Goal: Information Seeking & Learning: Learn about a topic

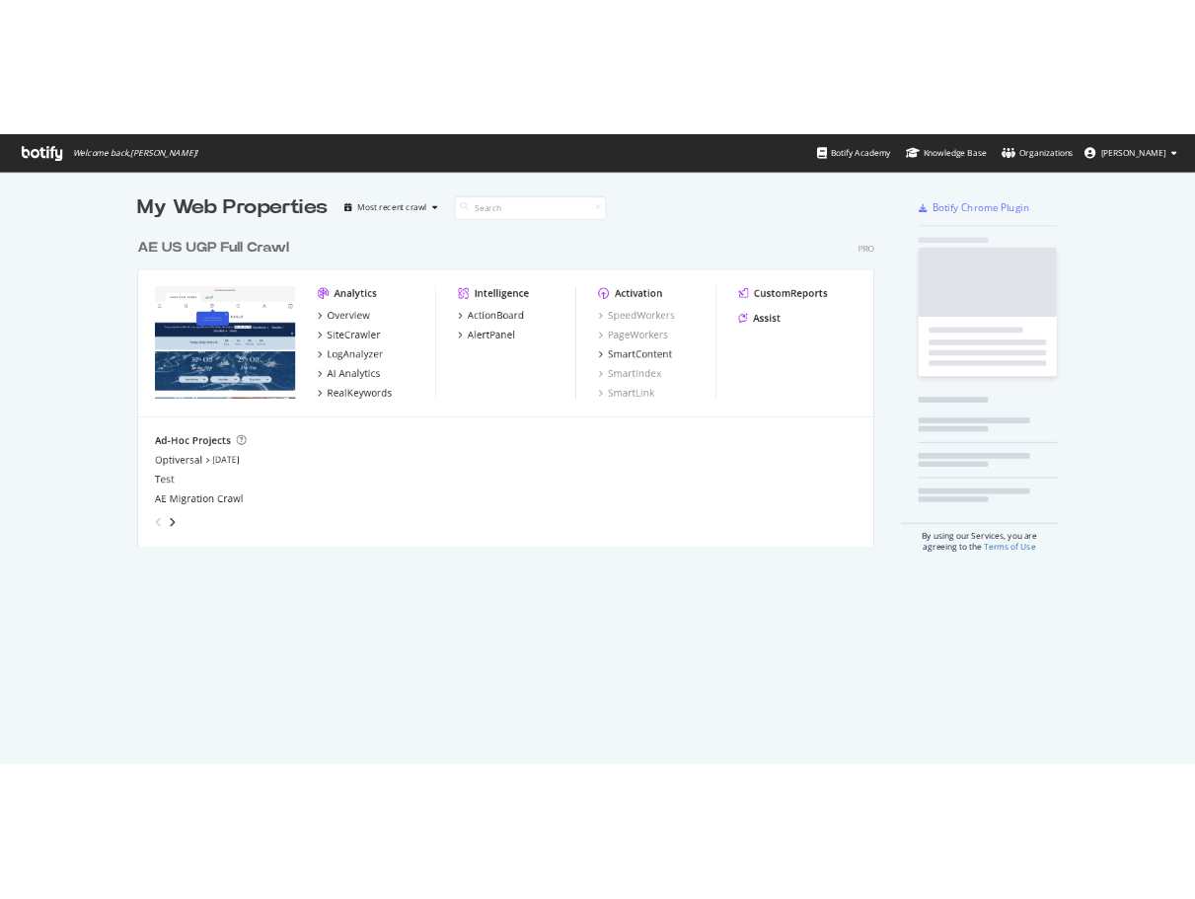
scroll to position [464, 1067]
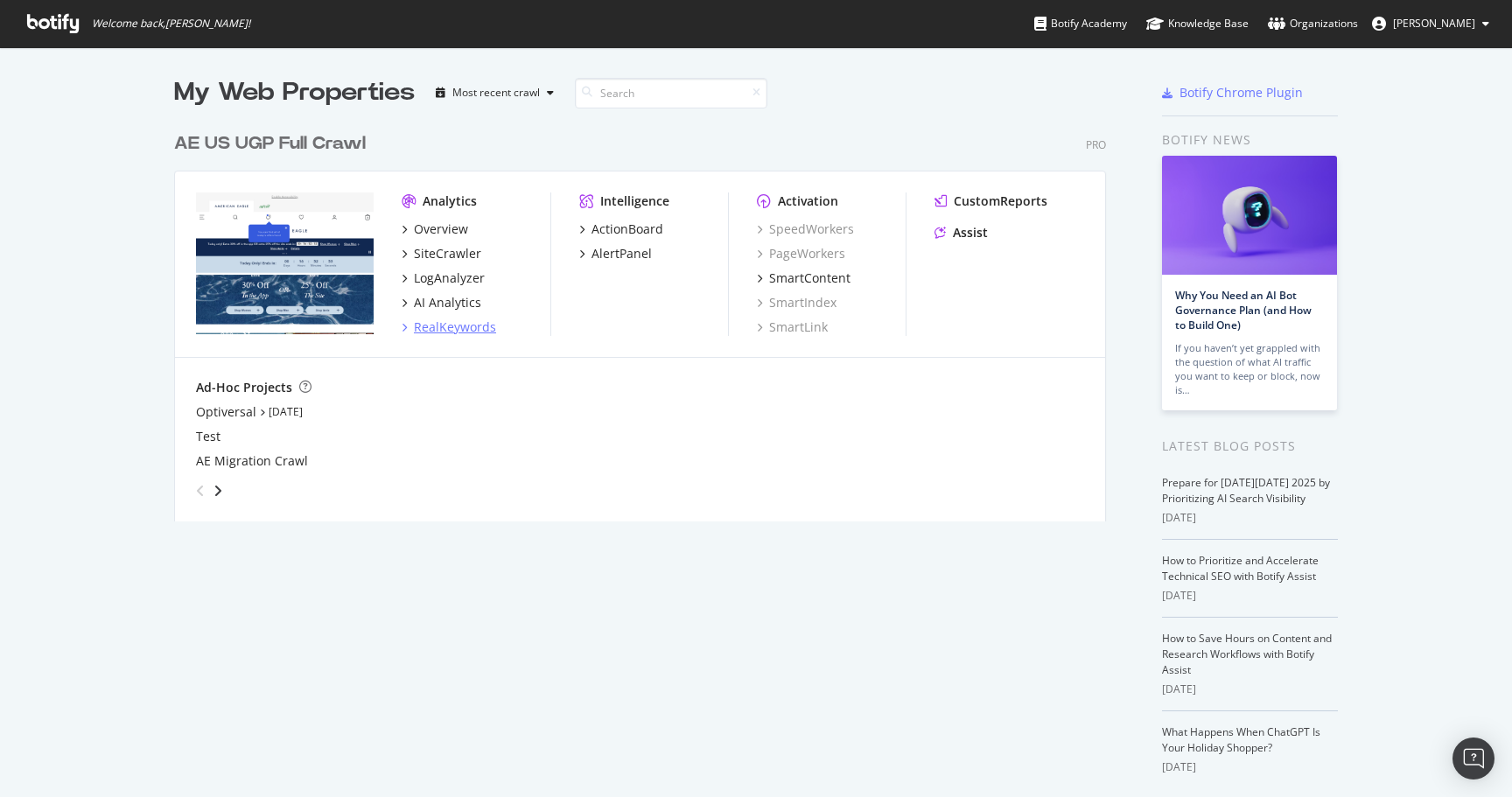
click at [450, 319] on div "RealKeywords" at bounding box center [455, 327] width 82 height 18
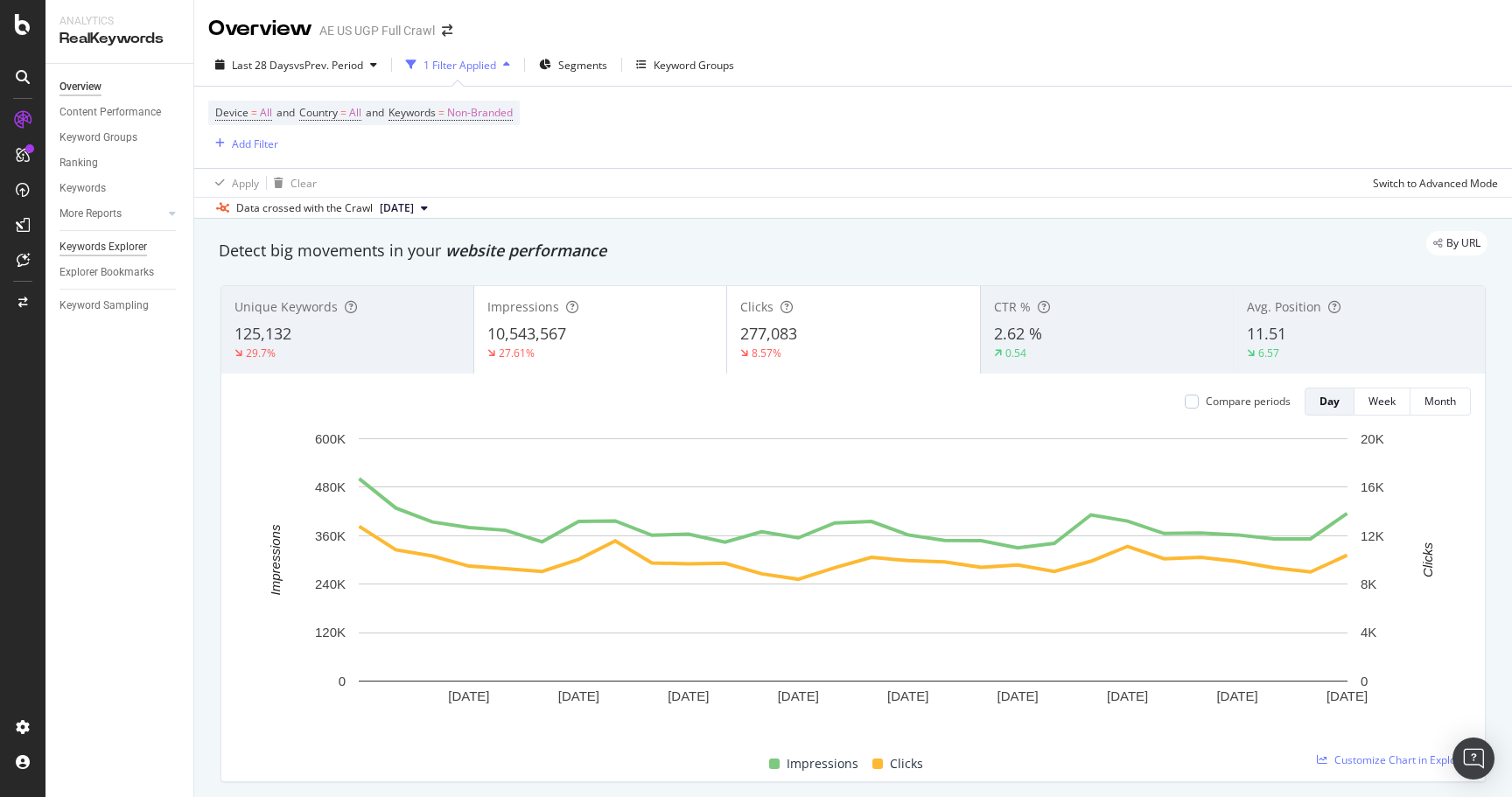
click at [126, 243] on div "Keywords Explorer" at bounding box center [103, 247] width 88 height 19
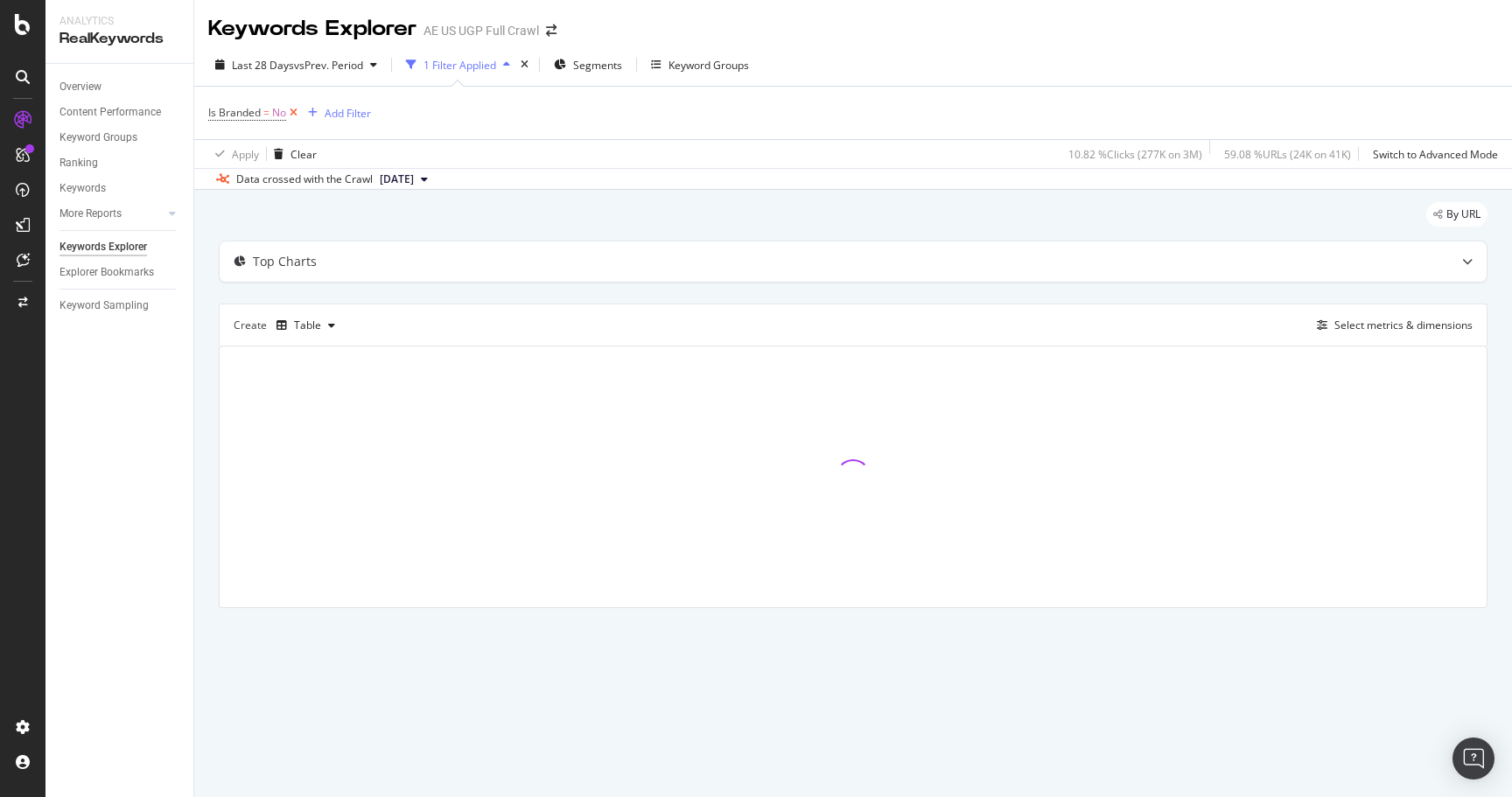
click at [290, 113] on icon at bounding box center [293, 113] width 15 height 18
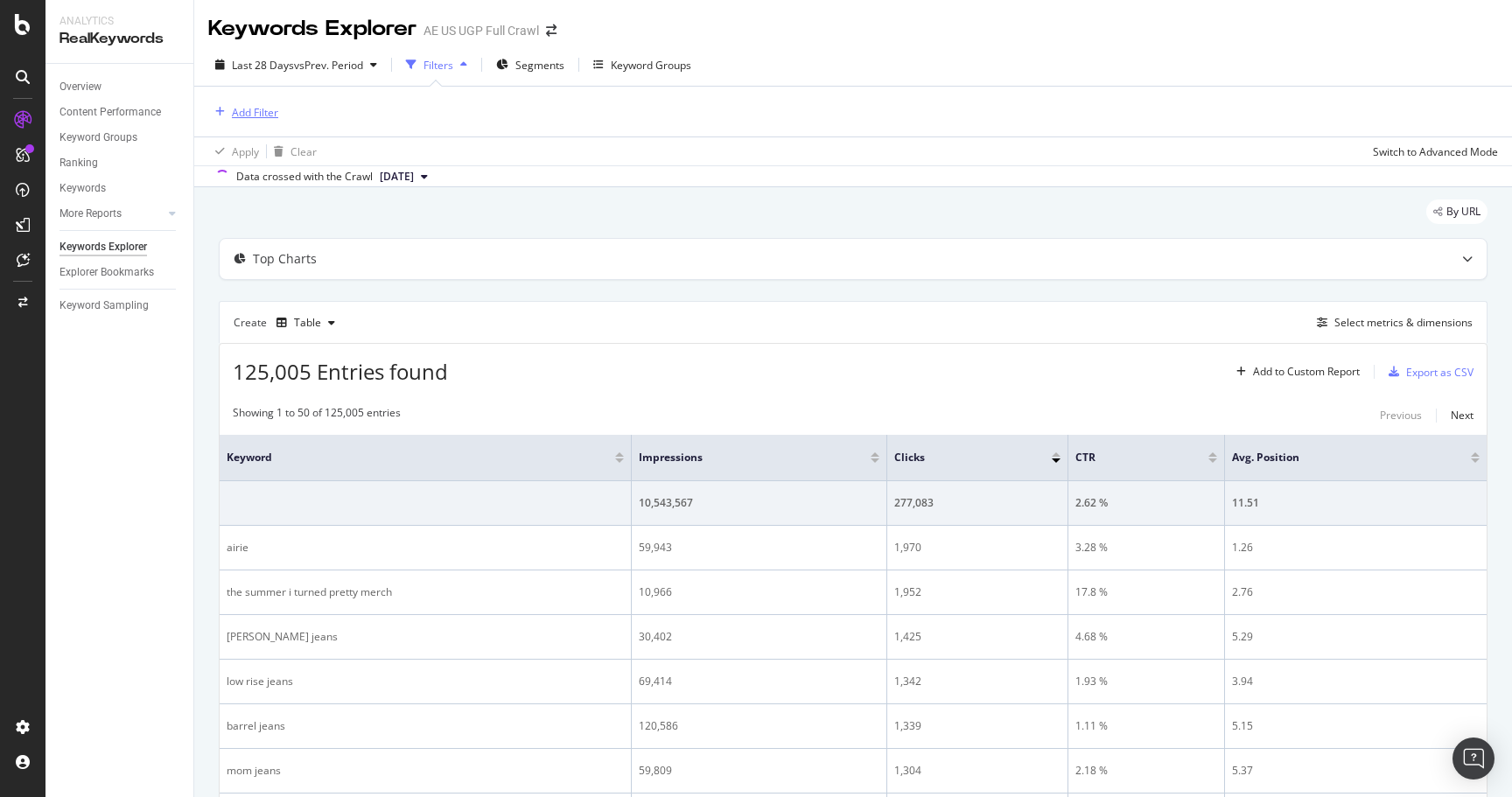
click at [256, 117] on div "Add Filter" at bounding box center [255, 112] width 46 height 15
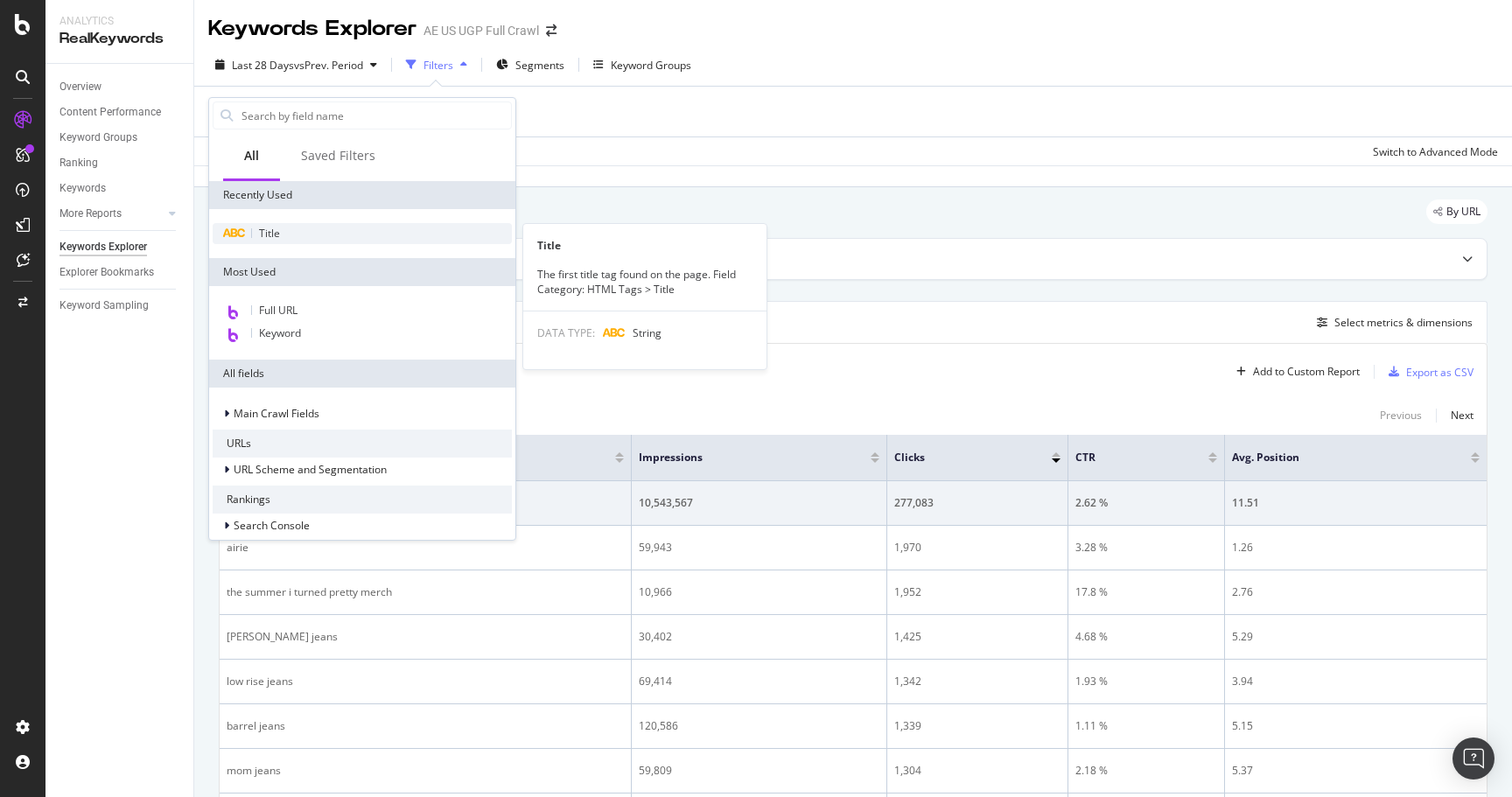
click at [308, 238] on div "Title" at bounding box center [362, 234] width 300 height 21
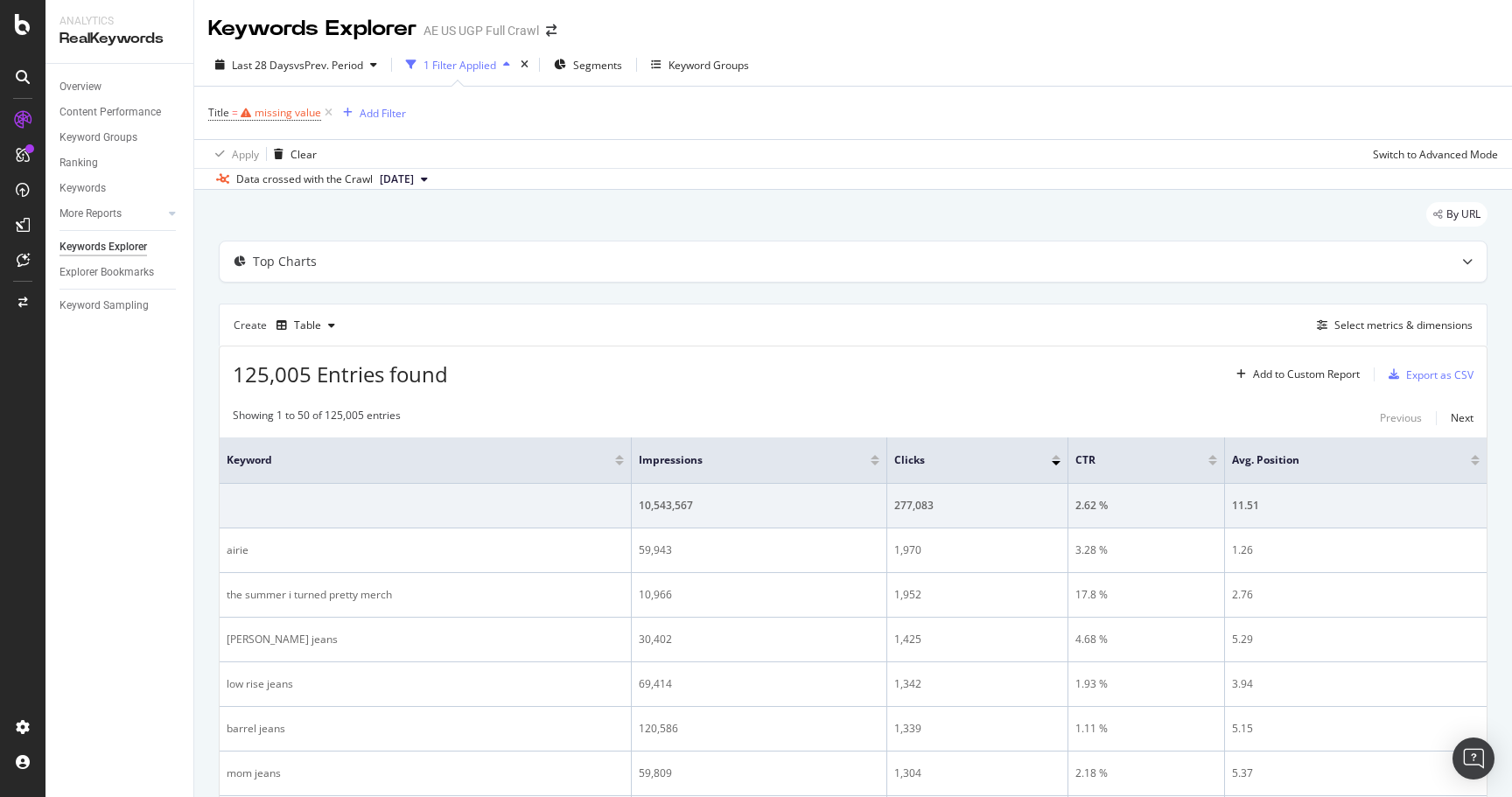
click at [539, 183] on div "Data crossed with the Crawl 2025 Oct. 3rd" at bounding box center [853, 179] width 1318 height 21
click at [323, 113] on icon at bounding box center [328, 113] width 15 height 18
click at [266, 115] on div "Add Filter" at bounding box center [255, 112] width 46 height 15
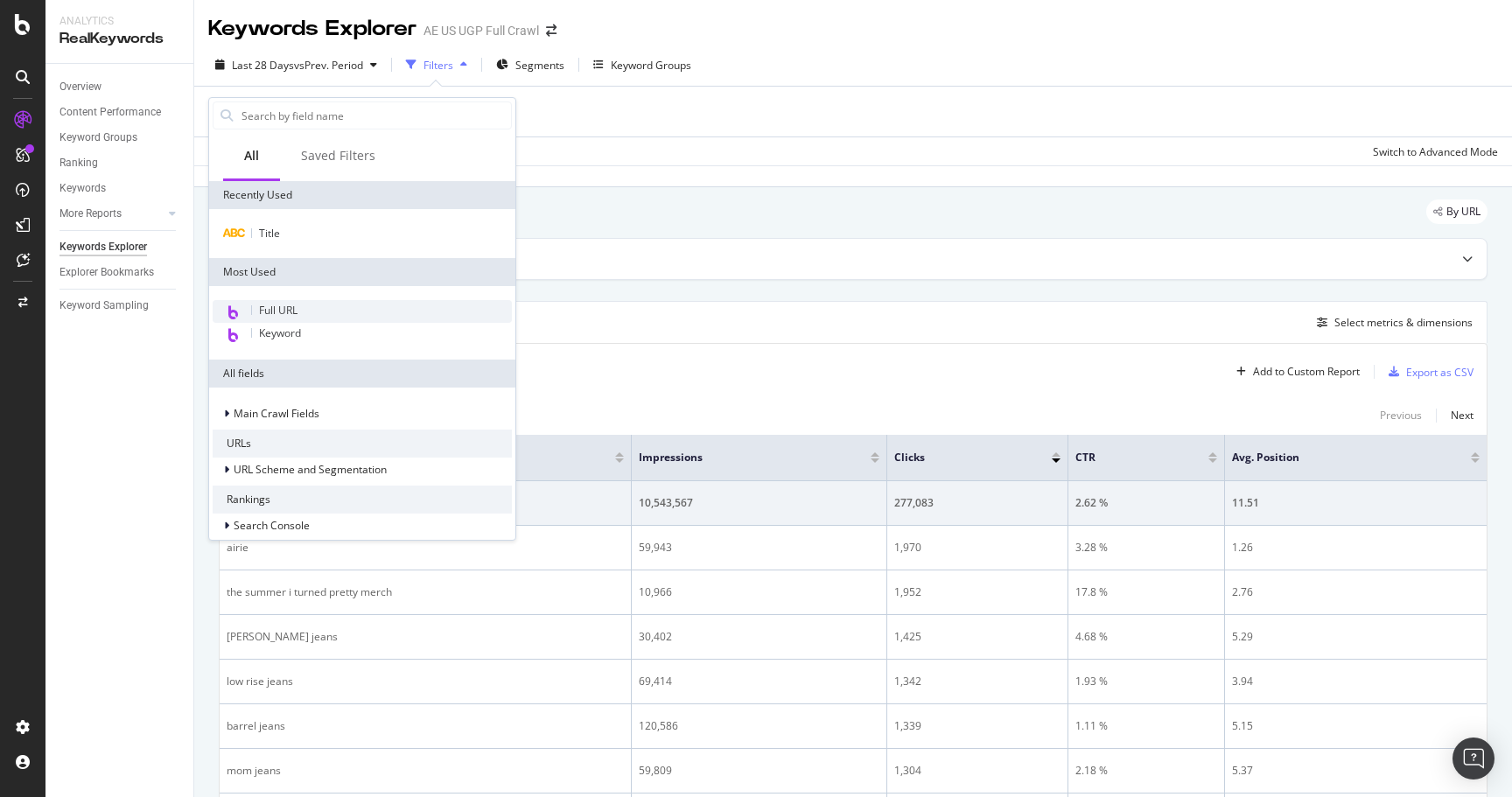
click at [296, 313] on span "Full URL" at bounding box center [277, 310] width 38 height 15
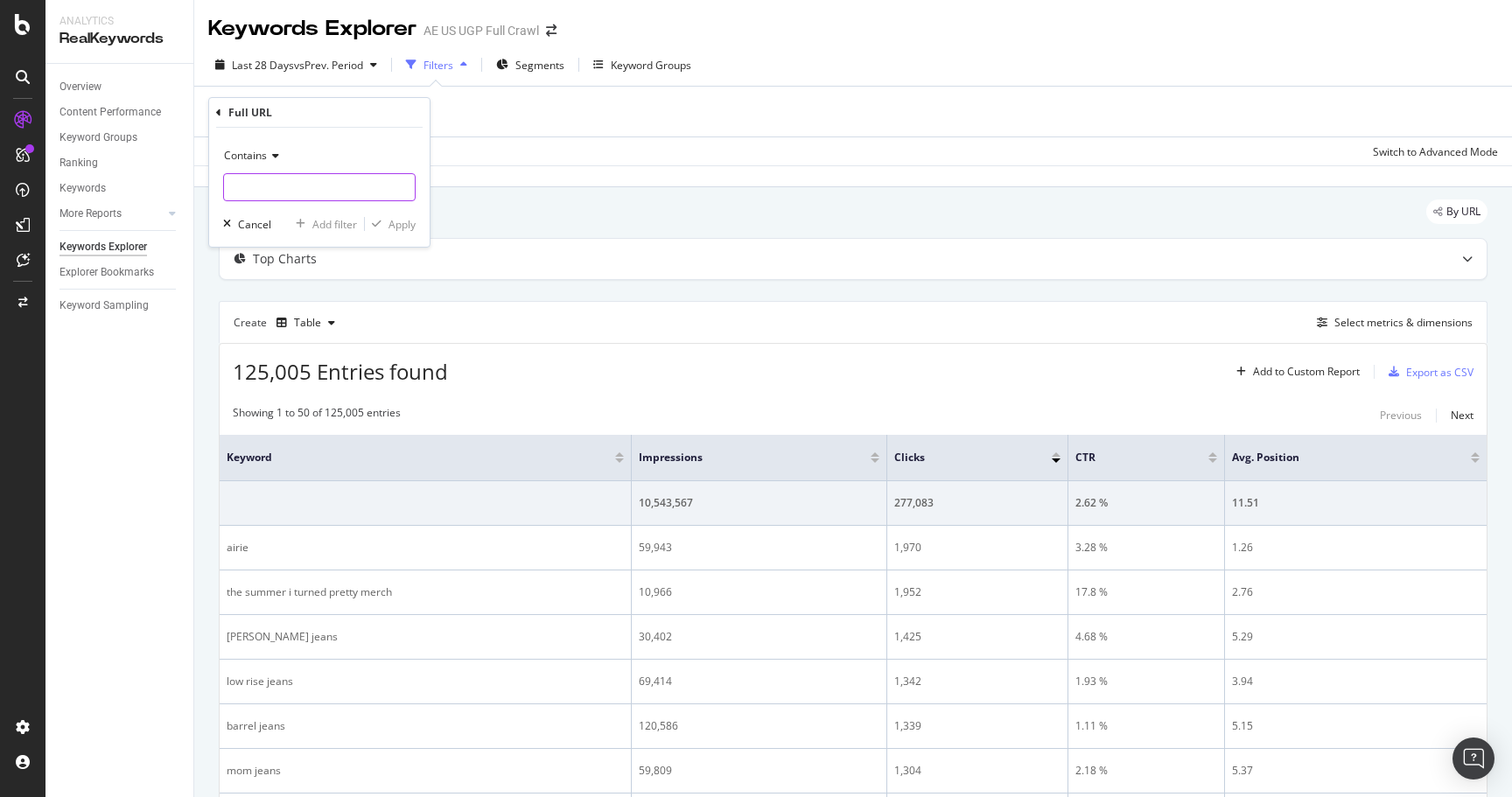
click at [311, 195] on input "text" at bounding box center [319, 187] width 191 height 28
type input "/o/"
click at [398, 223] on div "Apply" at bounding box center [401, 224] width 27 height 15
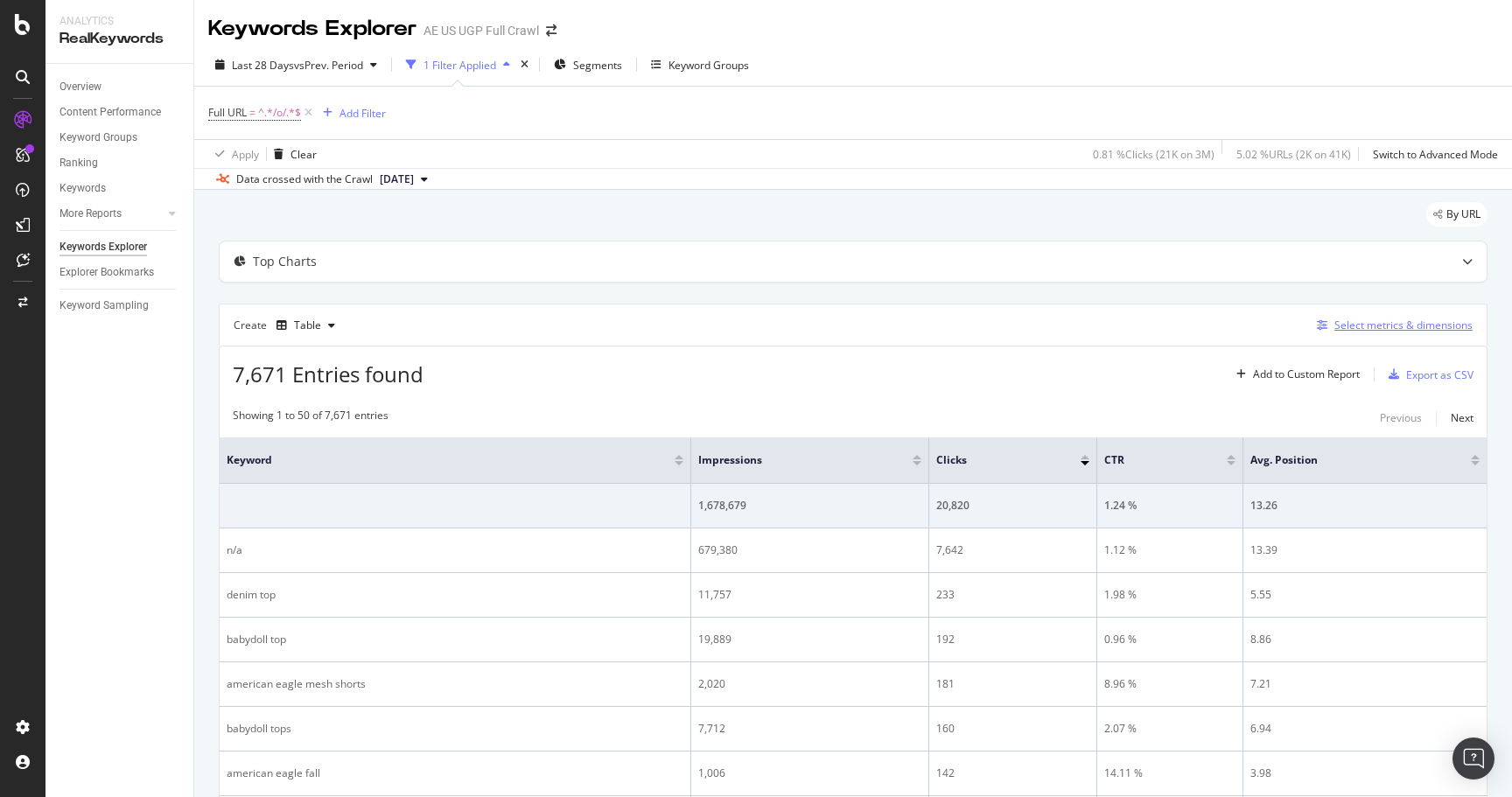
click at [1378, 326] on div "Select metrics & dimensions" at bounding box center [1403, 324] width 138 height 15
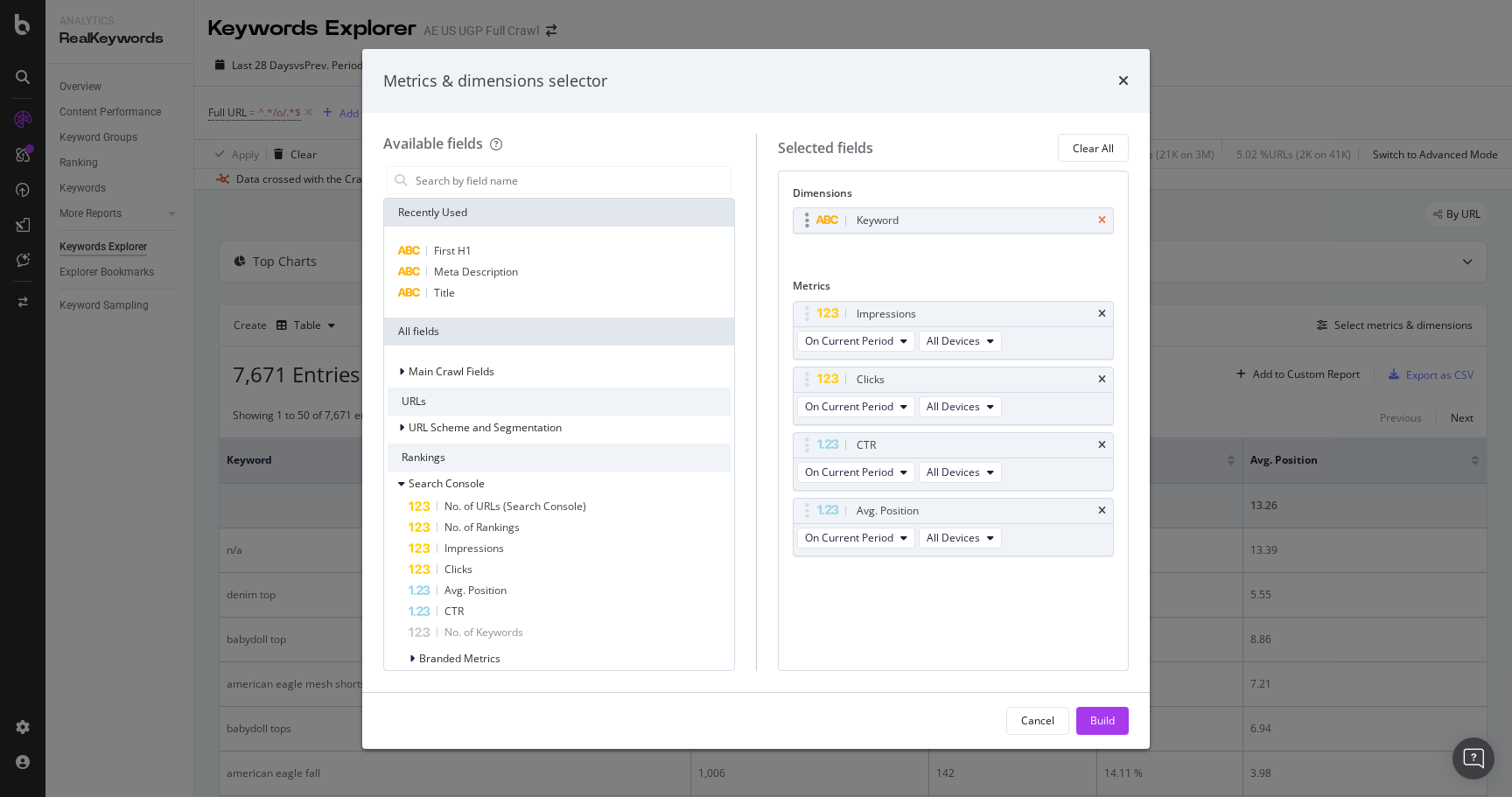
click at [1104, 220] on icon "times" at bounding box center [1102, 221] width 8 height 11
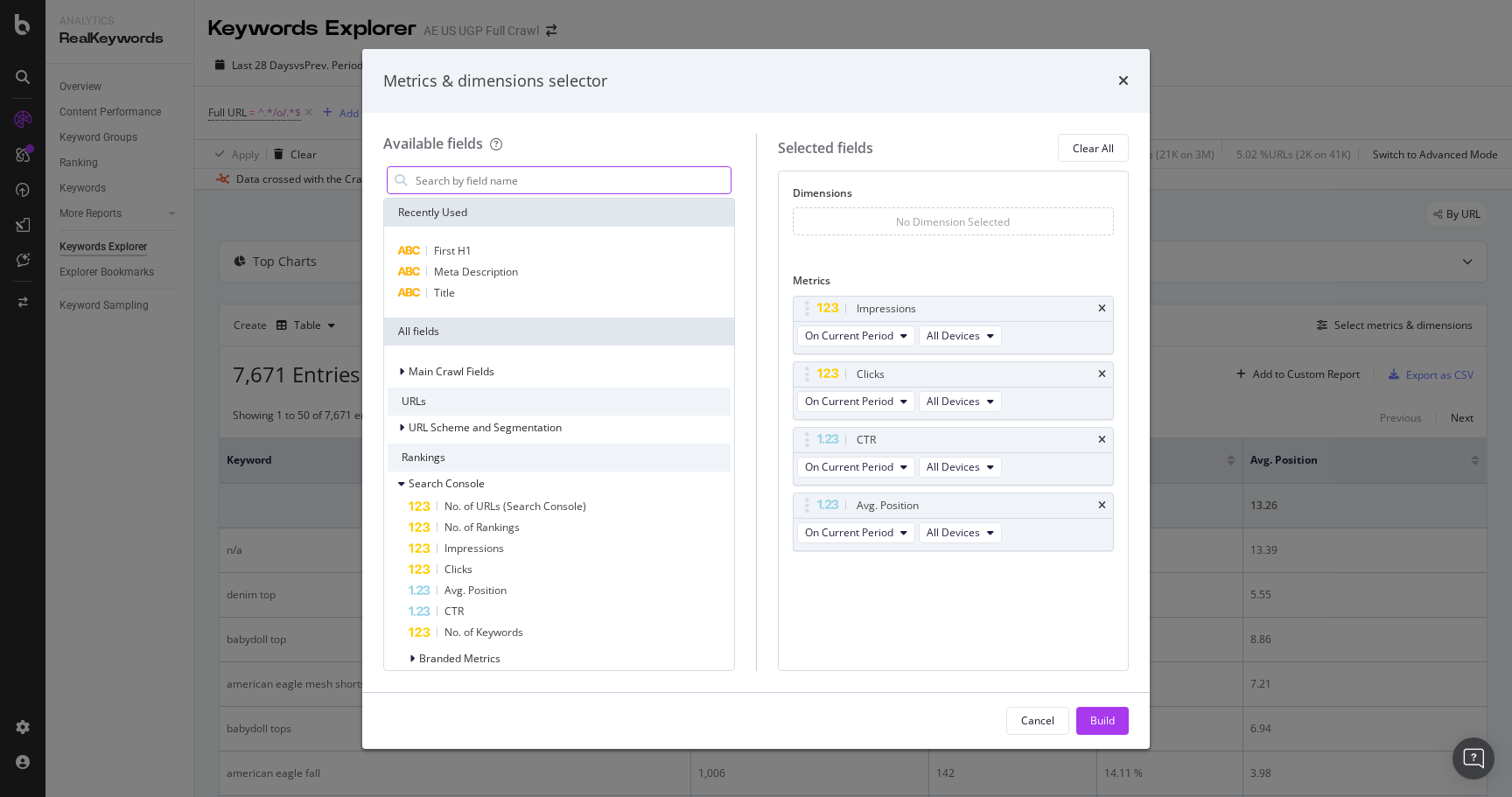
click at [513, 182] on input "modal" at bounding box center [572, 181] width 316 height 27
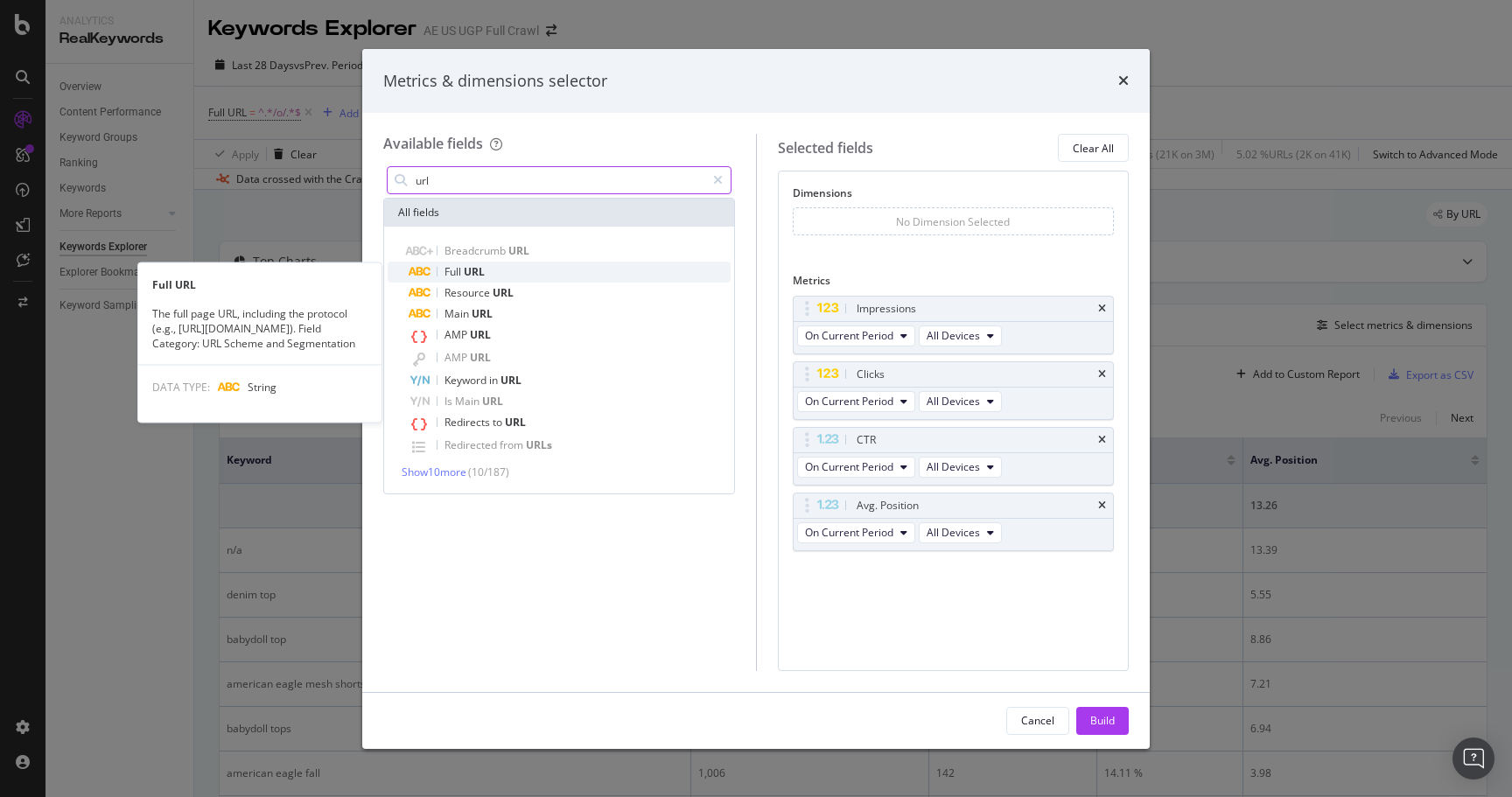
type input "url"
click at [509, 270] on div "Full URL" at bounding box center [569, 272] width 322 height 21
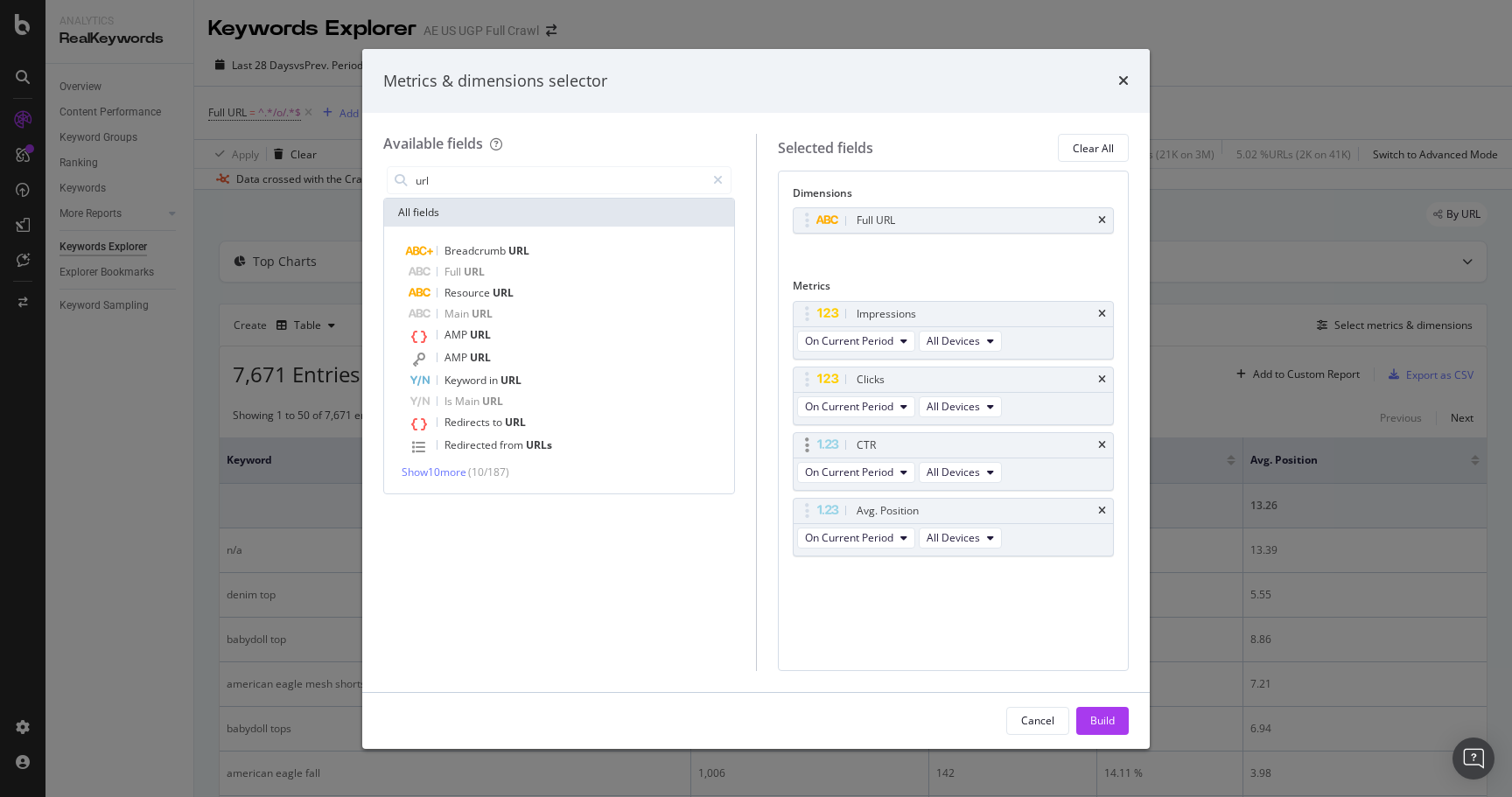
click at [1097, 443] on div "CTR" at bounding box center [953, 446] width 320 height 25
click at [1099, 444] on icon "times" at bounding box center [1102, 446] width 8 height 11
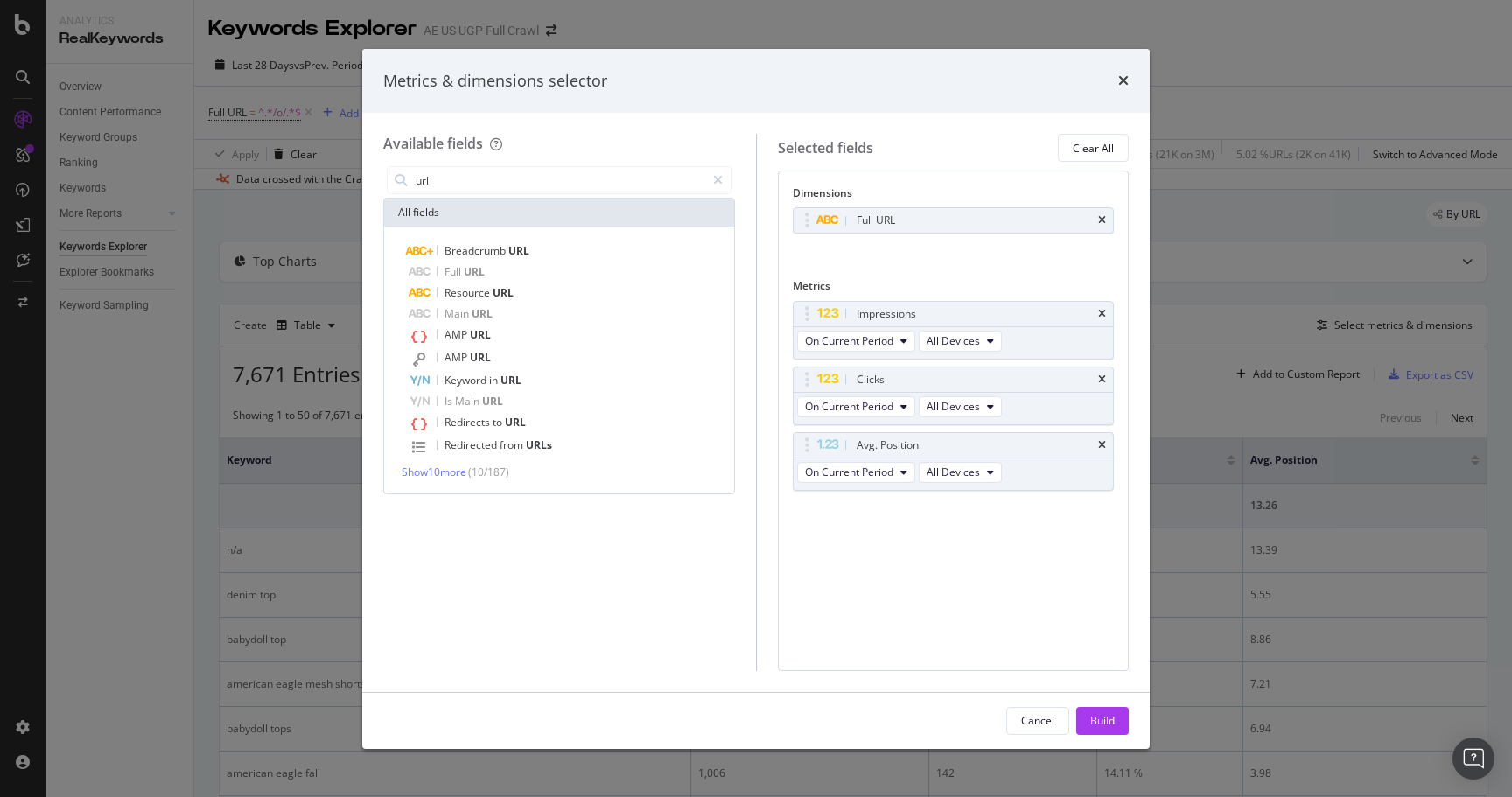
click at [1099, 444] on icon "times" at bounding box center [1102, 446] width 8 height 11
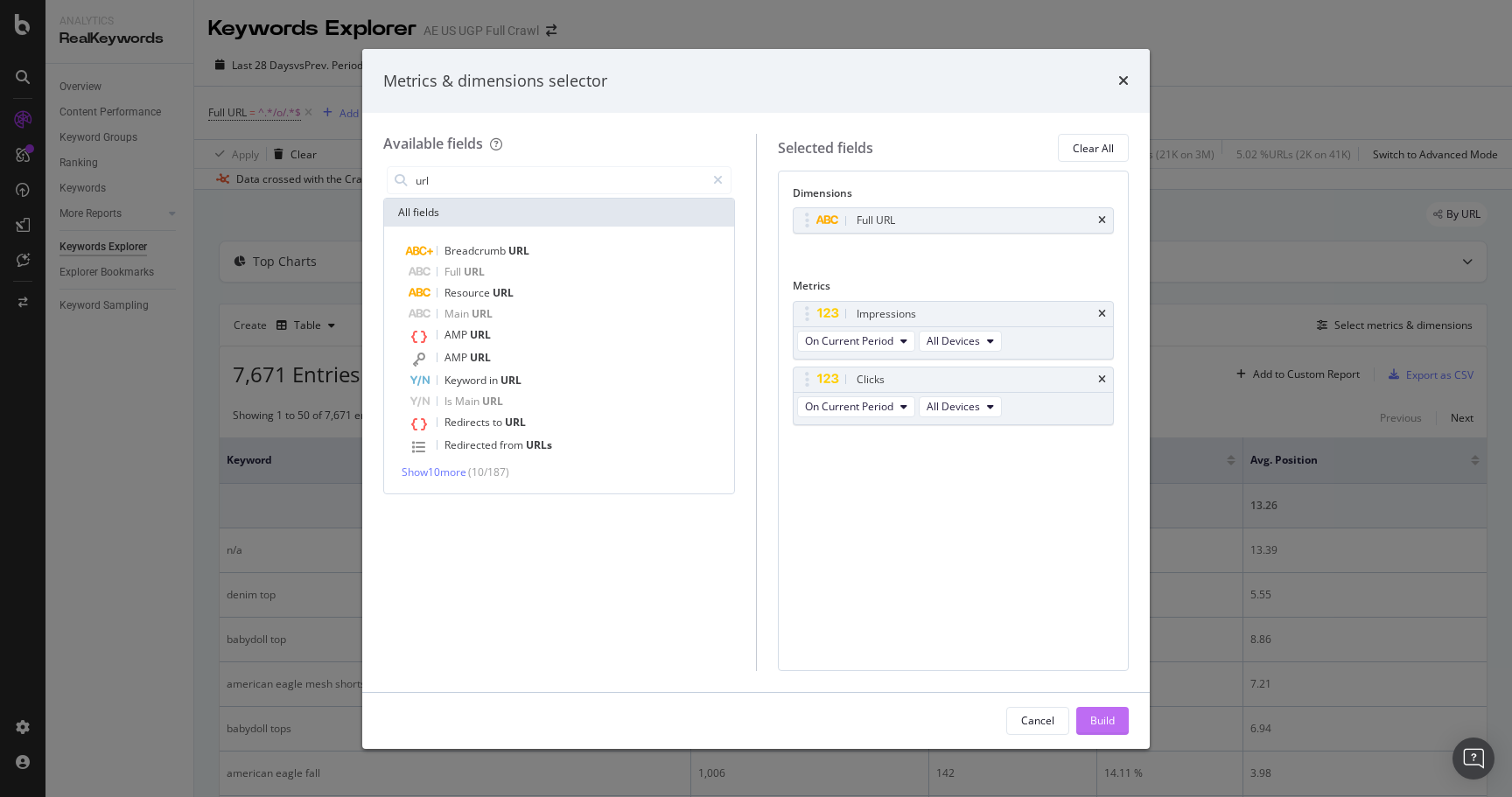
click at [1110, 719] on div "Build" at bounding box center [1103, 721] width 25 height 15
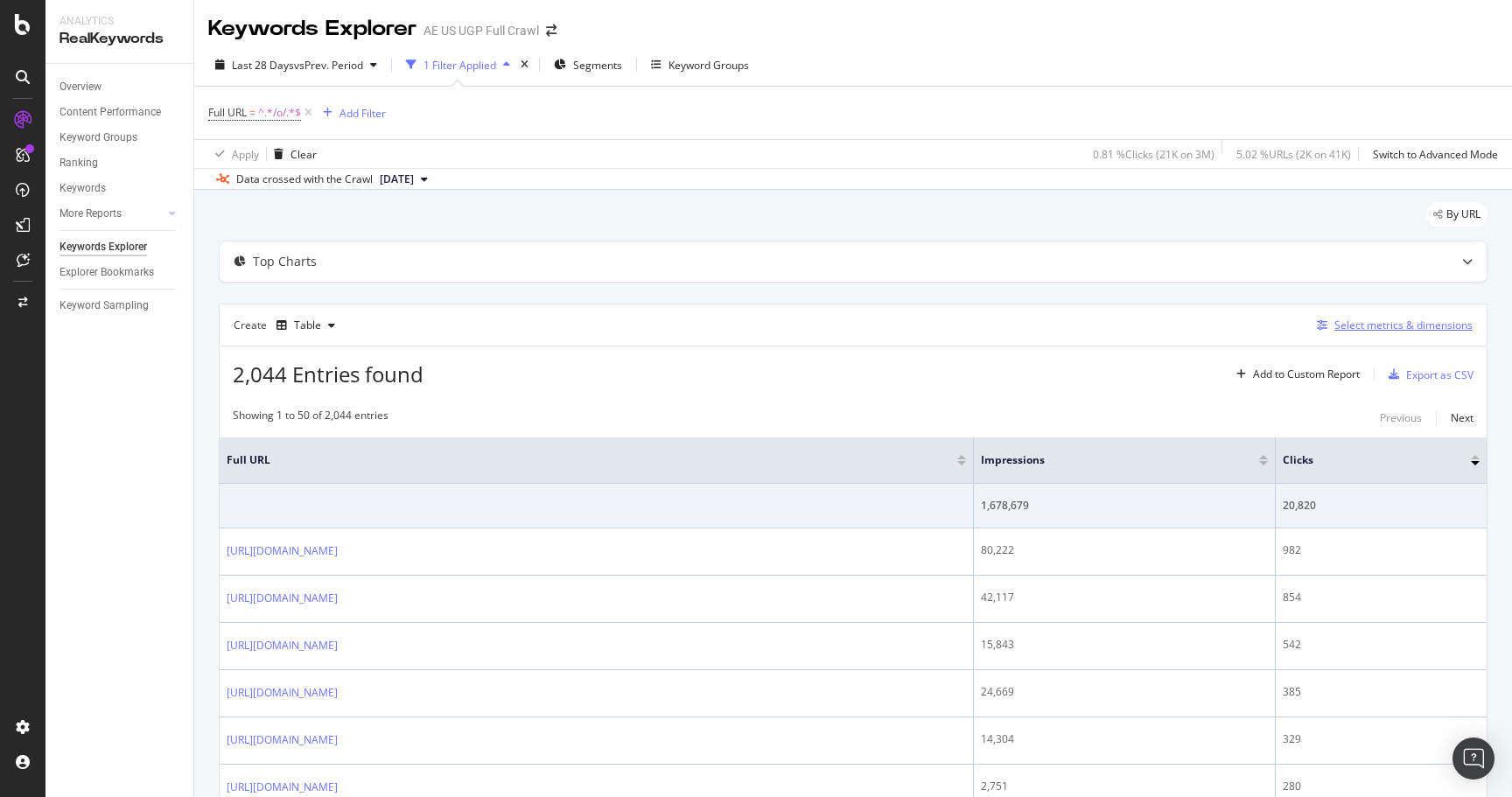
click at [1381, 316] on div "Select metrics & dimensions" at bounding box center [1391, 325] width 163 height 20
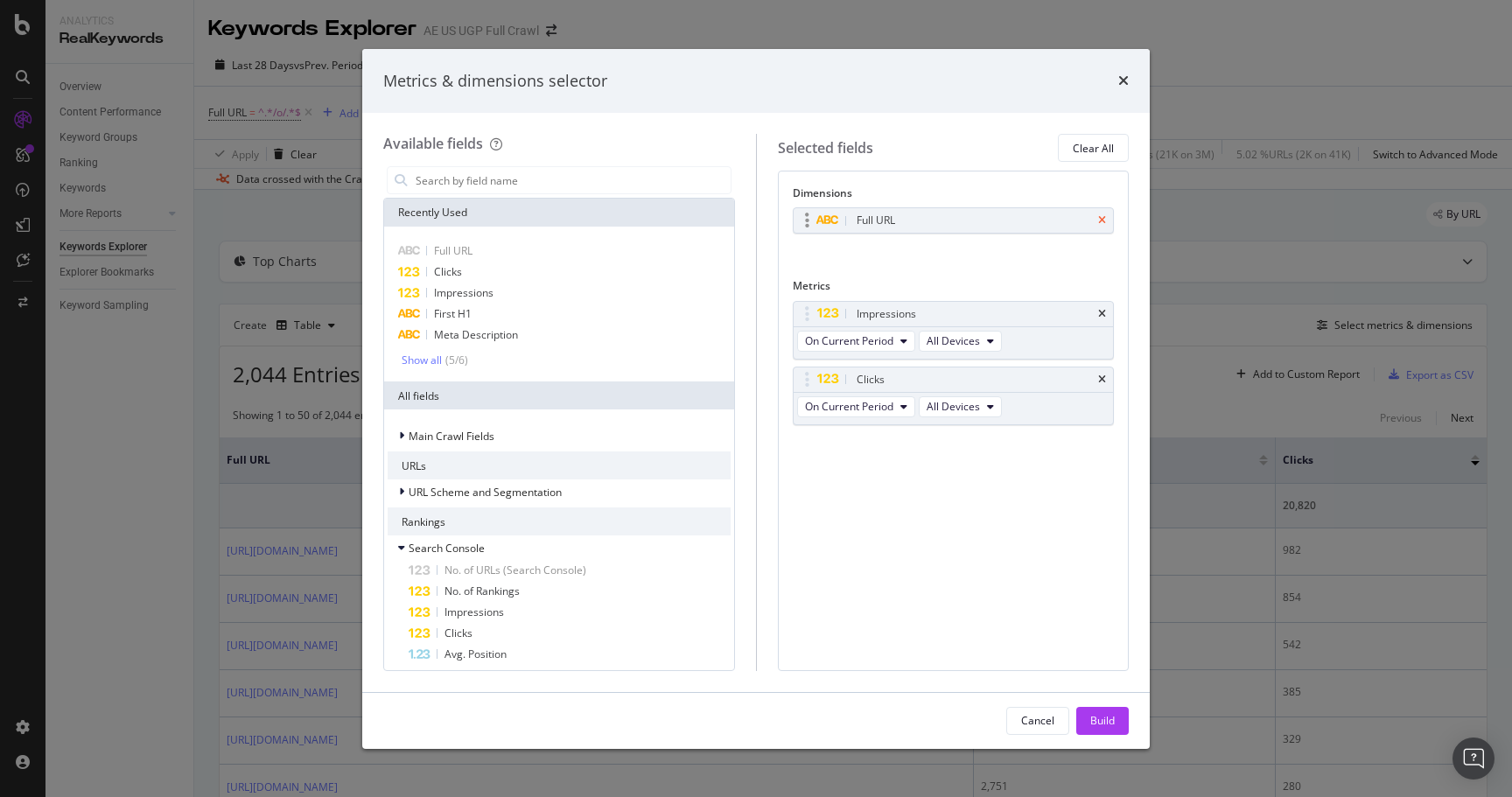
click at [1105, 215] on icon "times" at bounding box center [1102, 221] width 8 height 11
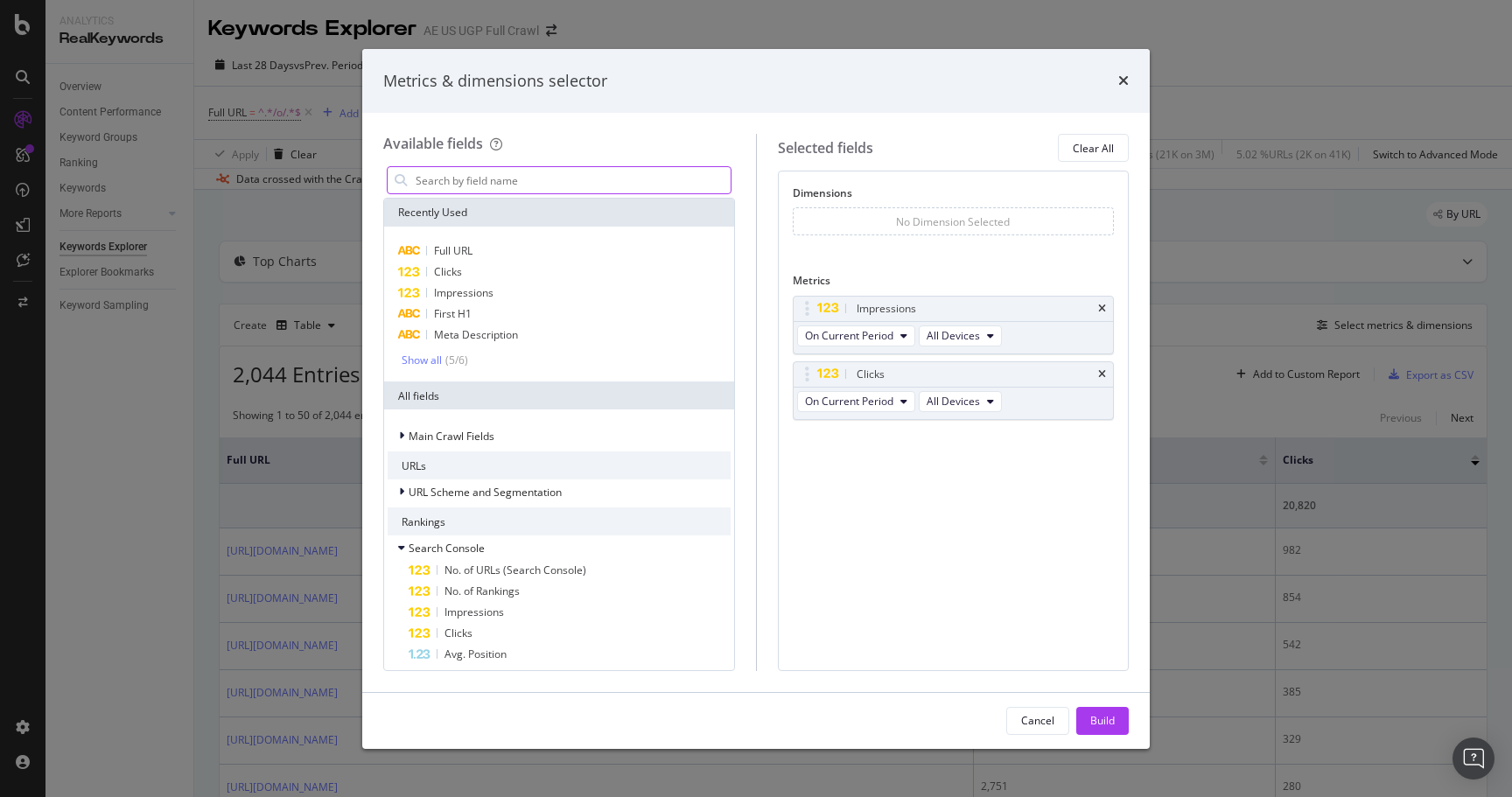
click at [594, 184] on input "modal" at bounding box center [572, 181] width 316 height 27
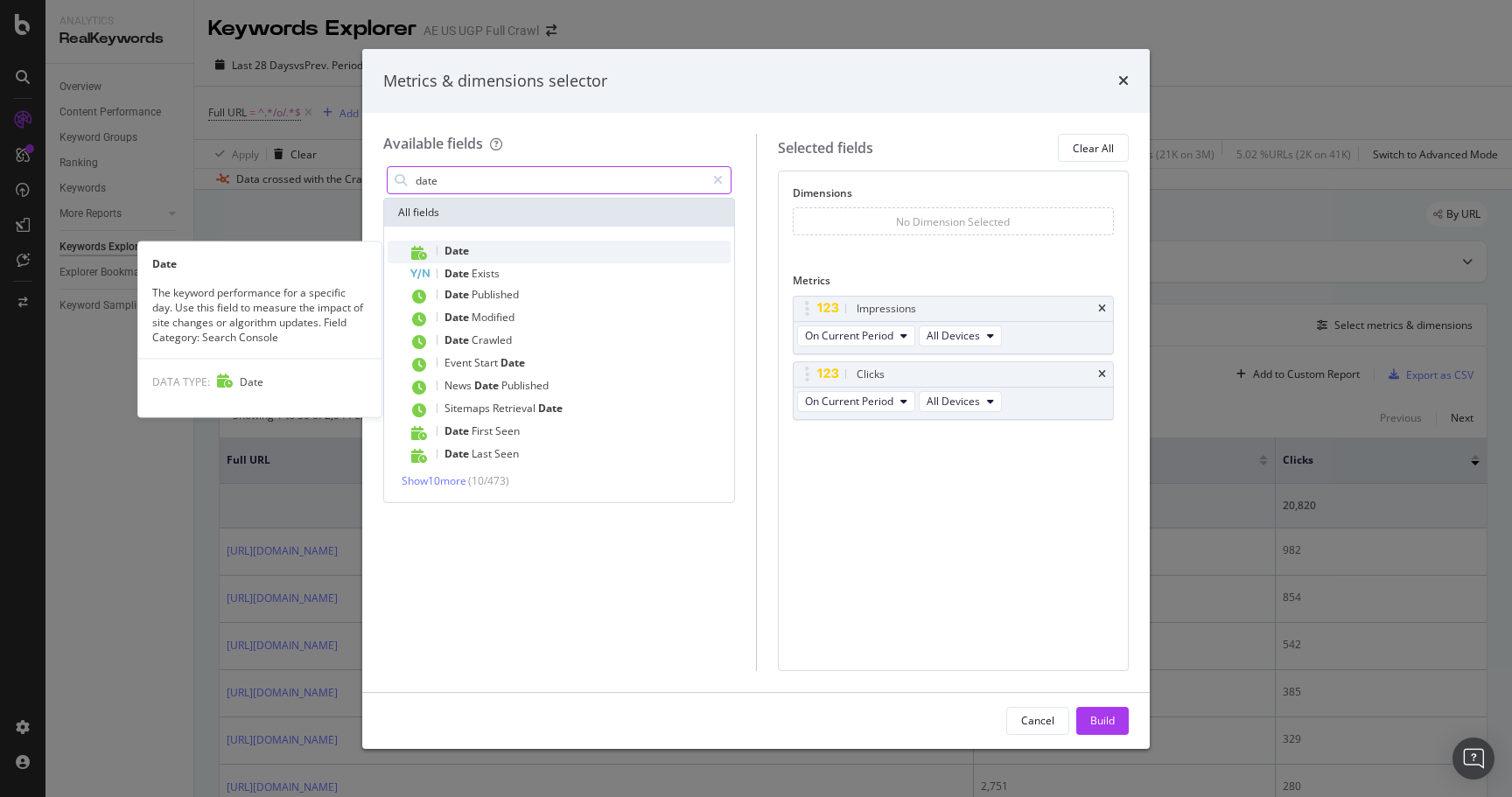
type input "date"
click at [573, 244] on div "Date" at bounding box center [569, 252] width 322 height 23
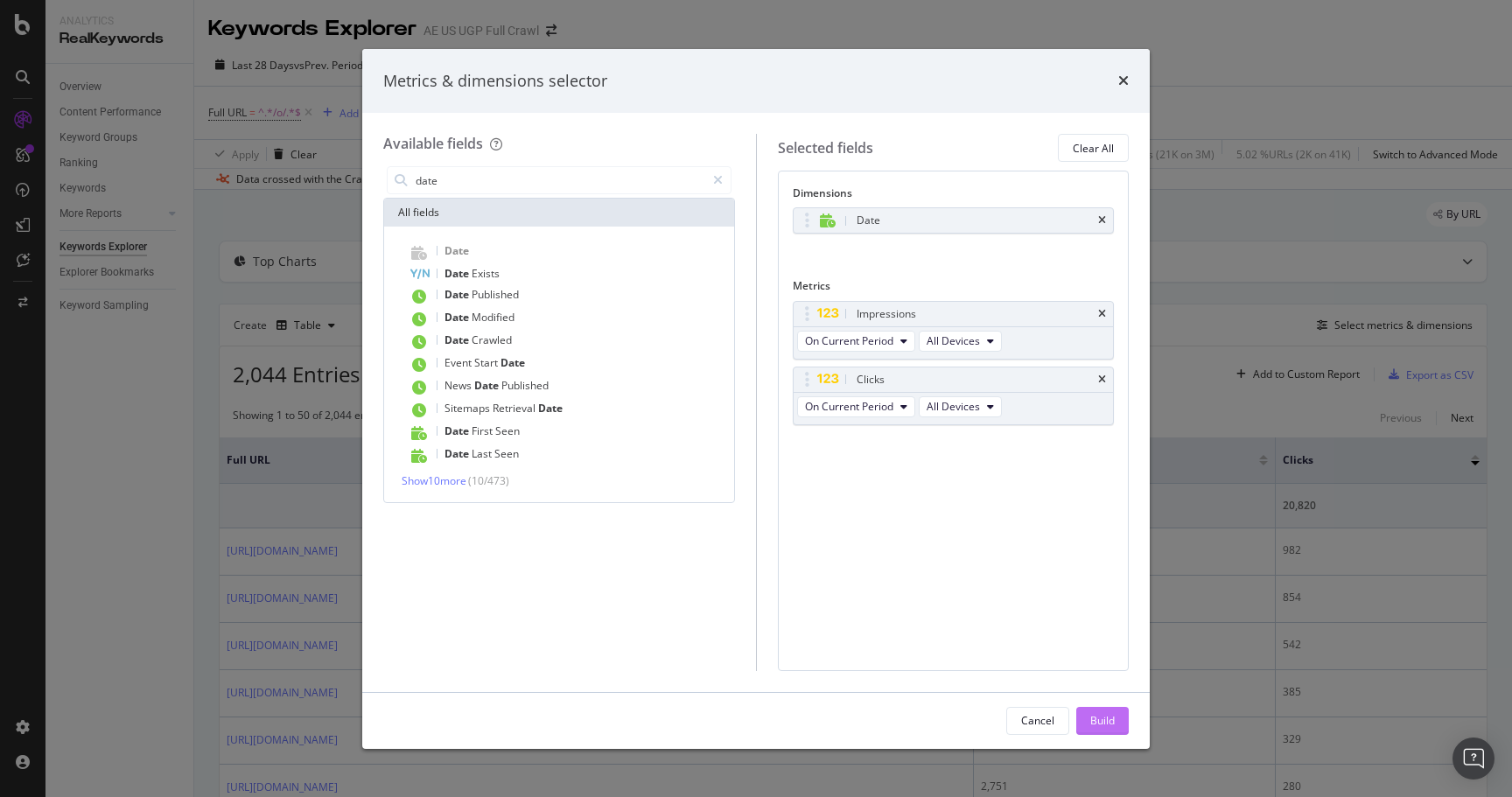
click at [1111, 711] on div "Build" at bounding box center [1103, 722] width 25 height 27
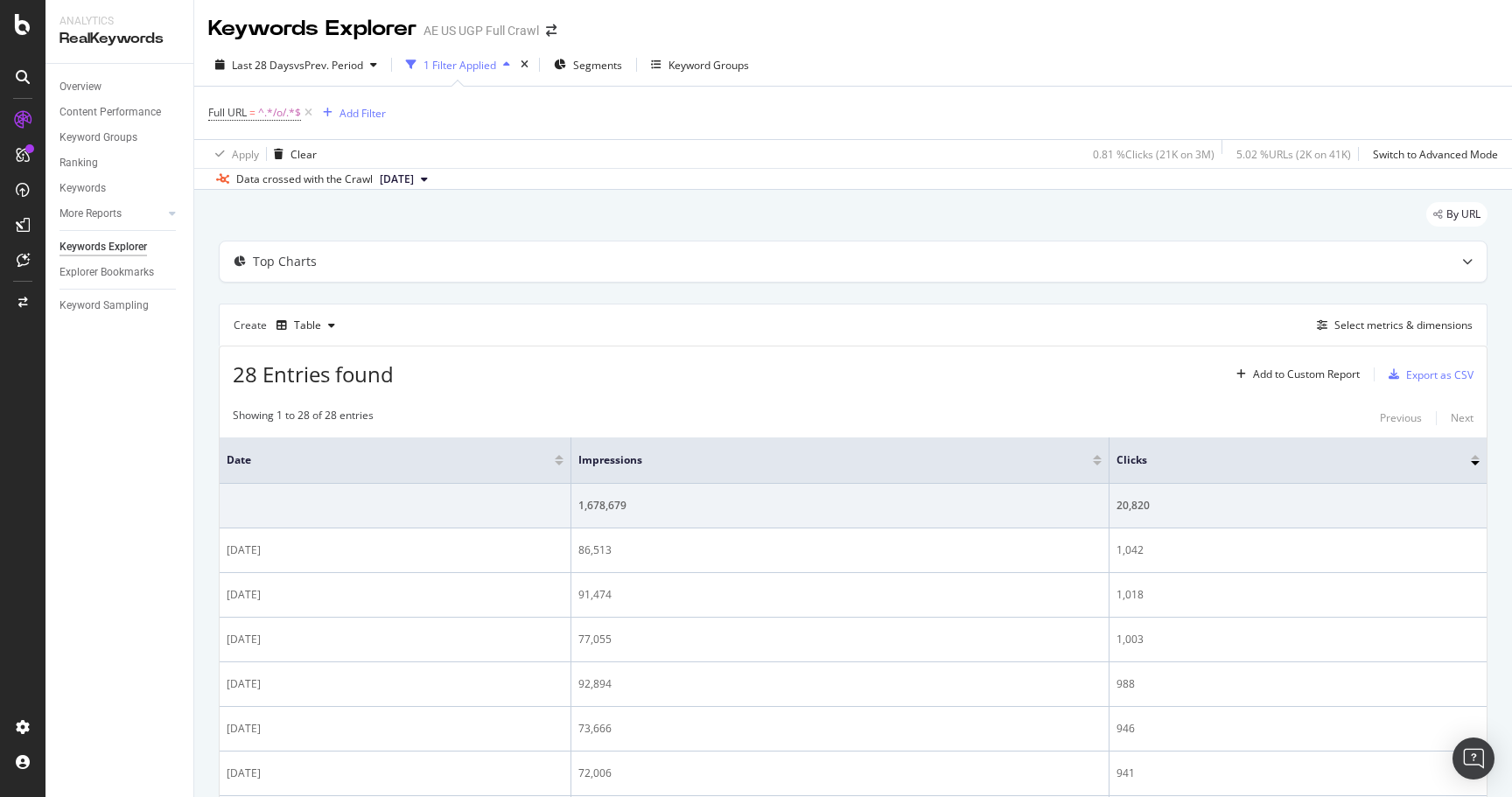
click at [563, 462] on div at bounding box center [559, 463] width 9 height 4
click at [565, 456] on div at bounding box center [562, 457] width 9 height 4
click at [1422, 376] on div "Export as CSV" at bounding box center [1439, 375] width 67 height 15
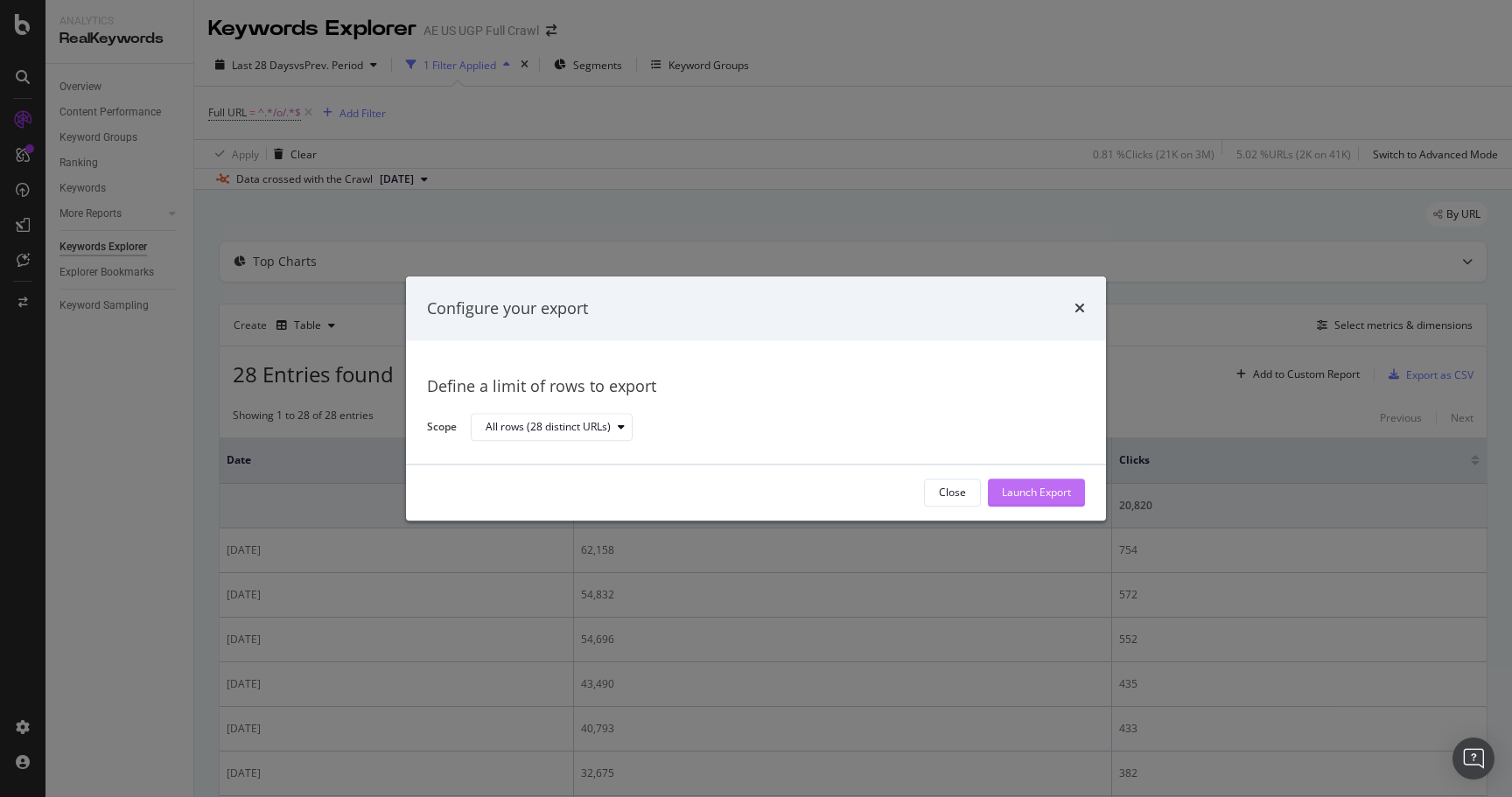
click at [1055, 497] on div "Launch Export" at bounding box center [1036, 493] width 69 height 15
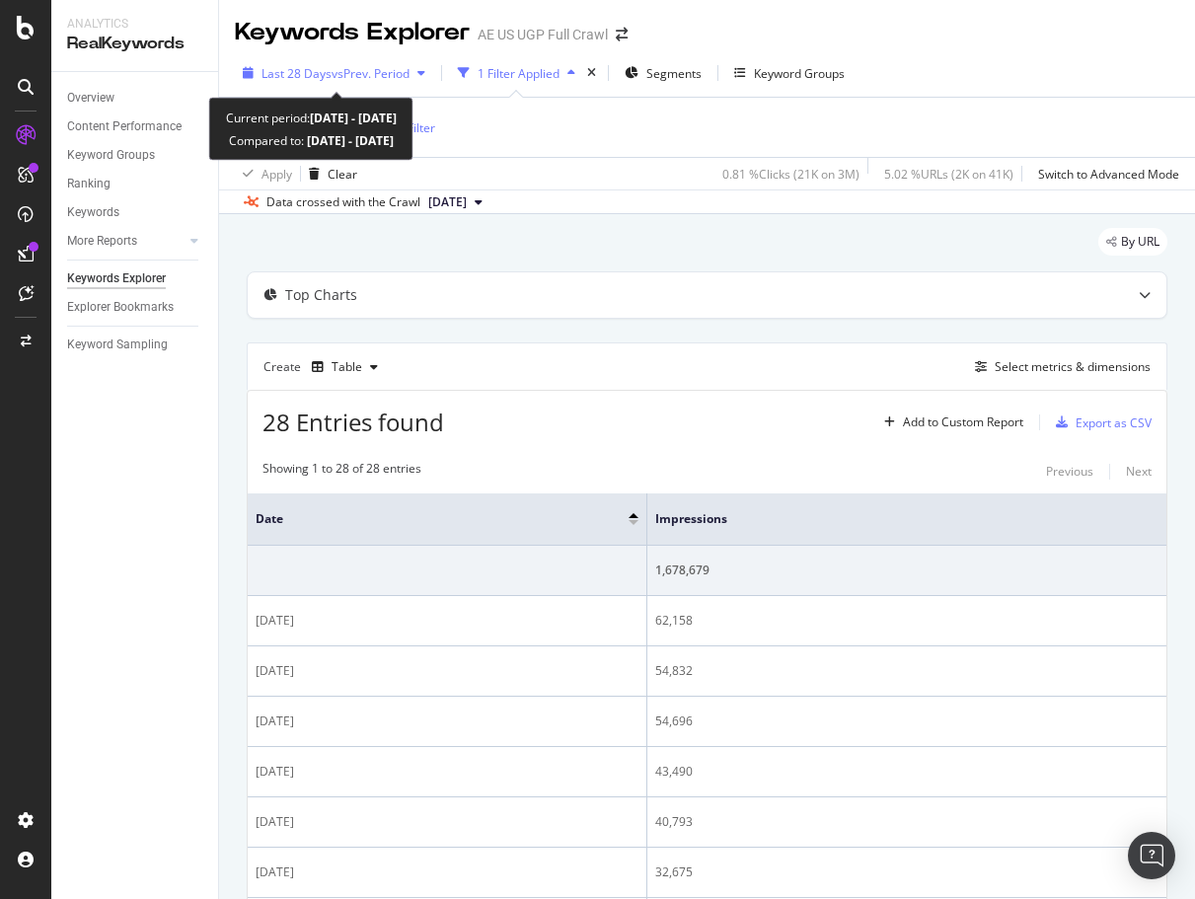
click at [311, 60] on div "Last 28 Days vs Prev. Period" at bounding box center [334, 73] width 198 height 30
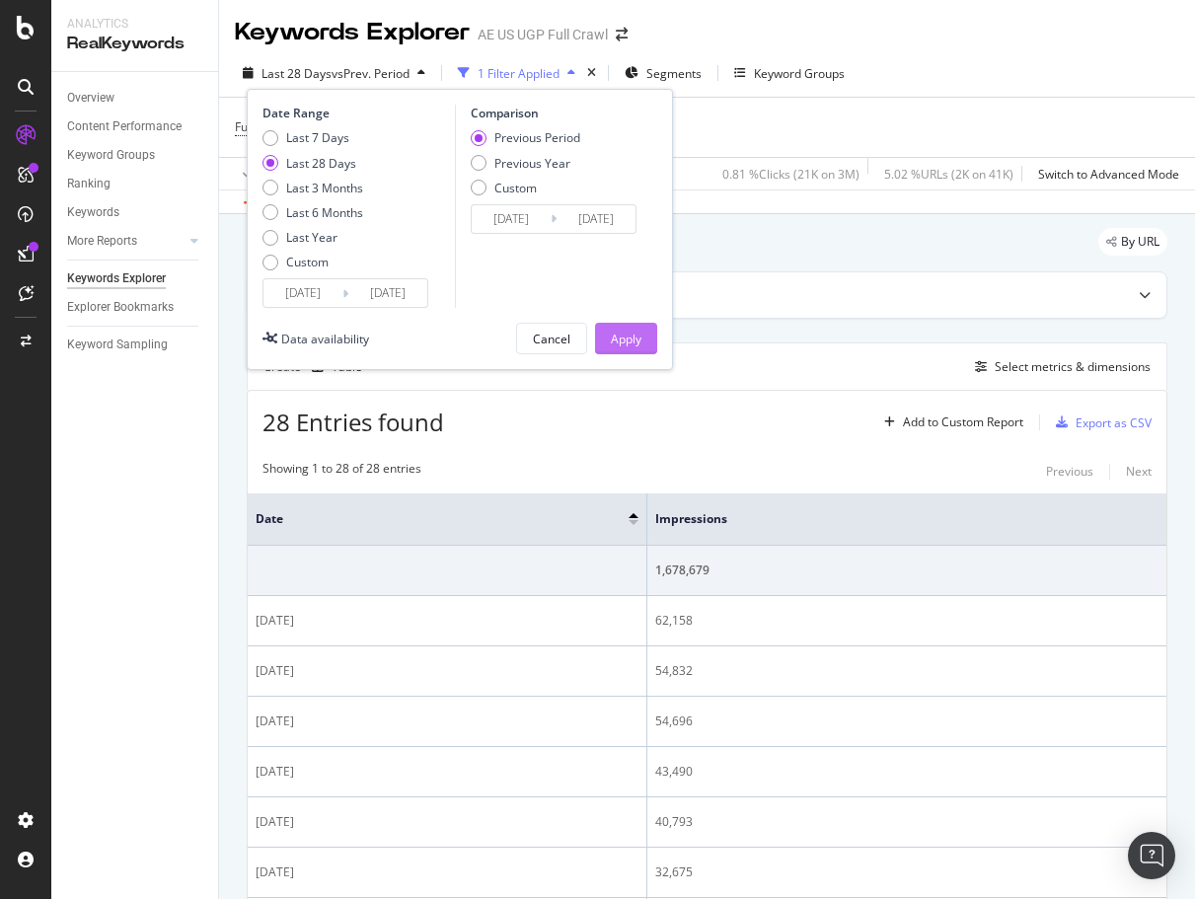
click at [622, 343] on div "Apply" at bounding box center [626, 339] width 31 height 17
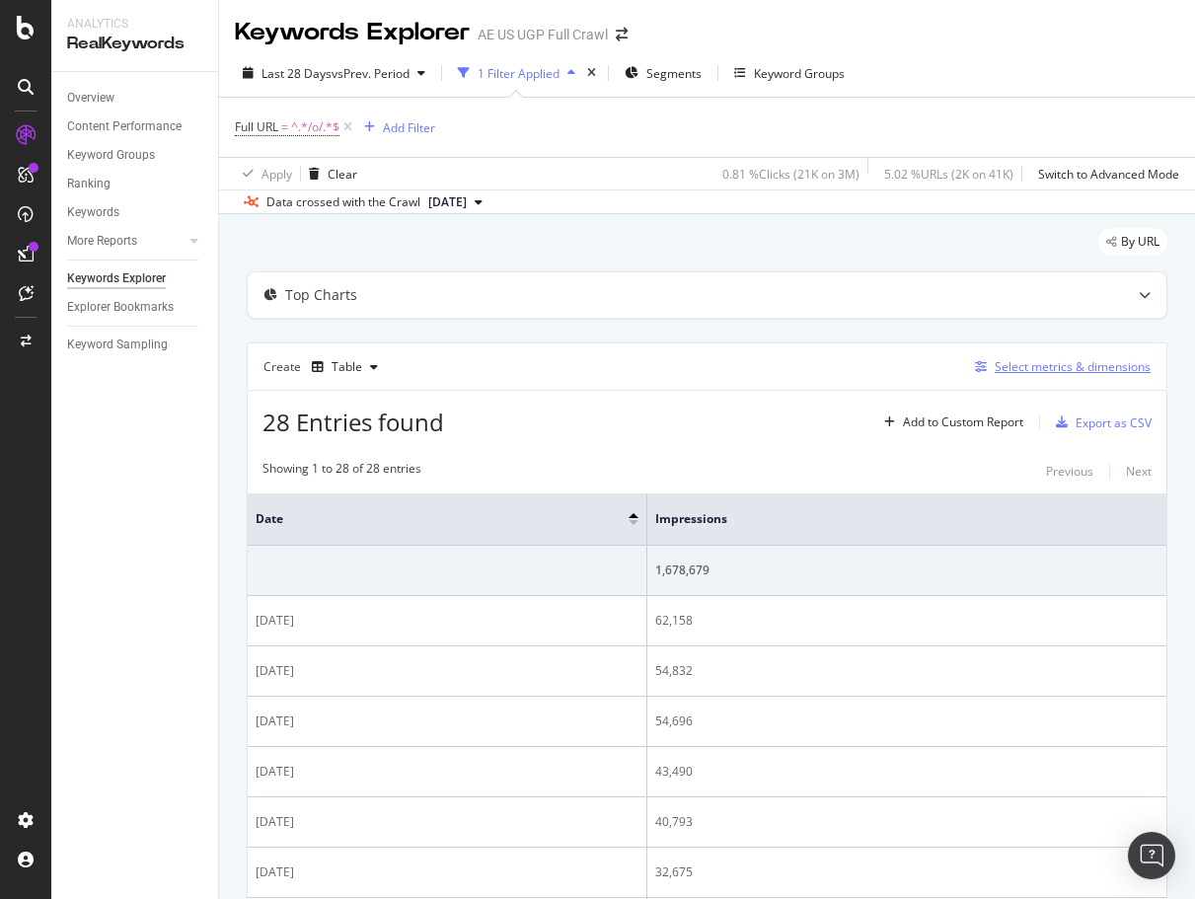
click at [1075, 370] on div "Select metrics & dimensions" at bounding box center [1073, 366] width 156 height 17
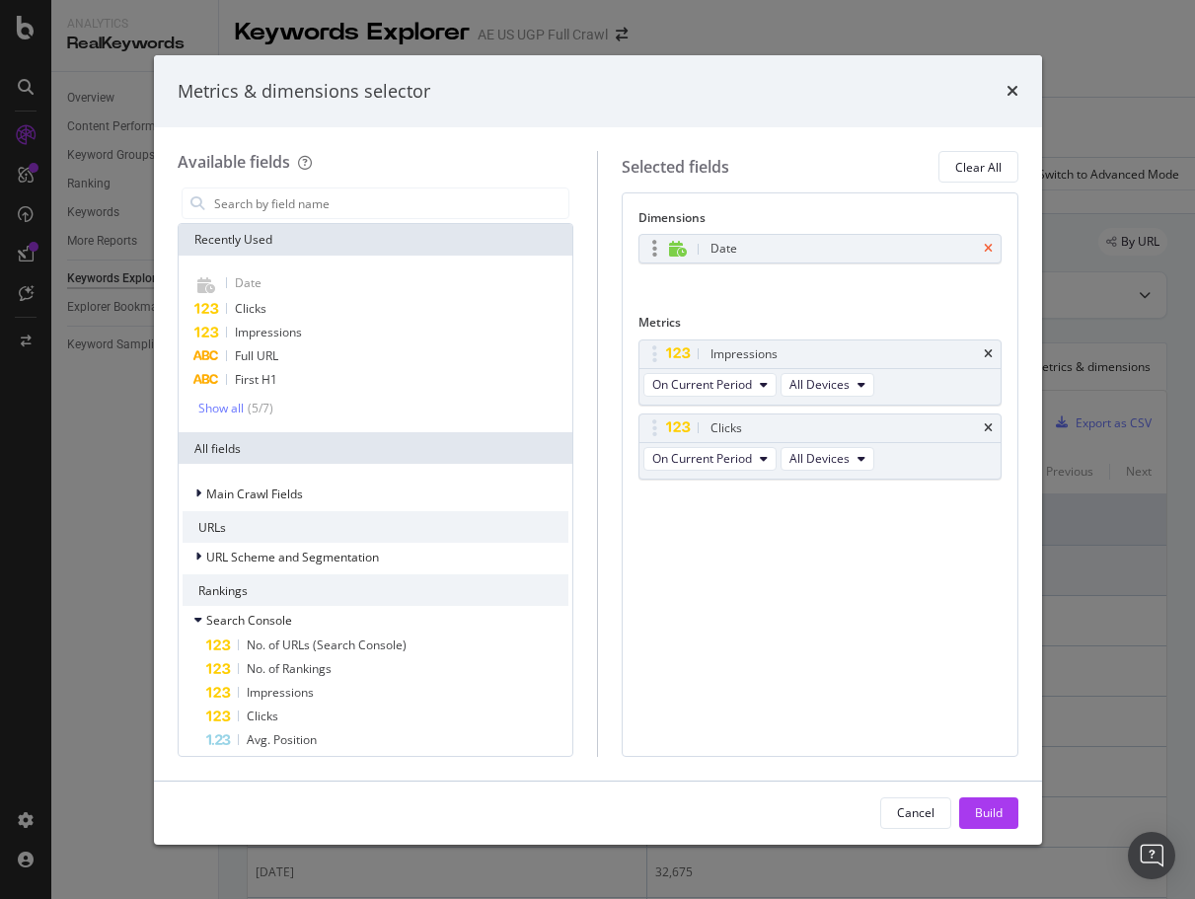
click at [986, 250] on icon "times" at bounding box center [988, 249] width 9 height 12
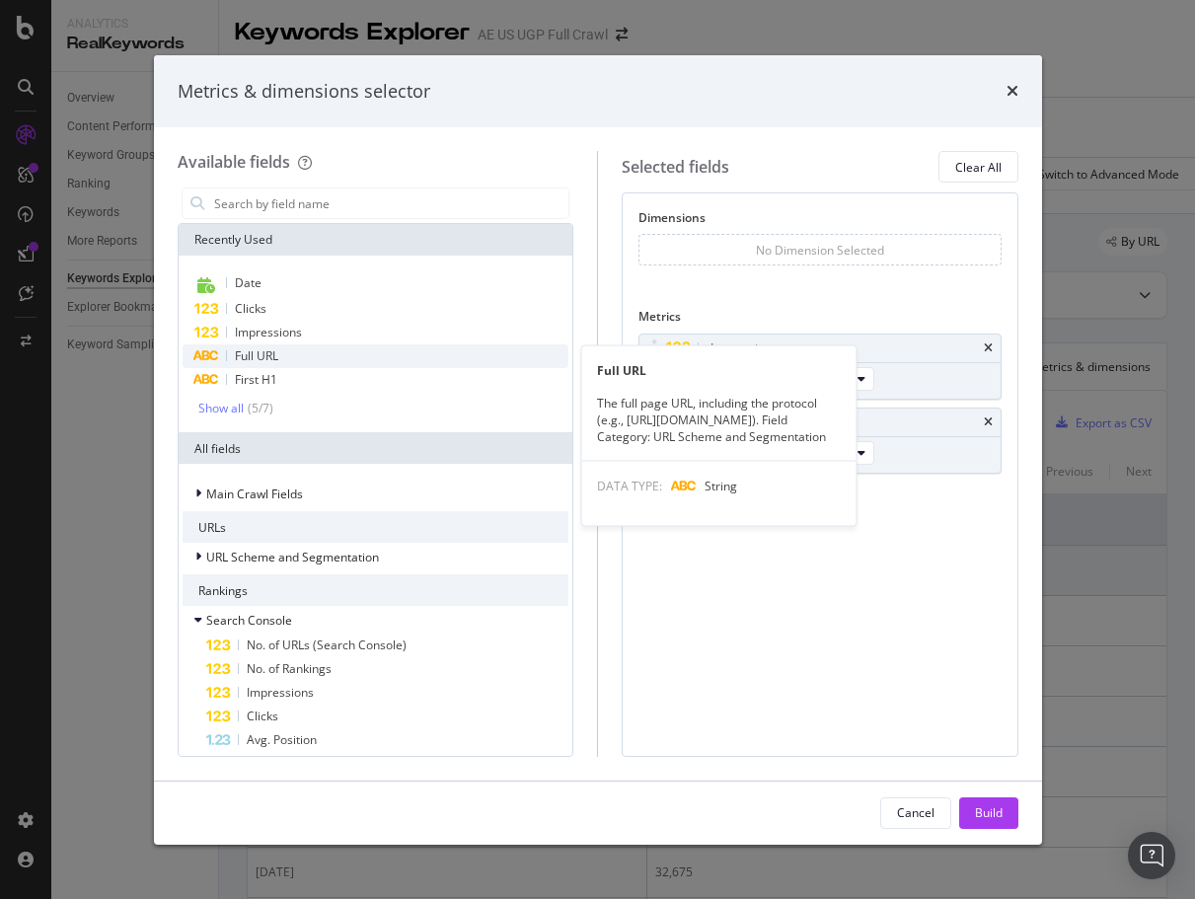
click at [279, 356] on div "Full URL" at bounding box center [376, 357] width 387 height 24
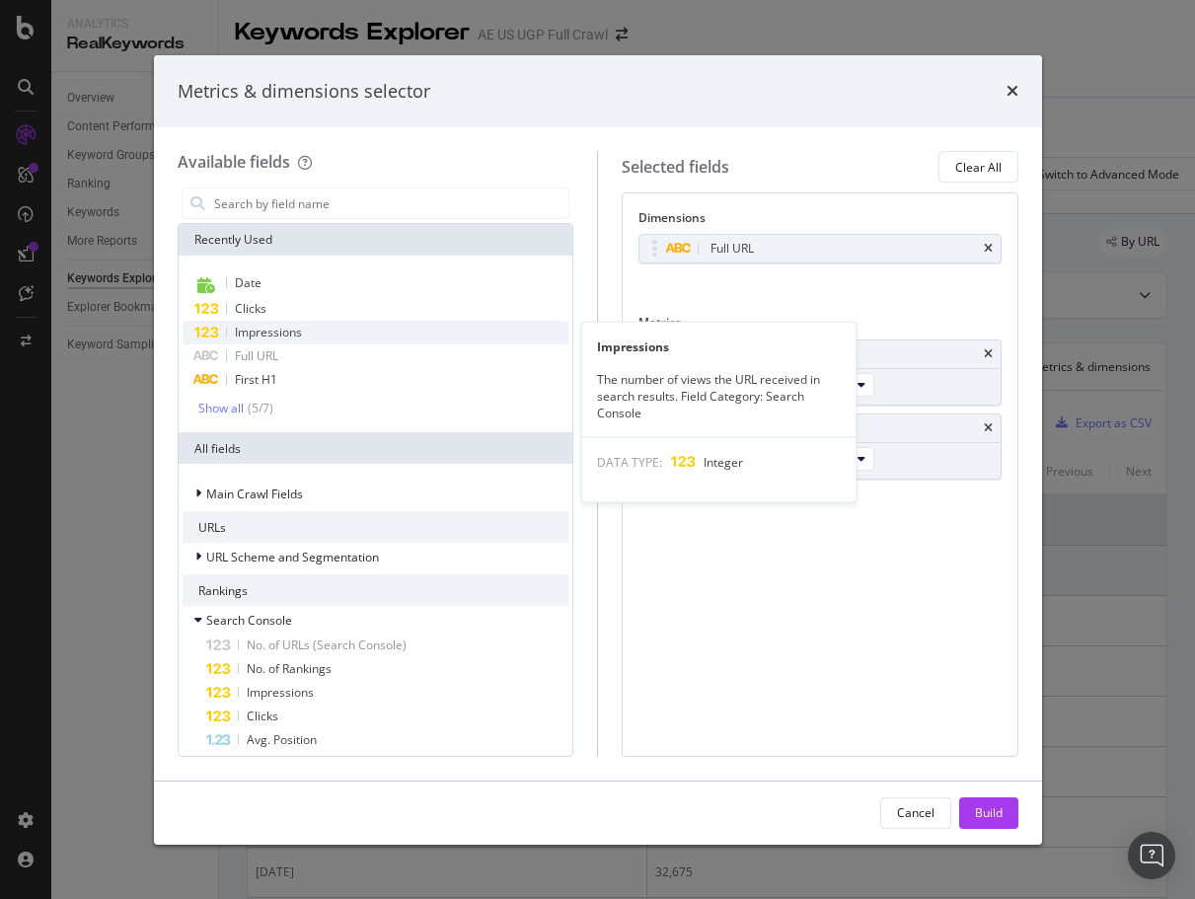
click at [302, 328] on div "Impressions" at bounding box center [376, 333] width 387 height 24
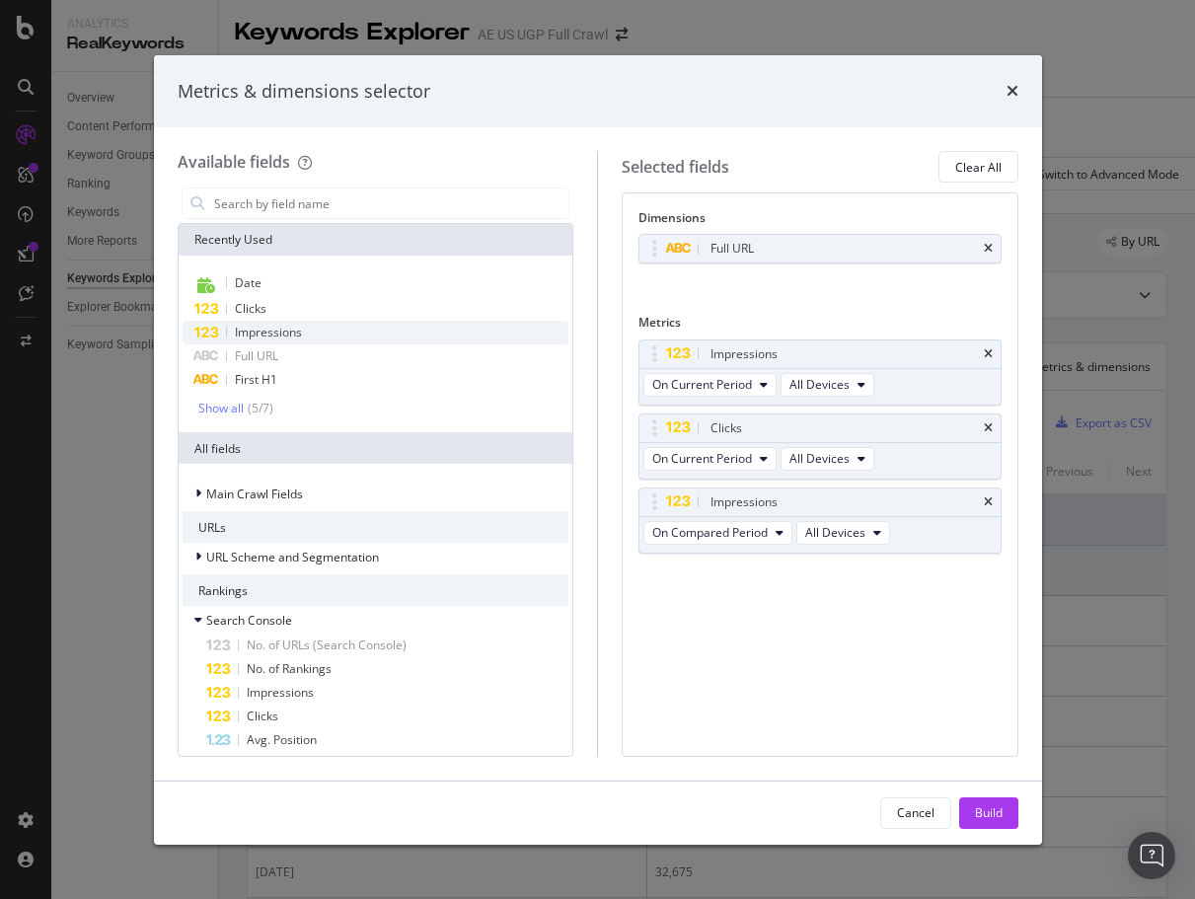
click at [302, 328] on div "Impressions" at bounding box center [376, 333] width 387 height 24
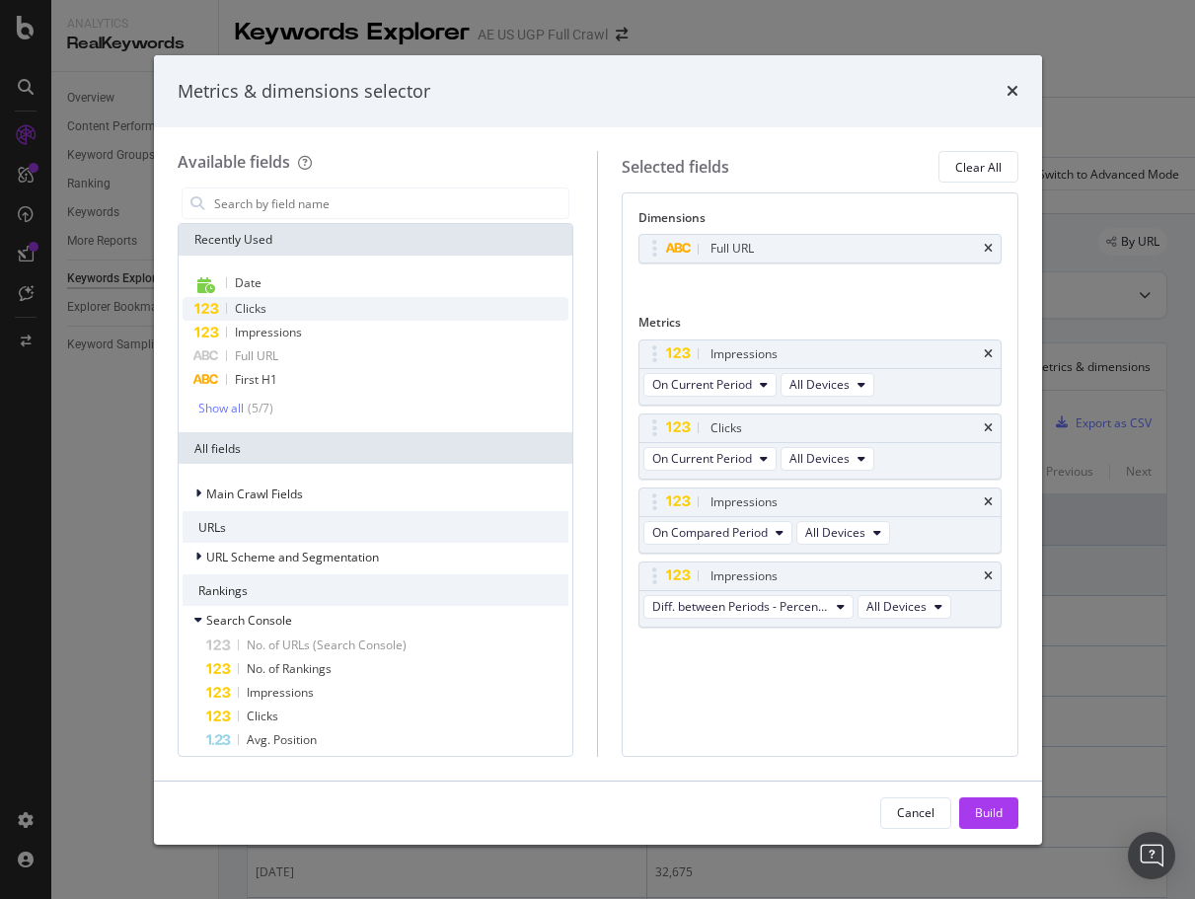
click at [278, 302] on div "Clicks" at bounding box center [376, 309] width 387 height 24
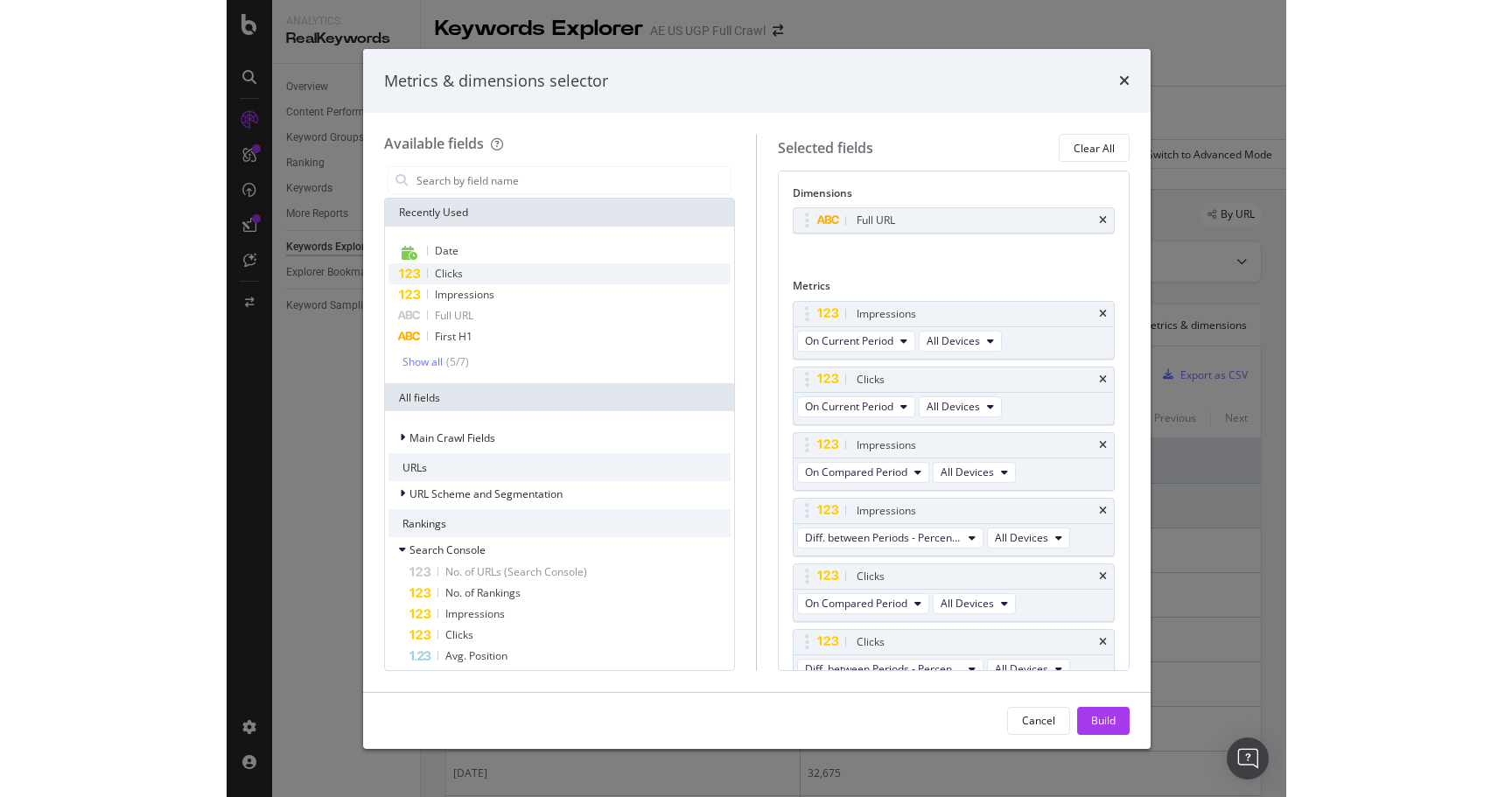
scroll to position [18, 0]
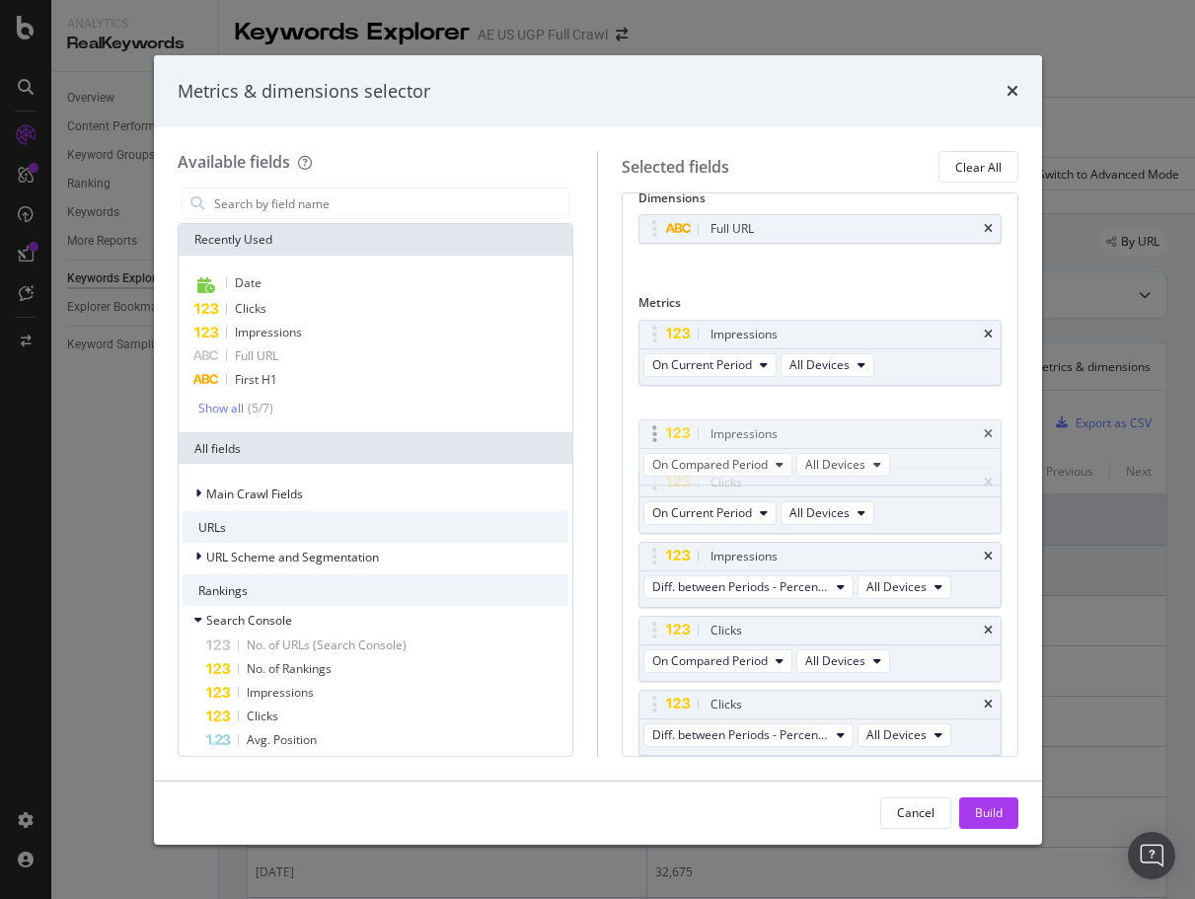
drag, startPoint x: 650, startPoint y: 471, endPoint x: 649, endPoint y: 406, distance: 65.2
click at [649, 406] on body "Analytics RealKeywords Overview Content Performance Keyword Groups Ranking Keyw…" at bounding box center [597, 449] width 1195 height 899
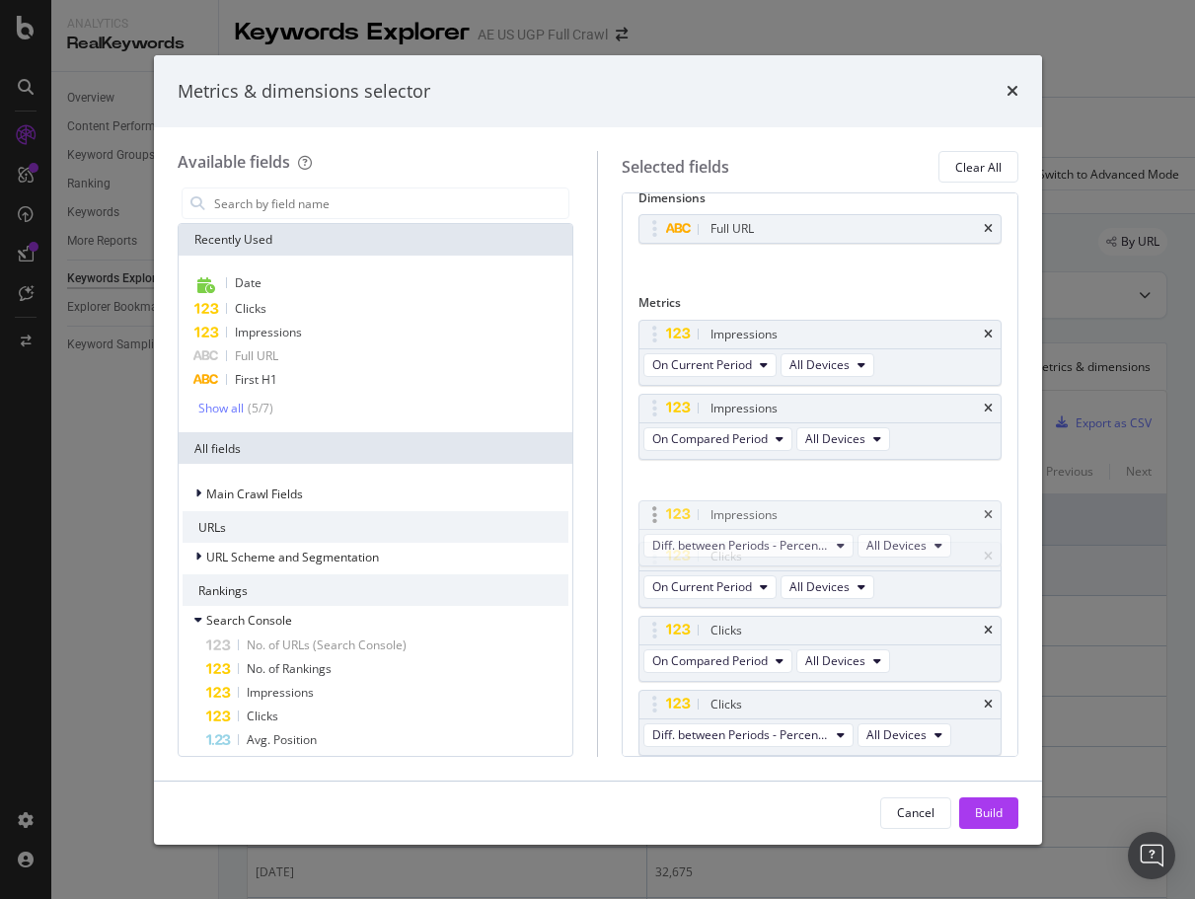
drag, startPoint x: 654, startPoint y: 551, endPoint x: 654, endPoint y: 500, distance: 51.3
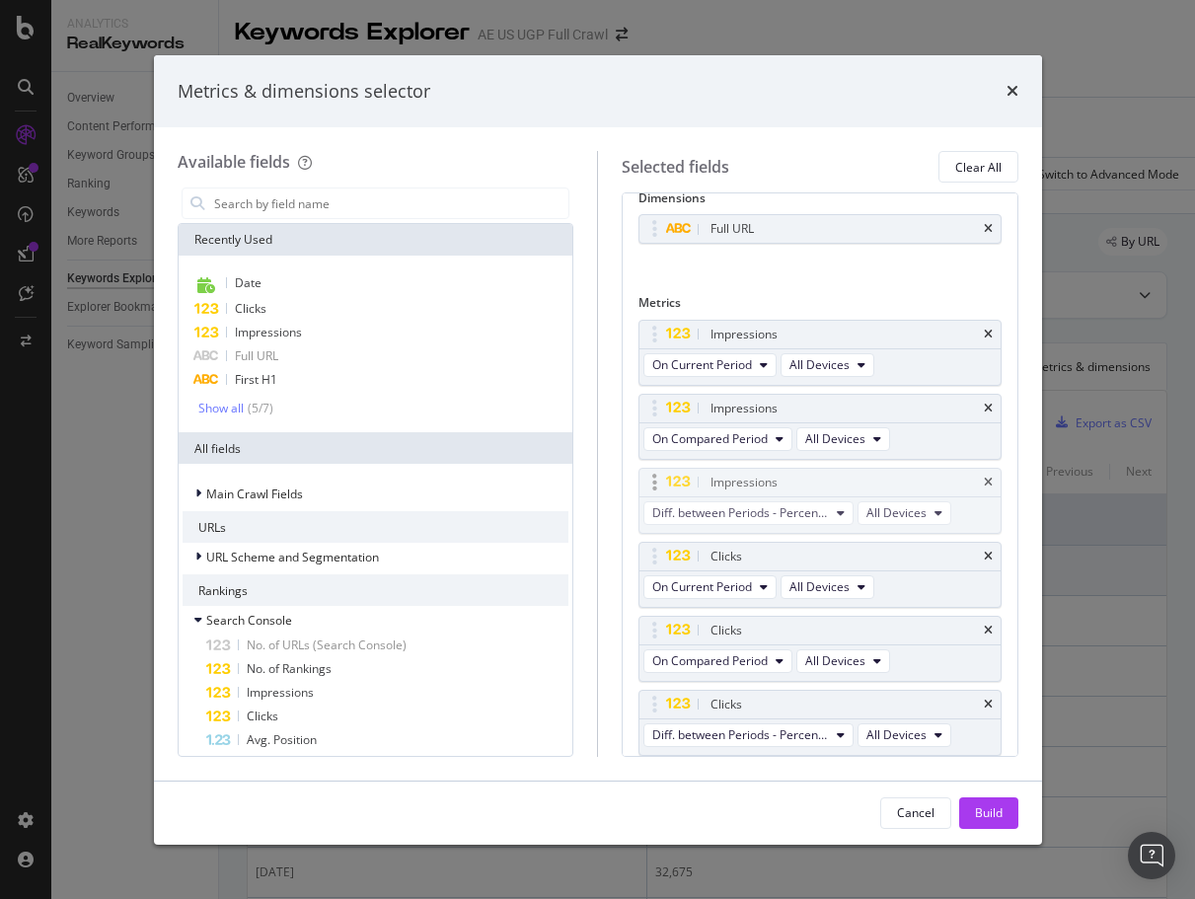
click at [654, 500] on body "Analytics RealKeywords Overview Content Performance Keyword Groups Ranking Keyw…" at bounding box center [597, 449] width 1195 height 899
click at [982, 813] on div "Build" at bounding box center [989, 813] width 28 height 17
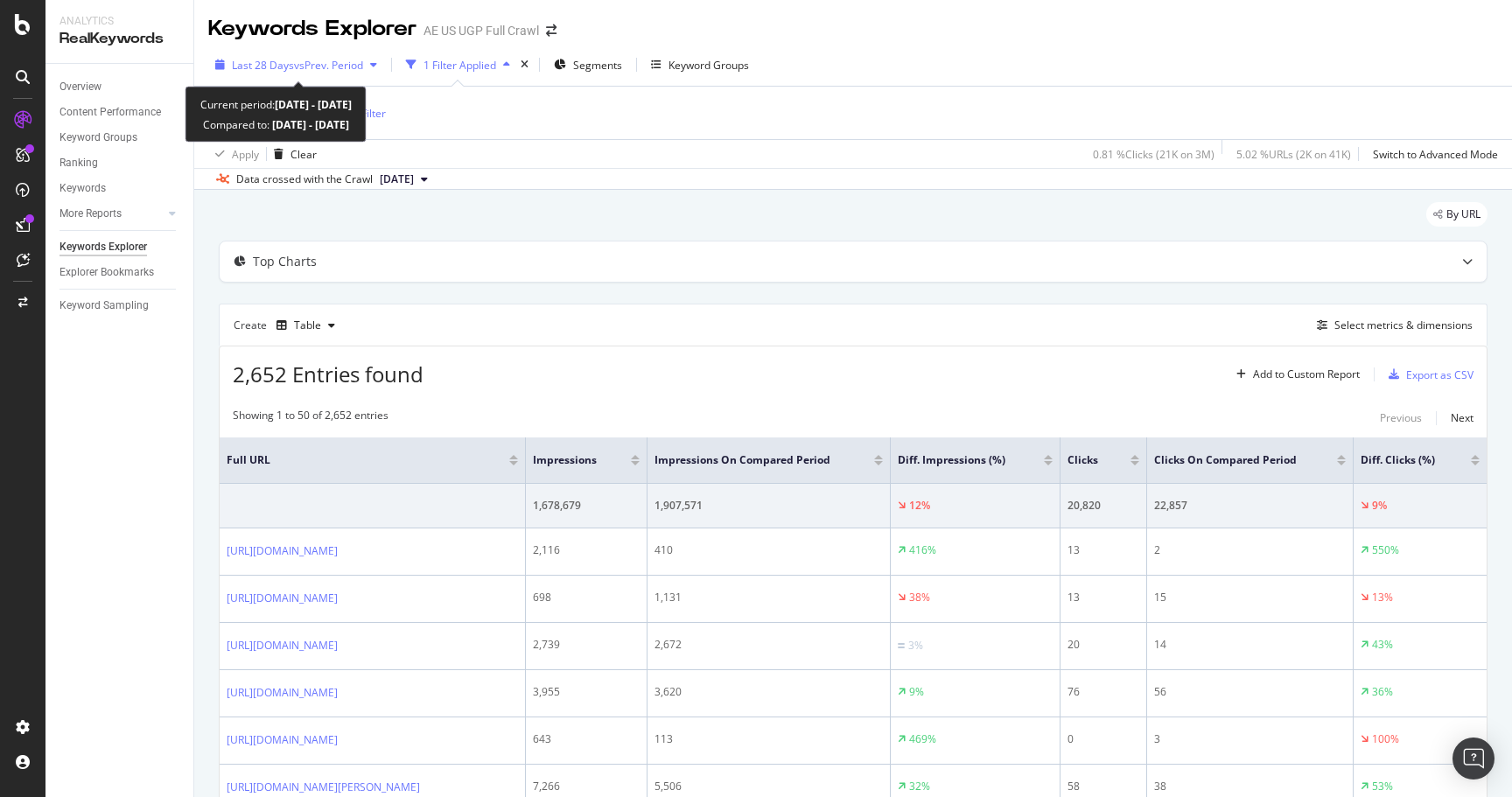
click at [298, 70] on span "vs Prev. Period" at bounding box center [329, 65] width 69 height 15
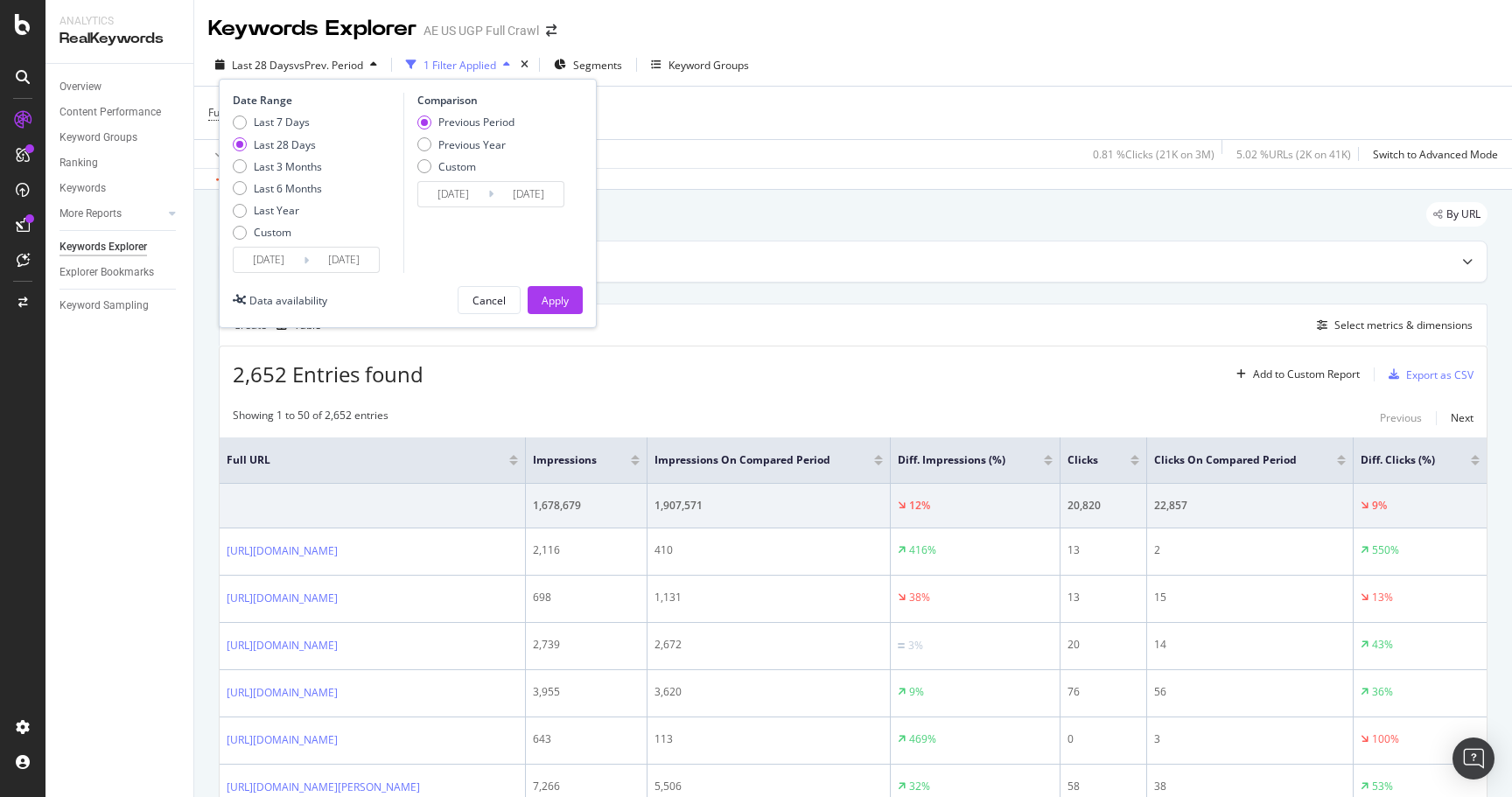
drag, startPoint x: 291, startPoint y: 167, endPoint x: 460, endPoint y: 270, distance: 197.9
click at [291, 167] on div "Last 3 Months" at bounding box center [287, 167] width 68 height 15
type input "2025/07/05"
type input "2025/04/04"
type input "2025/07/04"
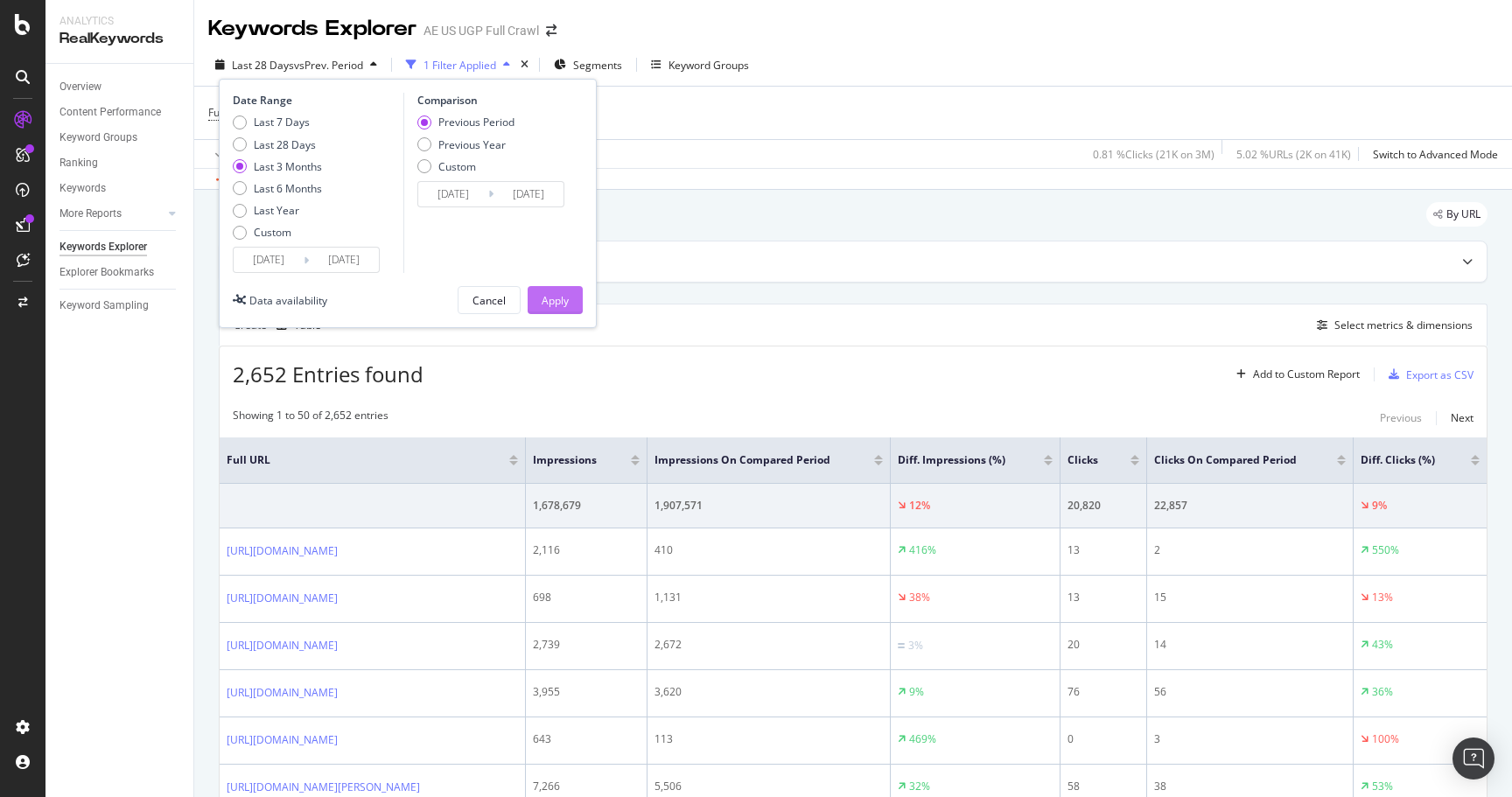
click at [556, 301] on div "Apply" at bounding box center [555, 301] width 27 height 15
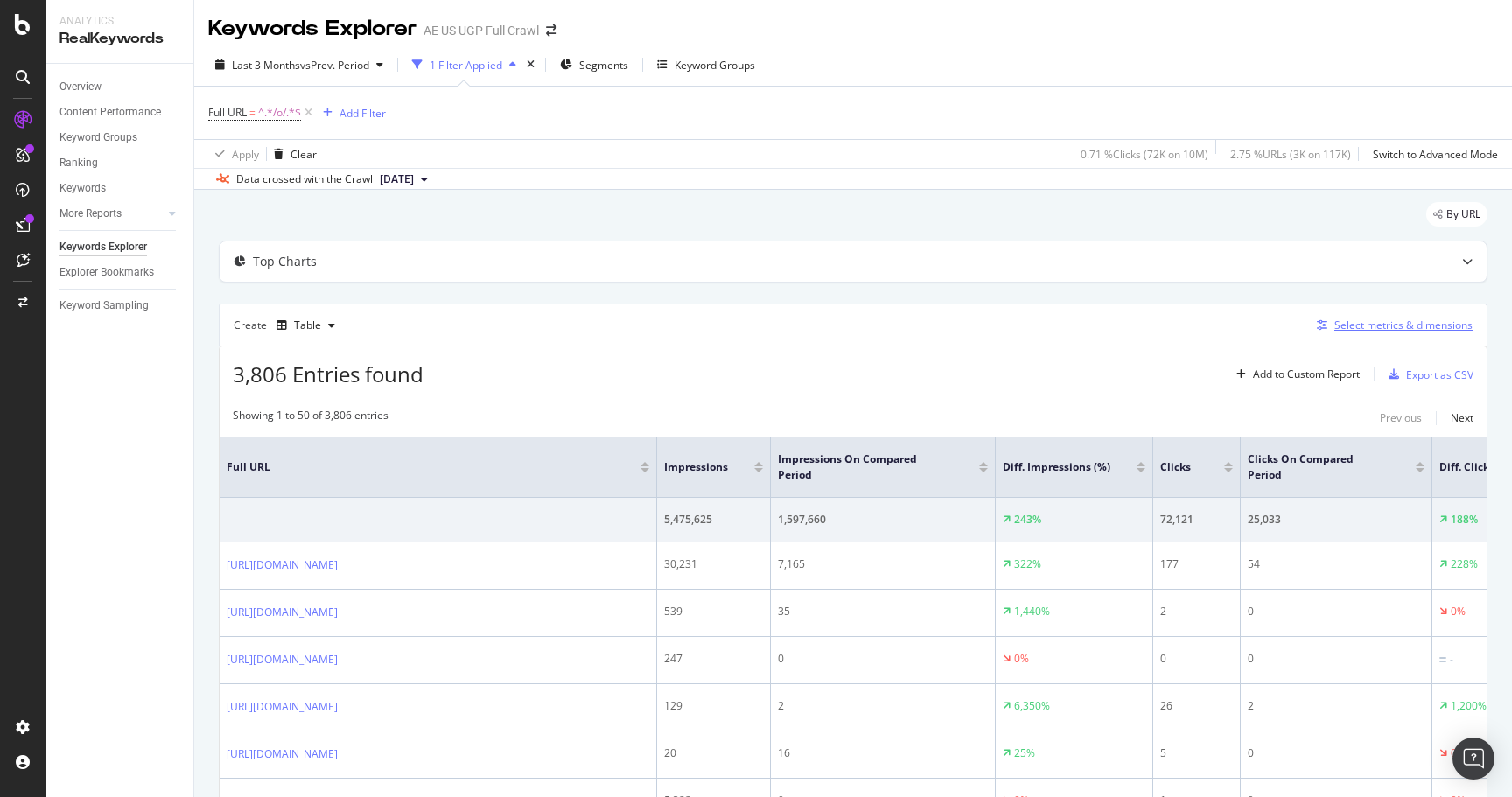
click at [1364, 324] on div "Select metrics & dimensions" at bounding box center [1403, 324] width 138 height 15
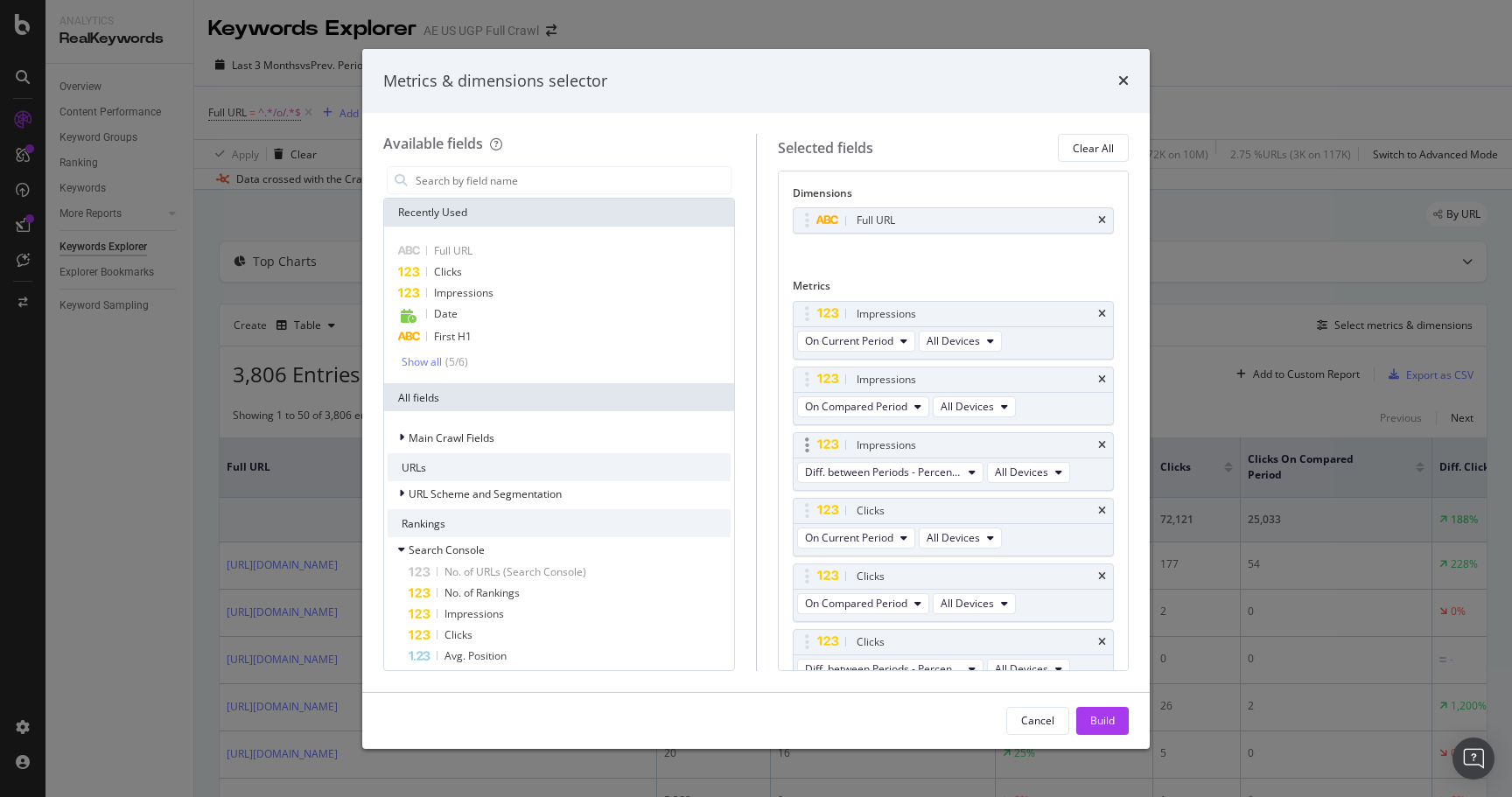
click at [1106, 443] on div "Impressions" at bounding box center [953, 446] width 320 height 25
click at [1105, 376] on icon "times" at bounding box center [1102, 380] width 8 height 11
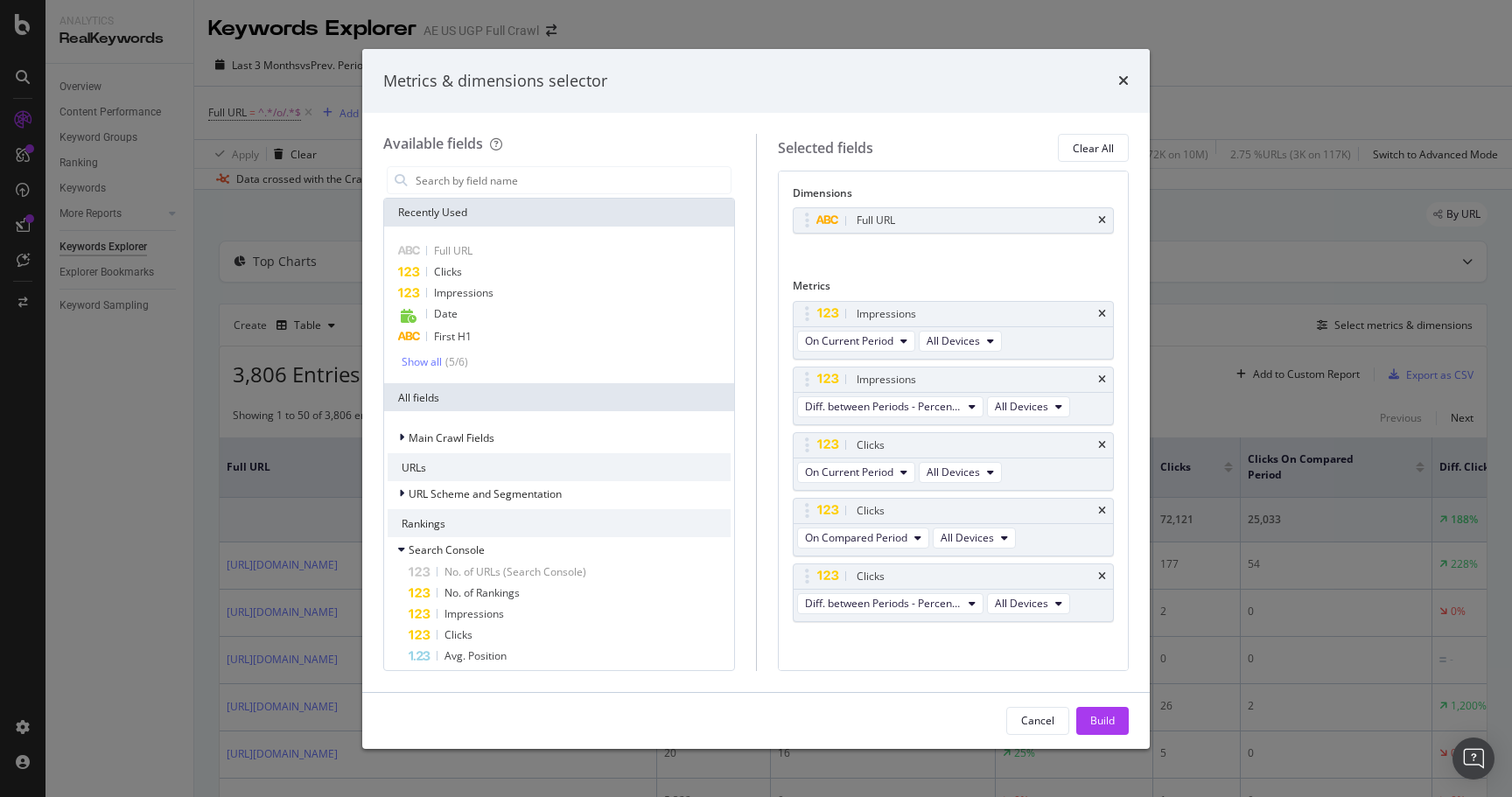
click at [1105, 376] on icon "times" at bounding box center [1102, 380] width 8 height 11
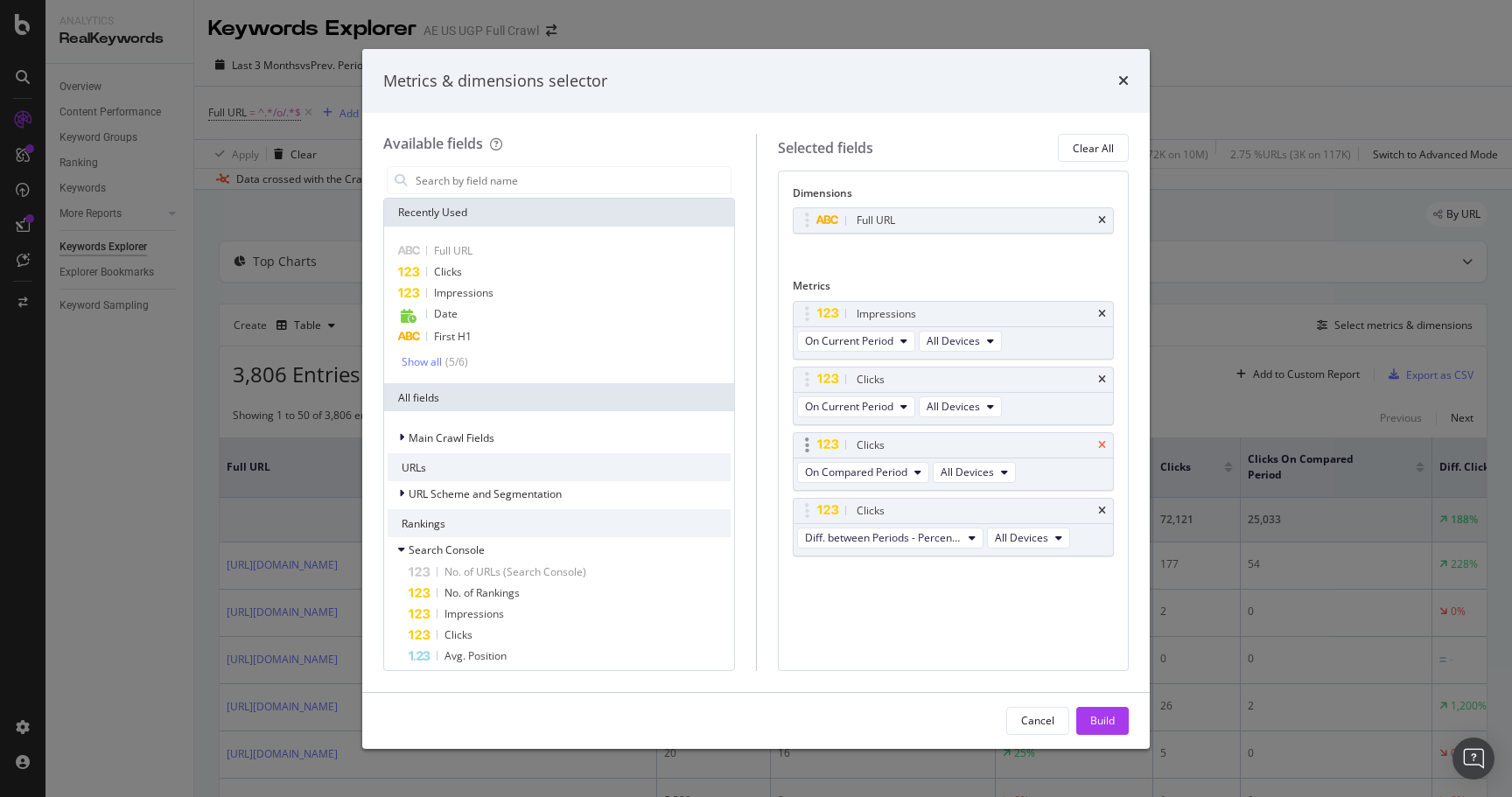
click at [1105, 441] on icon "times" at bounding box center [1102, 446] width 8 height 11
click at [1105, 506] on icon "times" at bounding box center [1102, 512] width 8 height 11
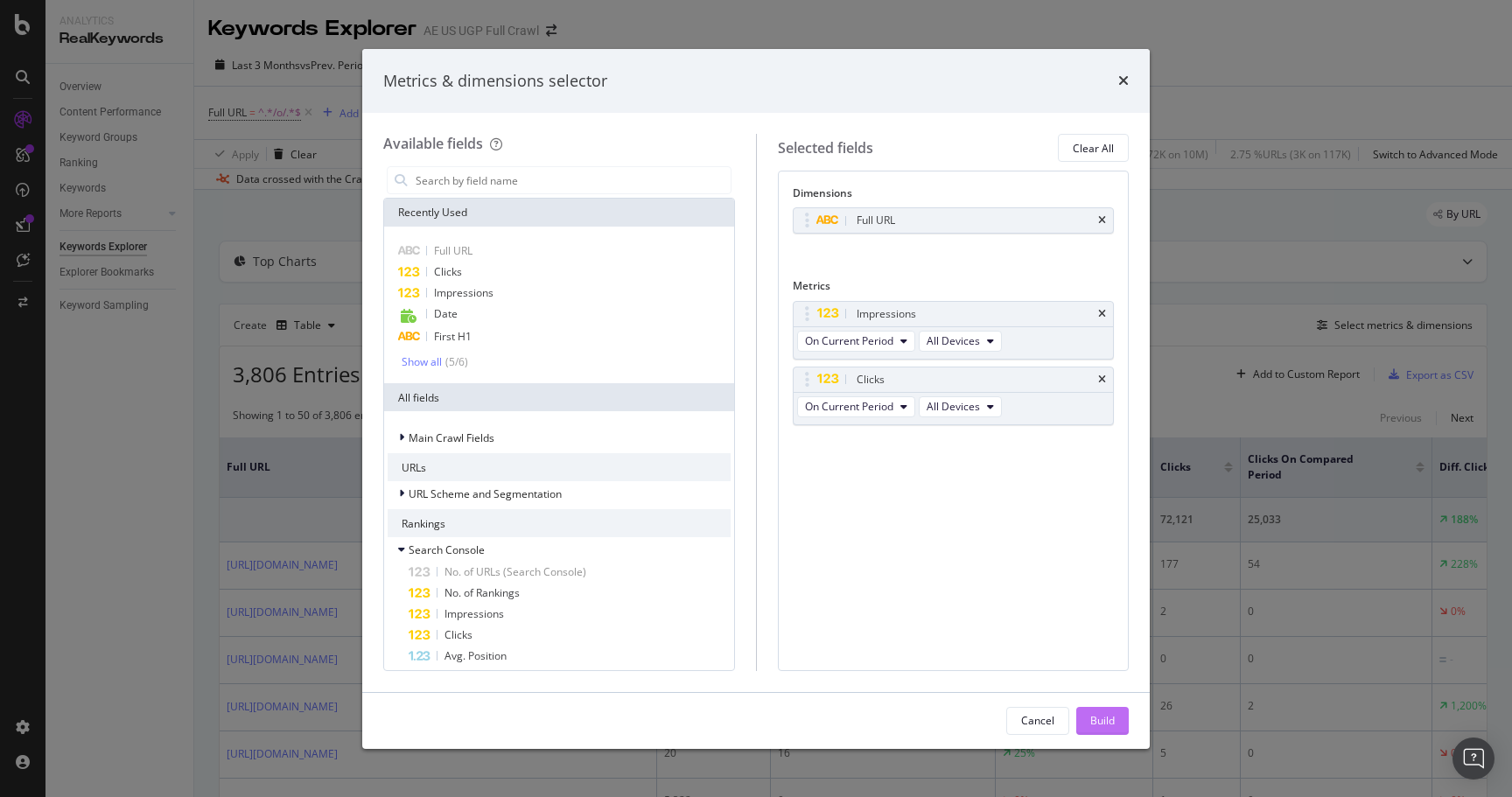
click at [1108, 719] on div "Build" at bounding box center [1103, 721] width 25 height 15
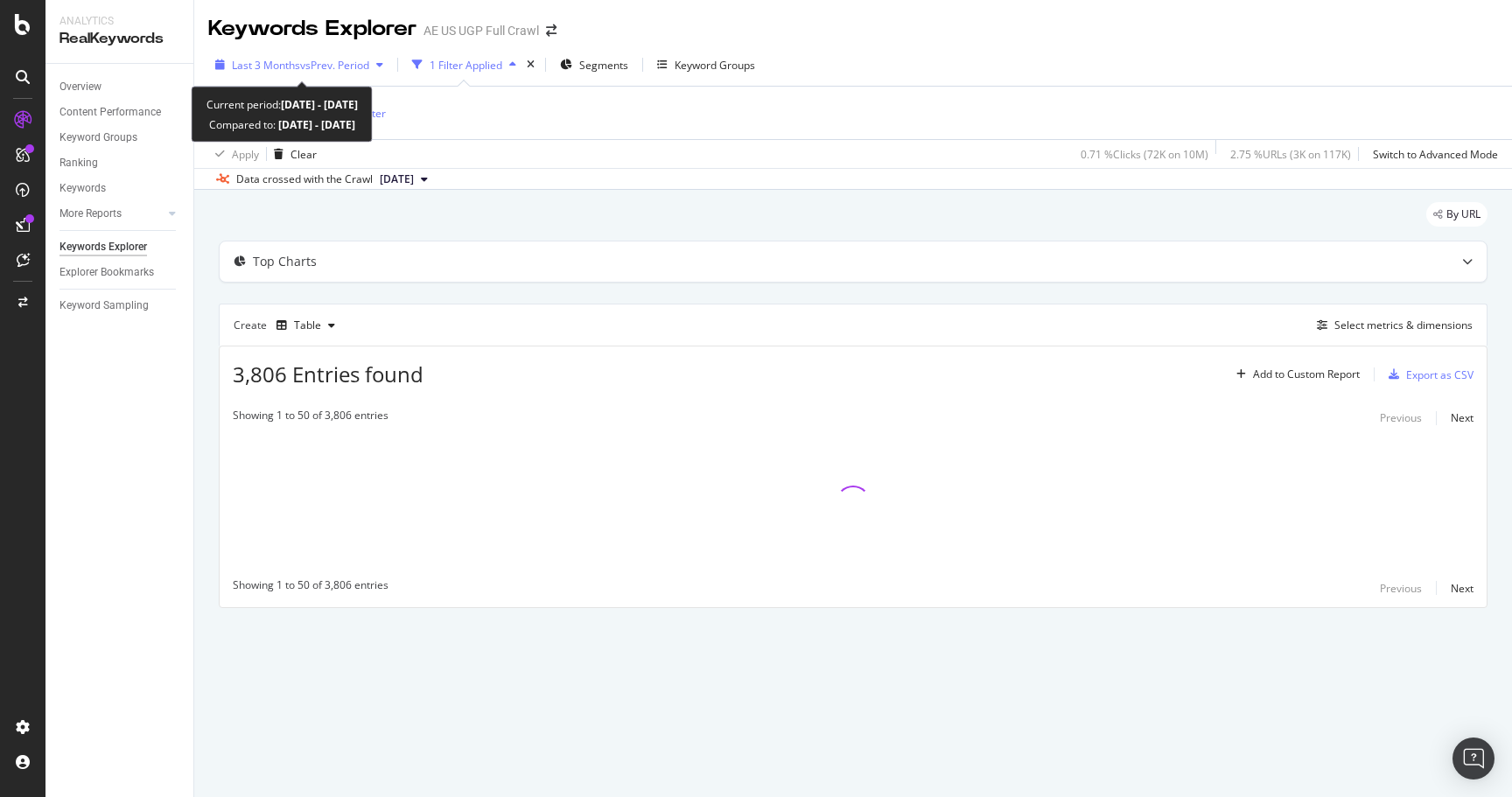
click at [331, 66] on span "vs Prev. Period" at bounding box center [335, 65] width 69 height 15
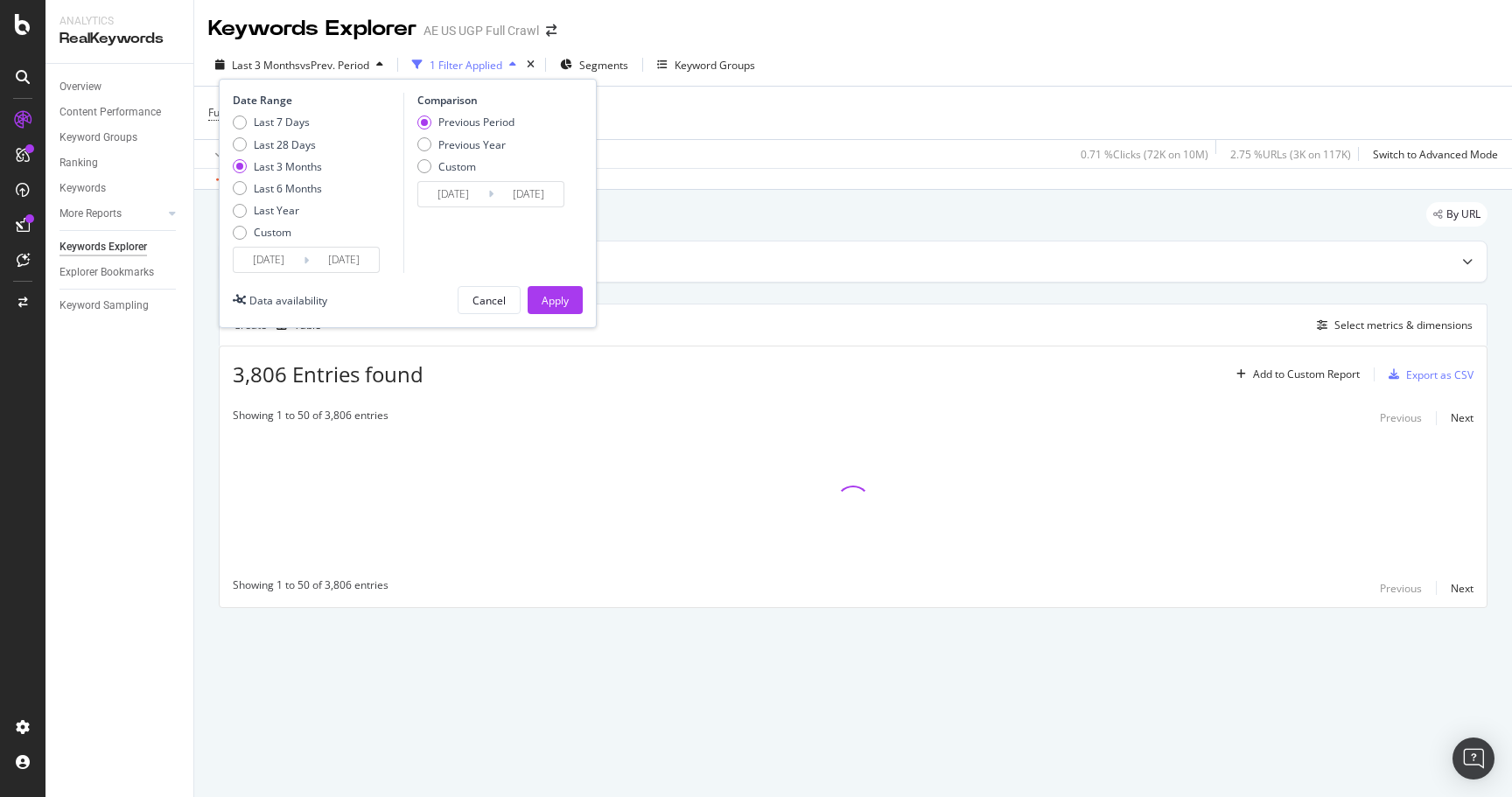
click at [790, 190] on div "Last 3 Months vs Prev. Period 1 Filter Applied Segments Keyword Groups Date Ran…" at bounding box center [853, 116] width 1318 height 146
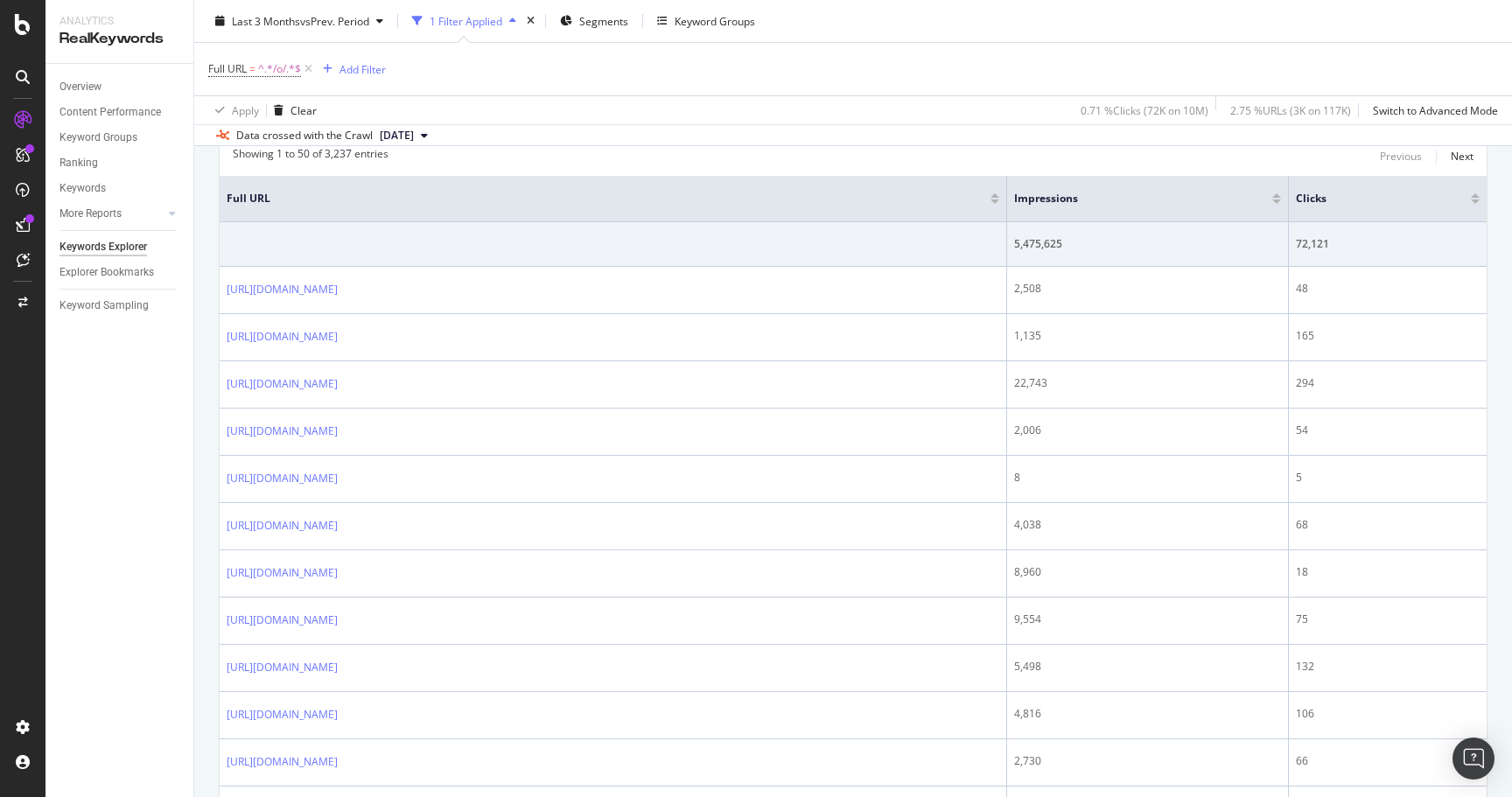
scroll to position [265, 0]
click at [1281, 197] on div at bounding box center [1276, 198] width 9 height 4
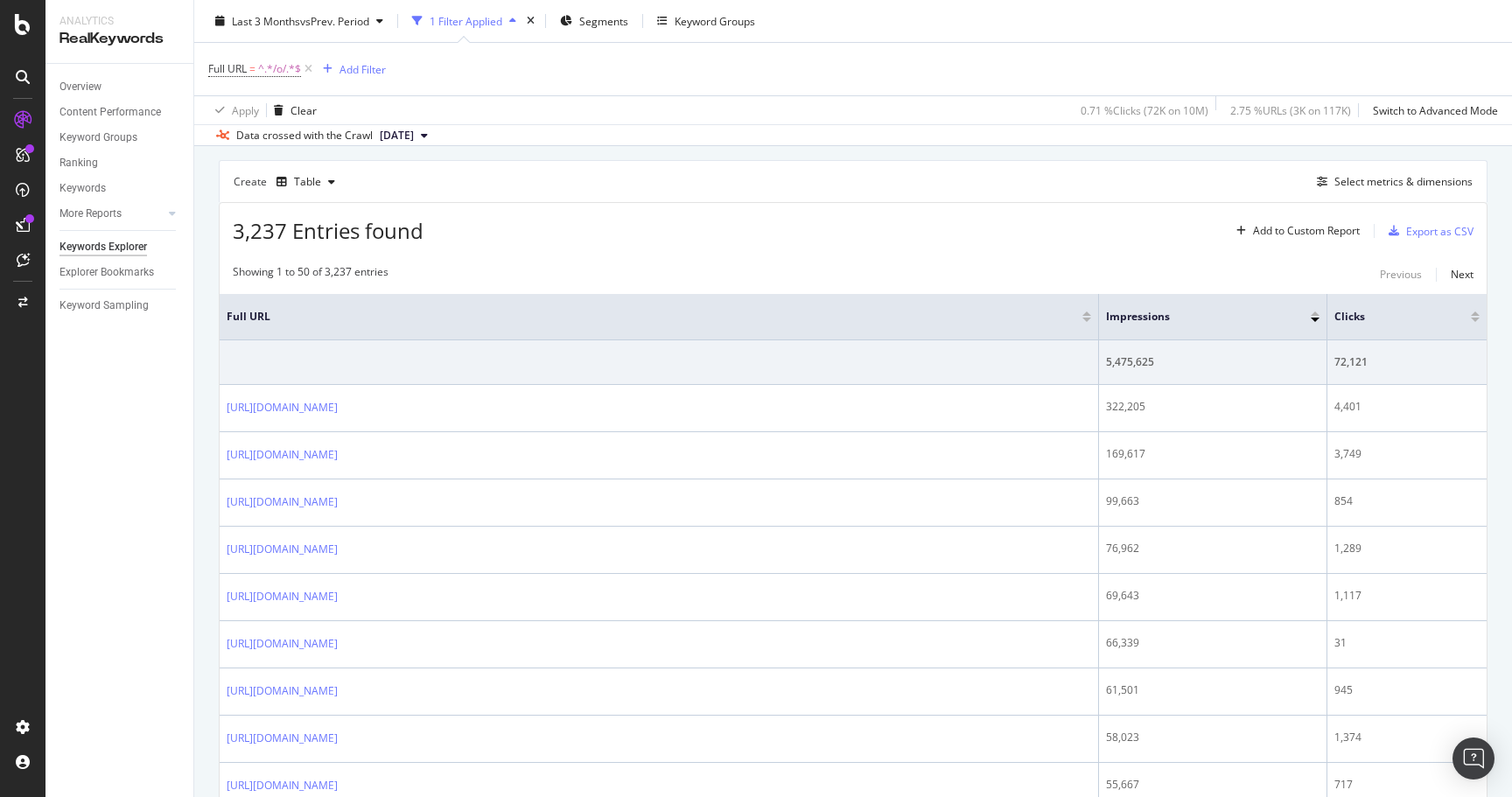
scroll to position [151, 0]
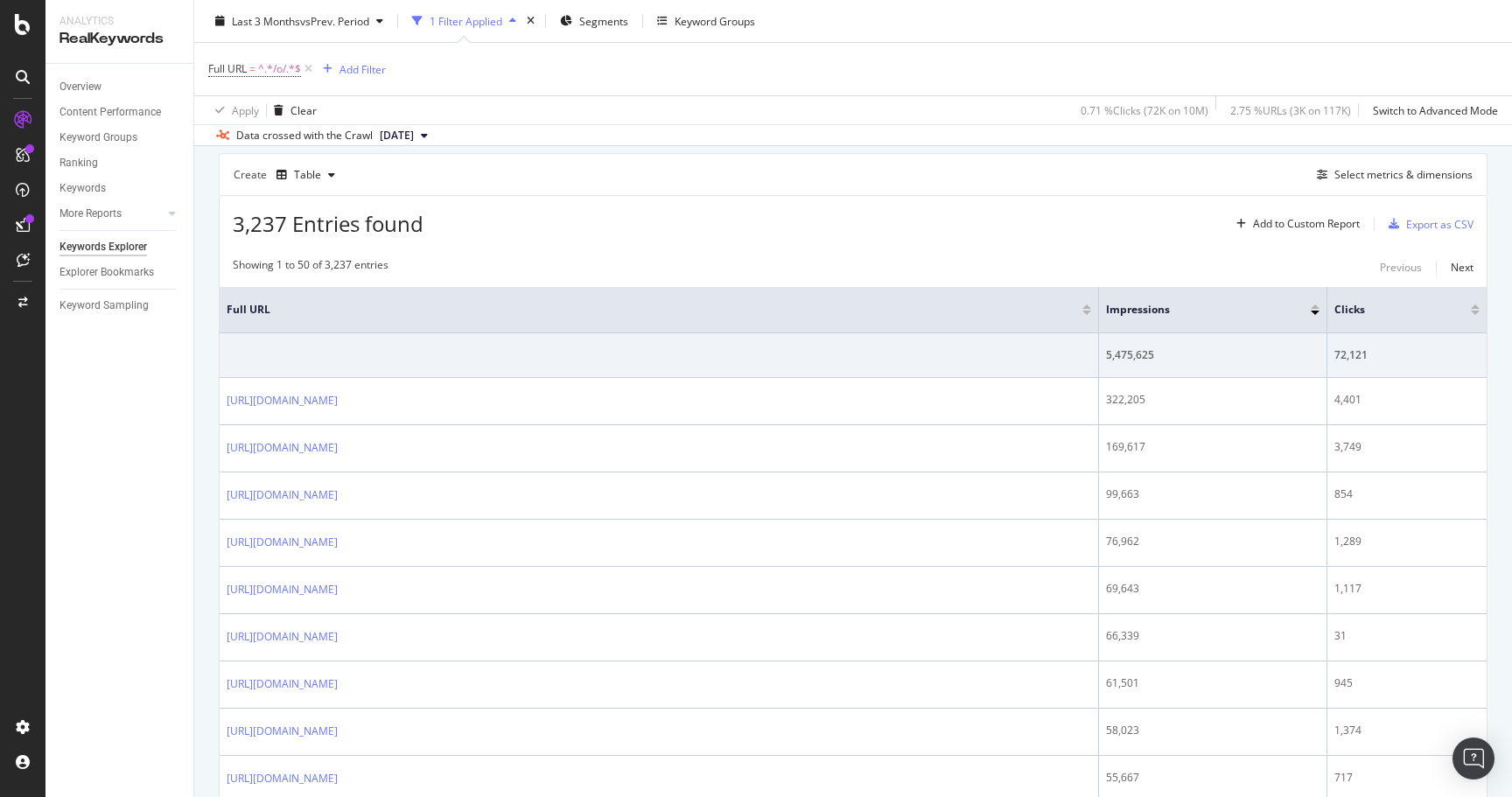
click at [710, 234] on div "3,237 Entries found Add to Custom Report Export as CSV" at bounding box center [853, 217] width 1266 height 43
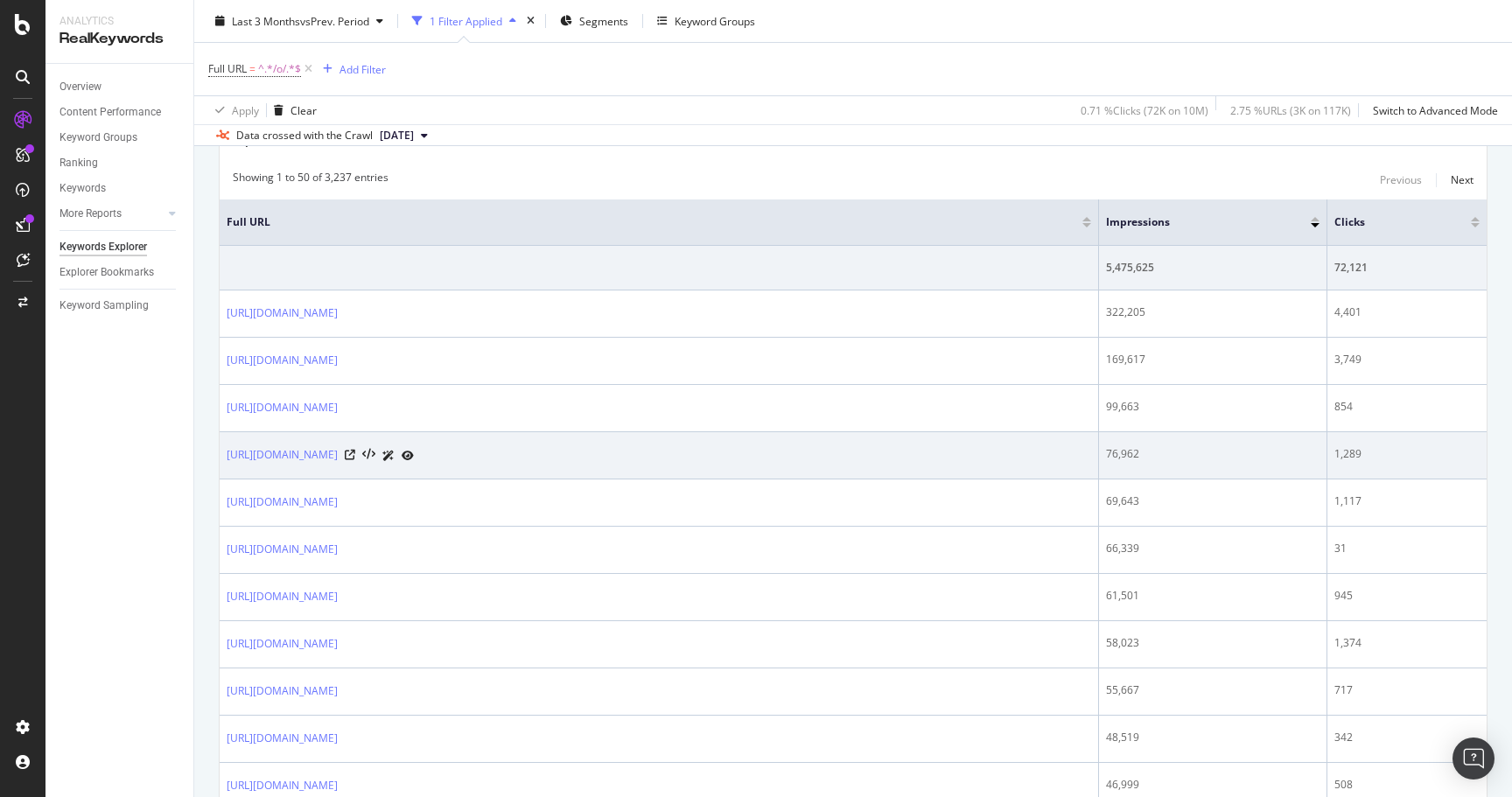
scroll to position [298, 0]
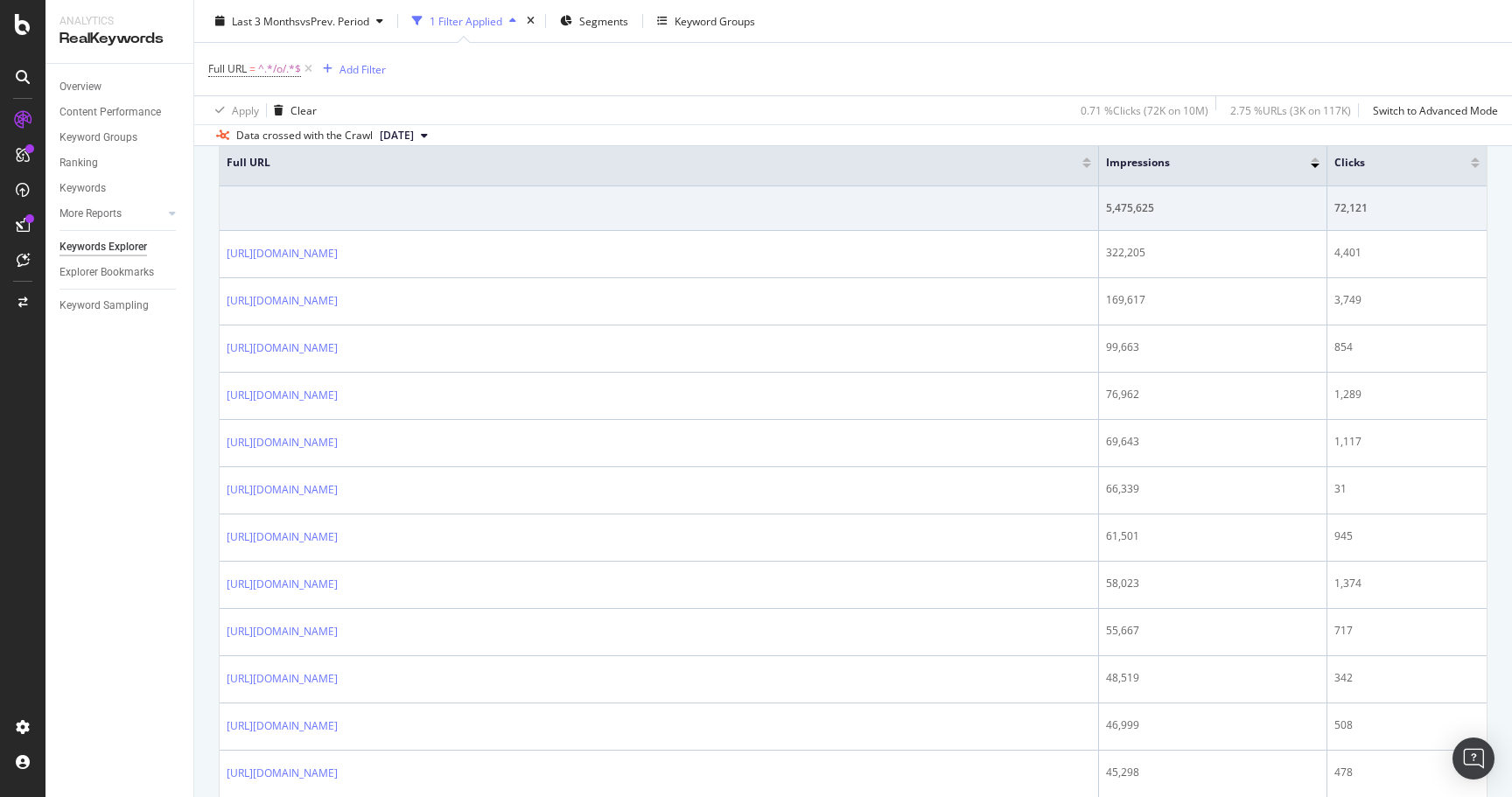
click at [1471, 167] on div at bounding box center [1475, 166] width 9 height 4
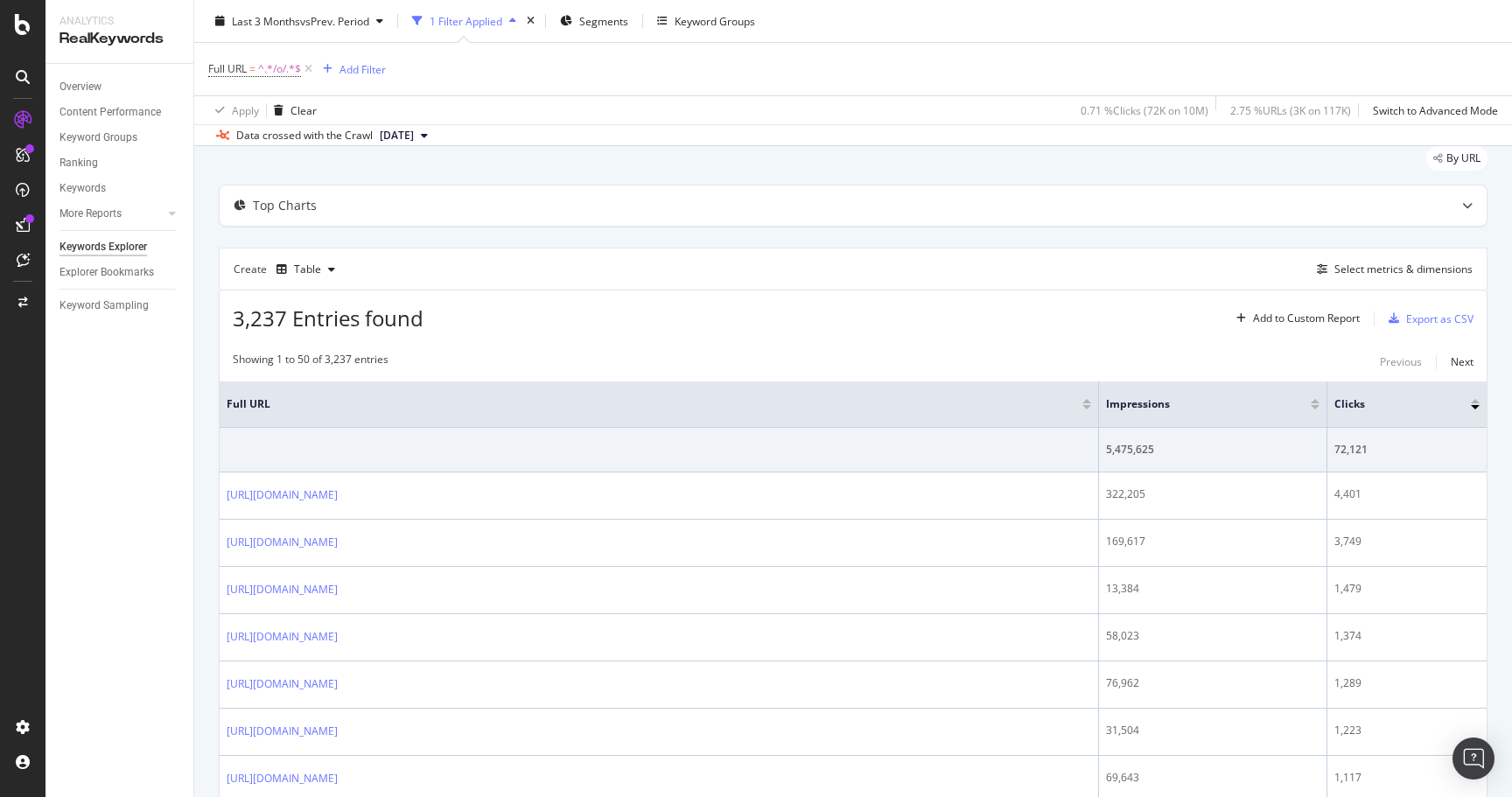
scroll to position [59, 0]
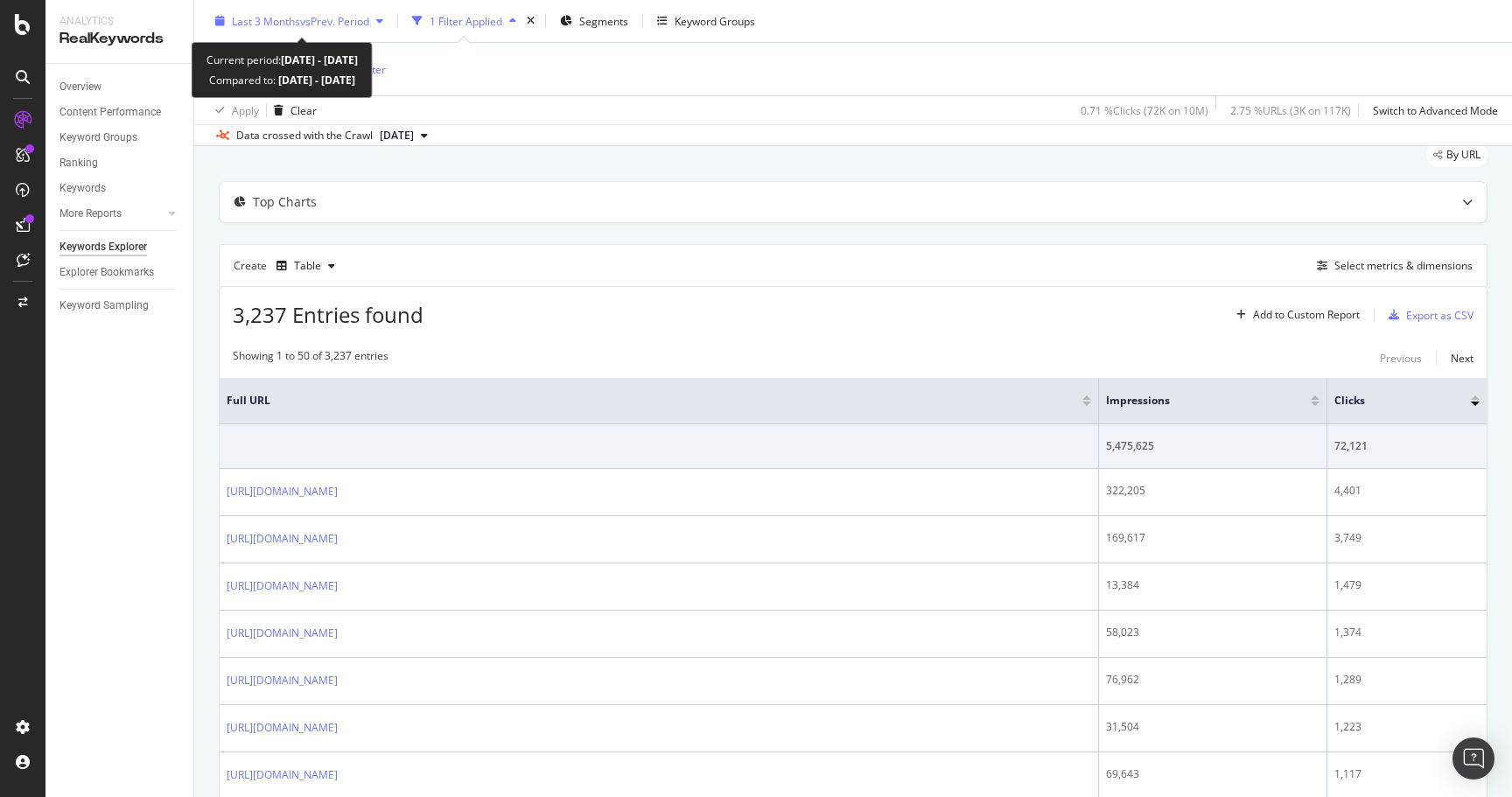
click at [331, 23] on span "vs Prev. Period" at bounding box center [335, 20] width 69 height 15
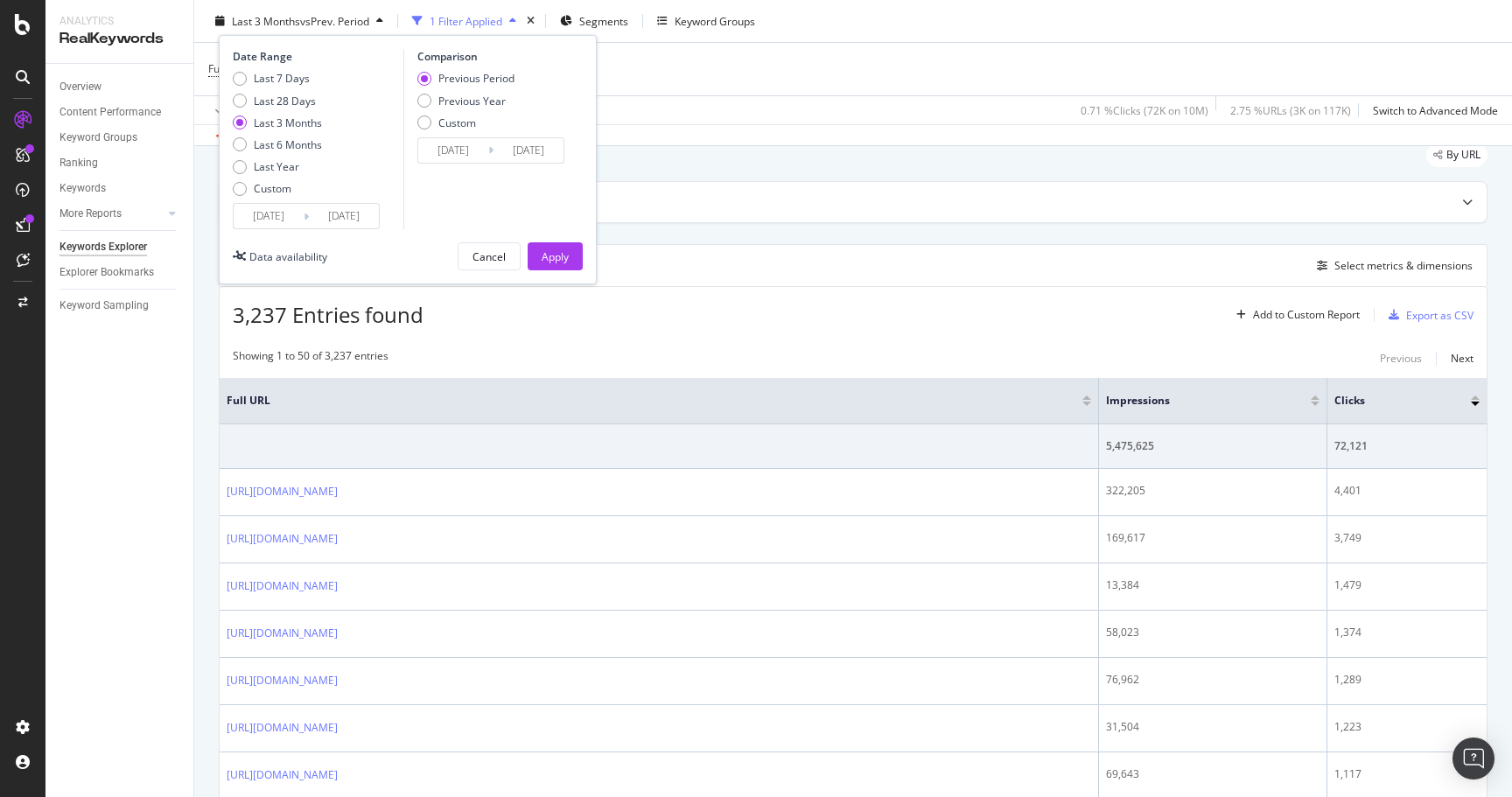
drag, startPoint x: 281, startPoint y: 102, endPoint x: 332, endPoint y: 159, distance: 76.5
click at [281, 102] on div "Last 28 Days" at bounding box center [284, 100] width 62 height 15
type input "2025/09/07"
type input "2025/08/10"
type input "2025/09/06"
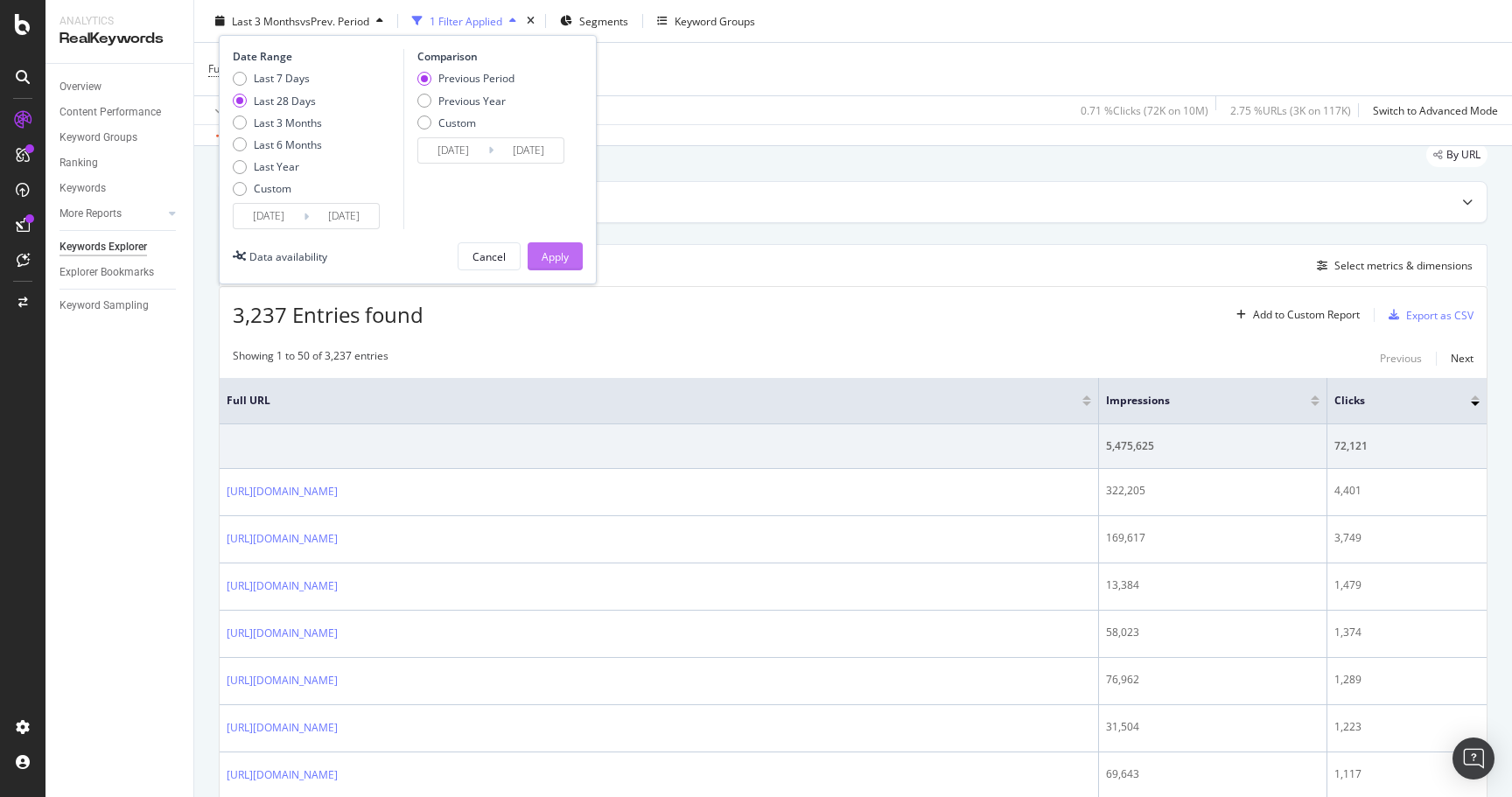
click at [567, 259] on div "Apply" at bounding box center [555, 255] width 27 height 15
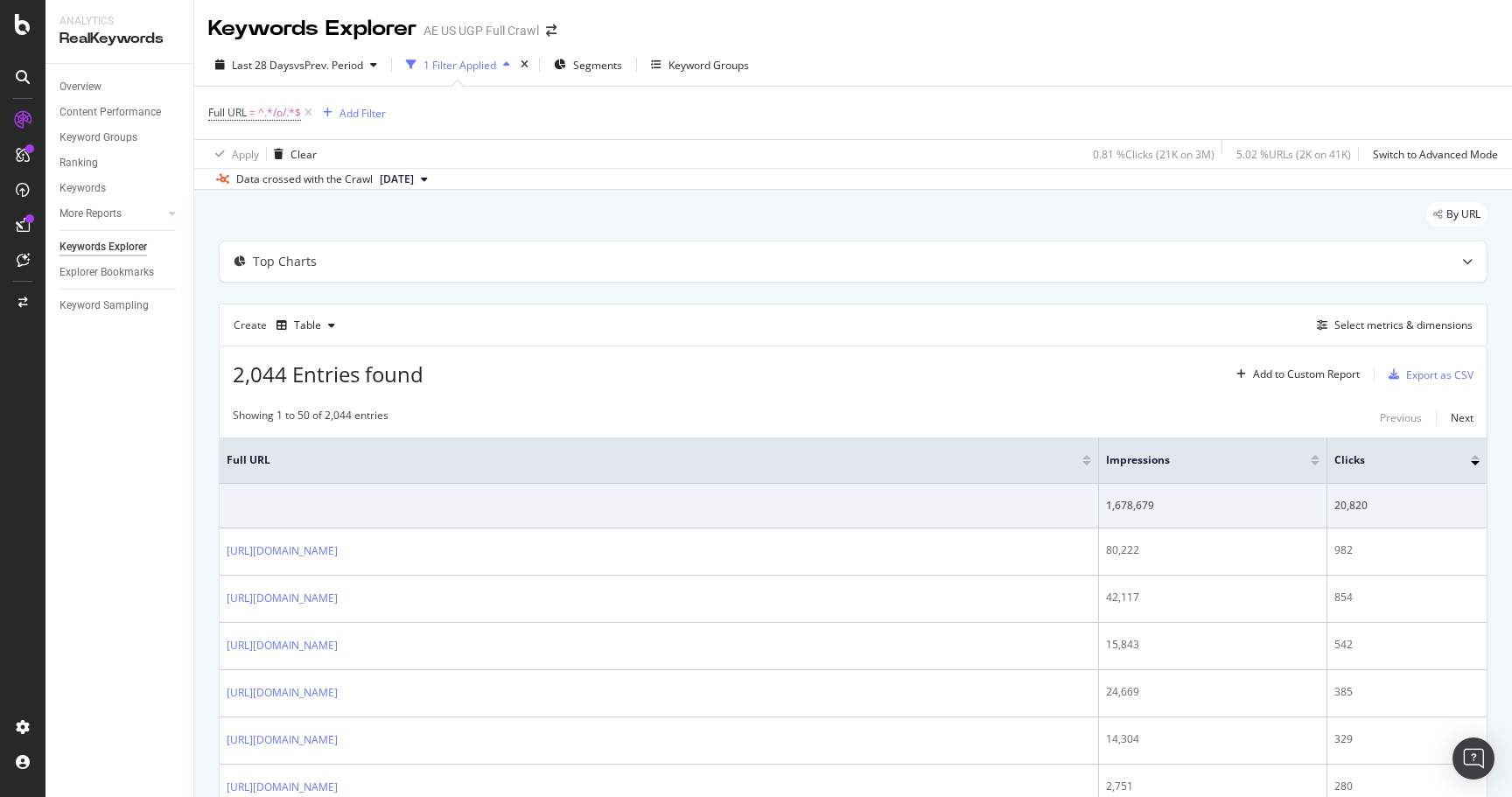
scroll to position [141, 0]
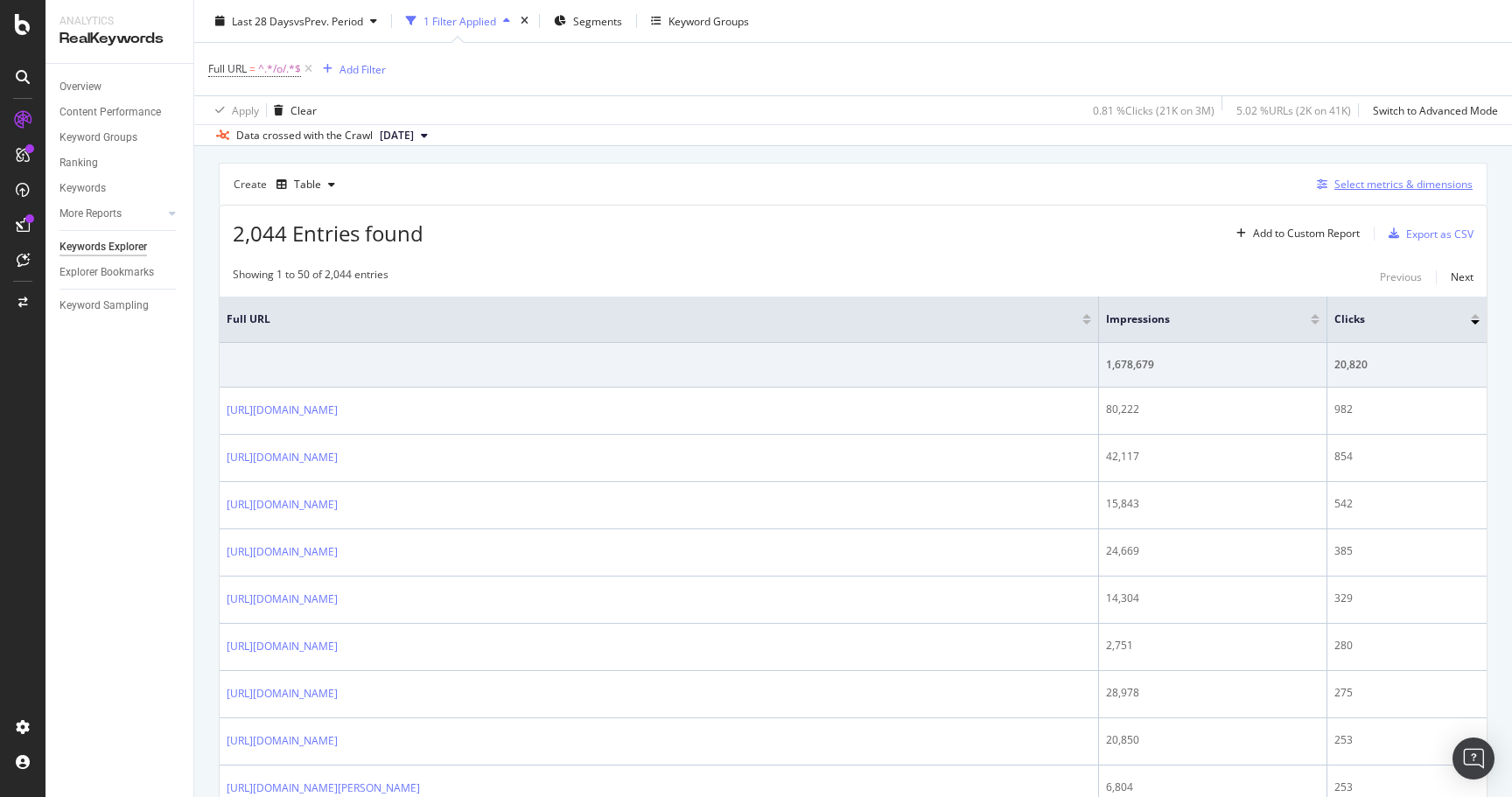
click at [1334, 190] on div "Select metrics & dimensions" at bounding box center [1403, 184] width 138 height 15
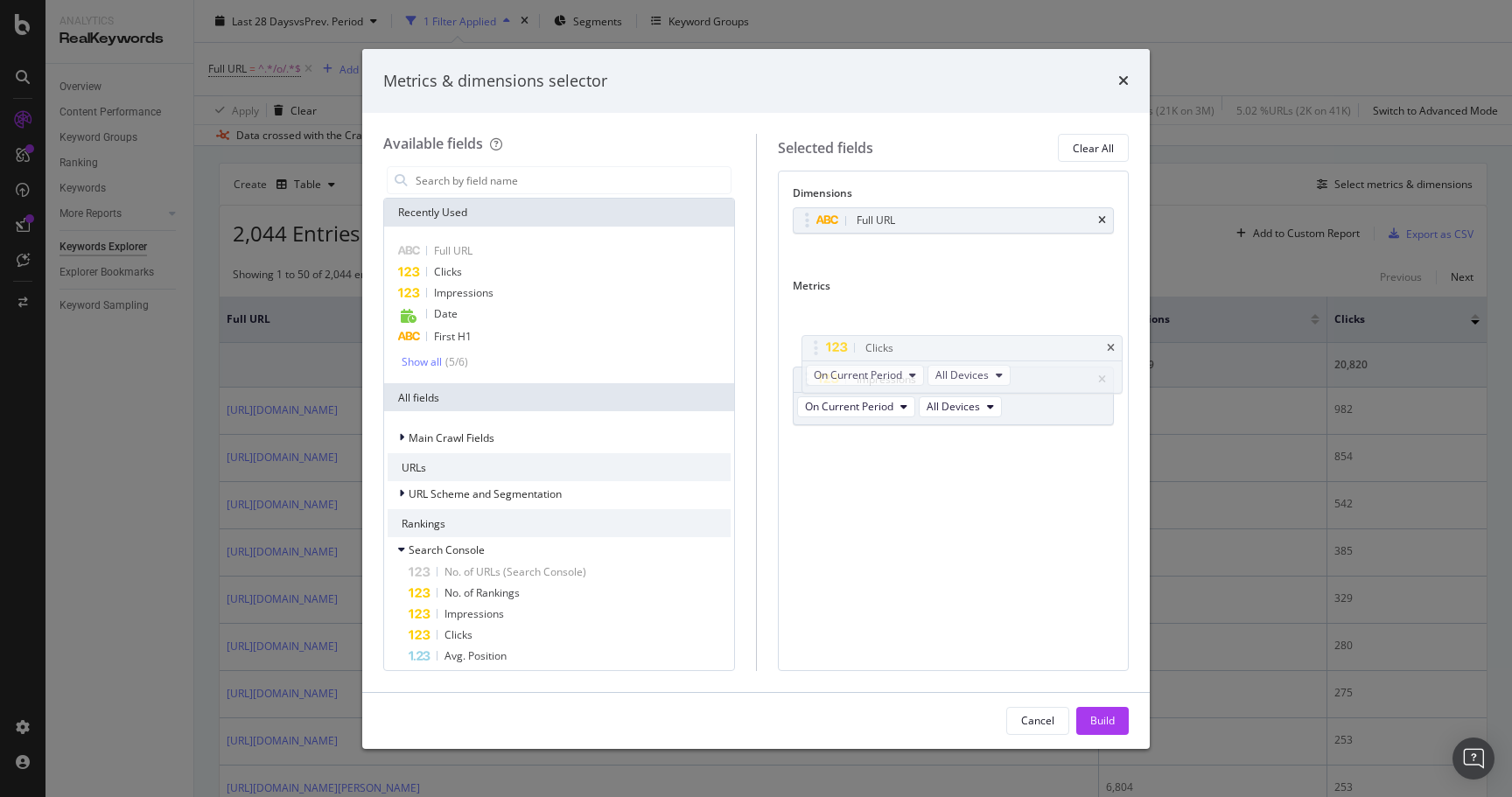
drag, startPoint x: 809, startPoint y: 360, endPoint x: 822, endPoint y: 300, distance: 61.4
click at [814, 316] on body "Analytics RealKeywords Overview Content Performance Keyword Groups Ranking Keyw…" at bounding box center [756, 398] width 1512 height 797
click at [1099, 714] on div "Build" at bounding box center [1103, 721] width 25 height 15
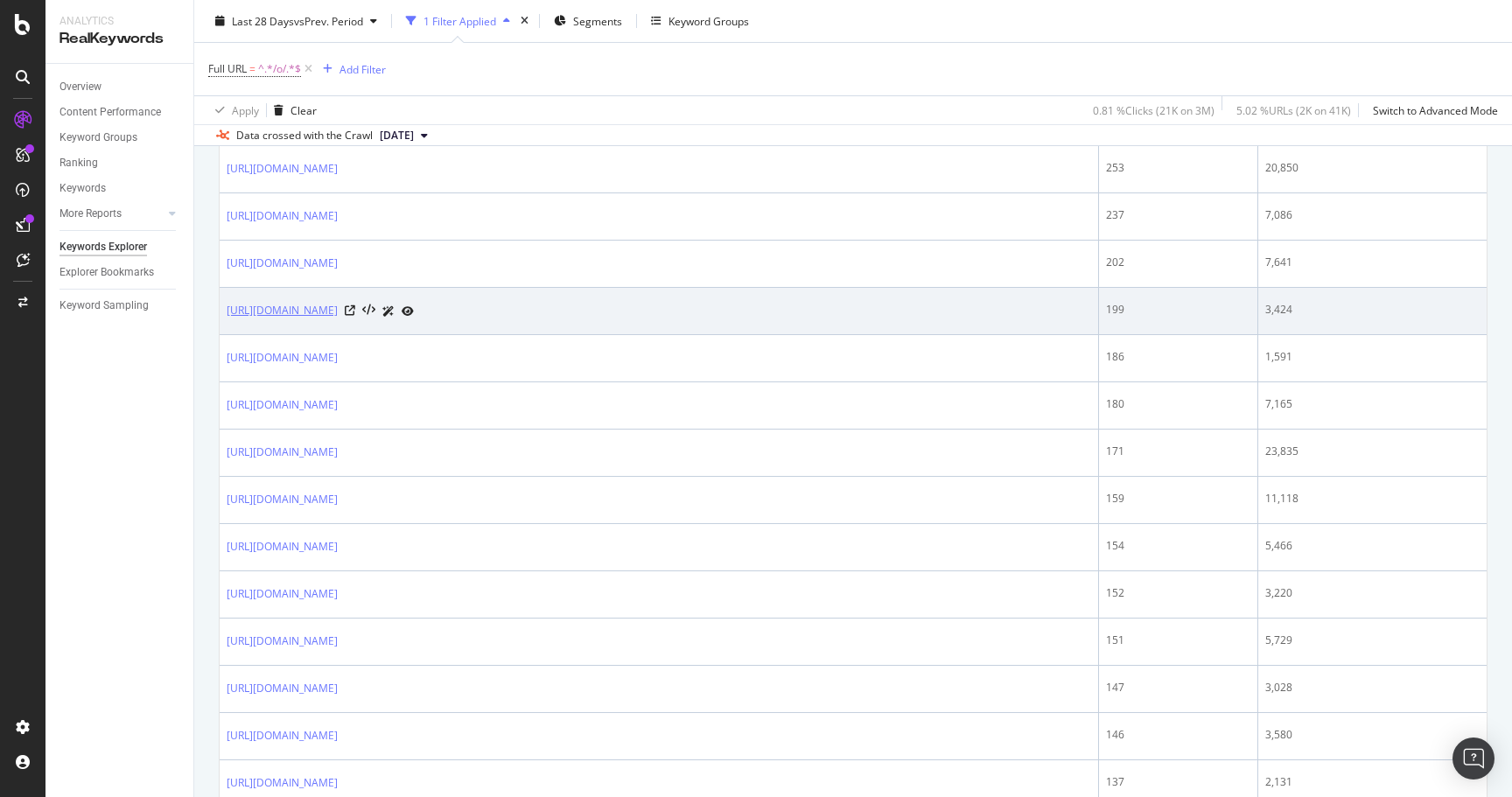
scroll to position [740, 0]
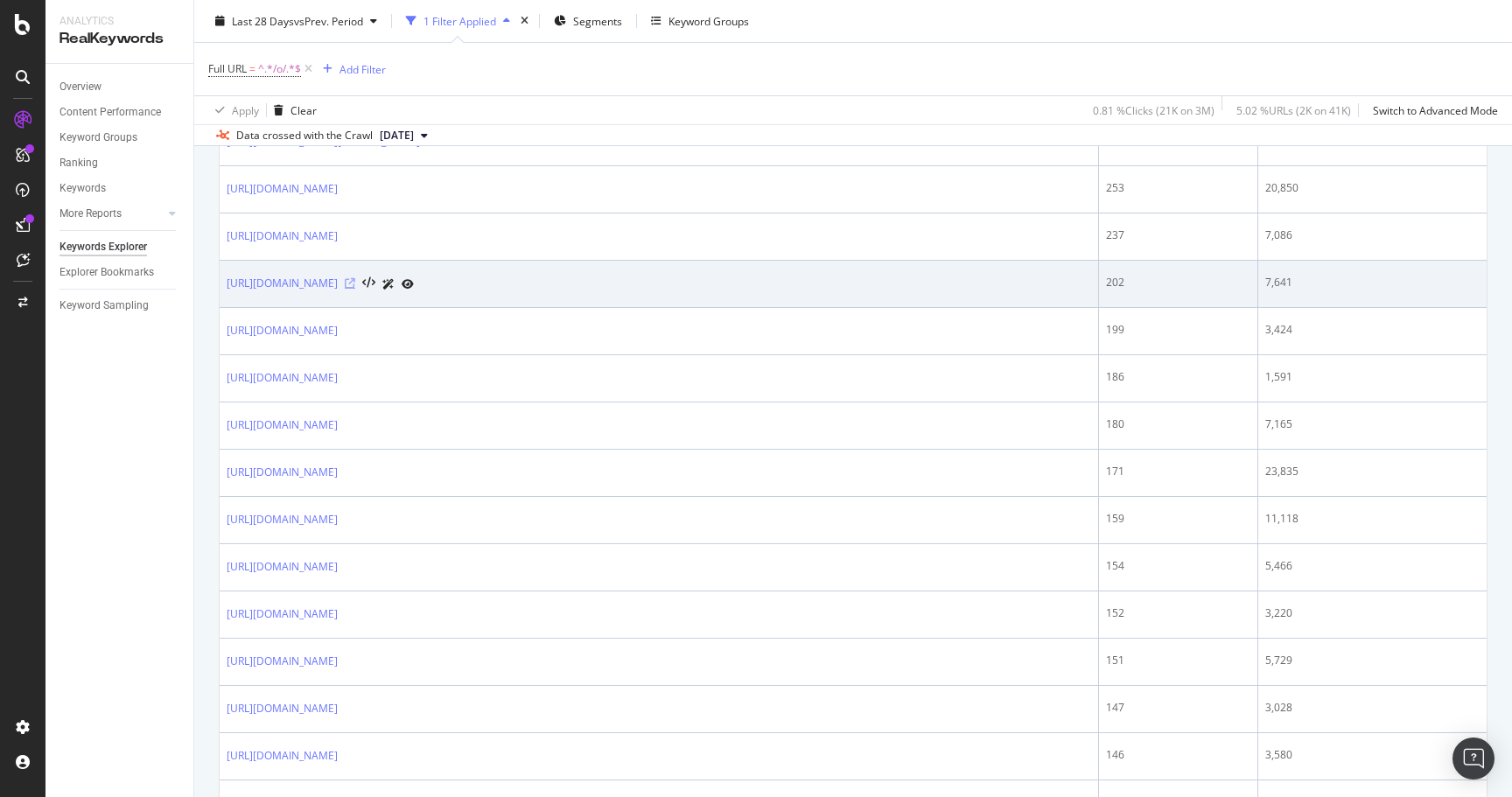
click at [355, 281] on icon at bounding box center [350, 284] width 11 height 11
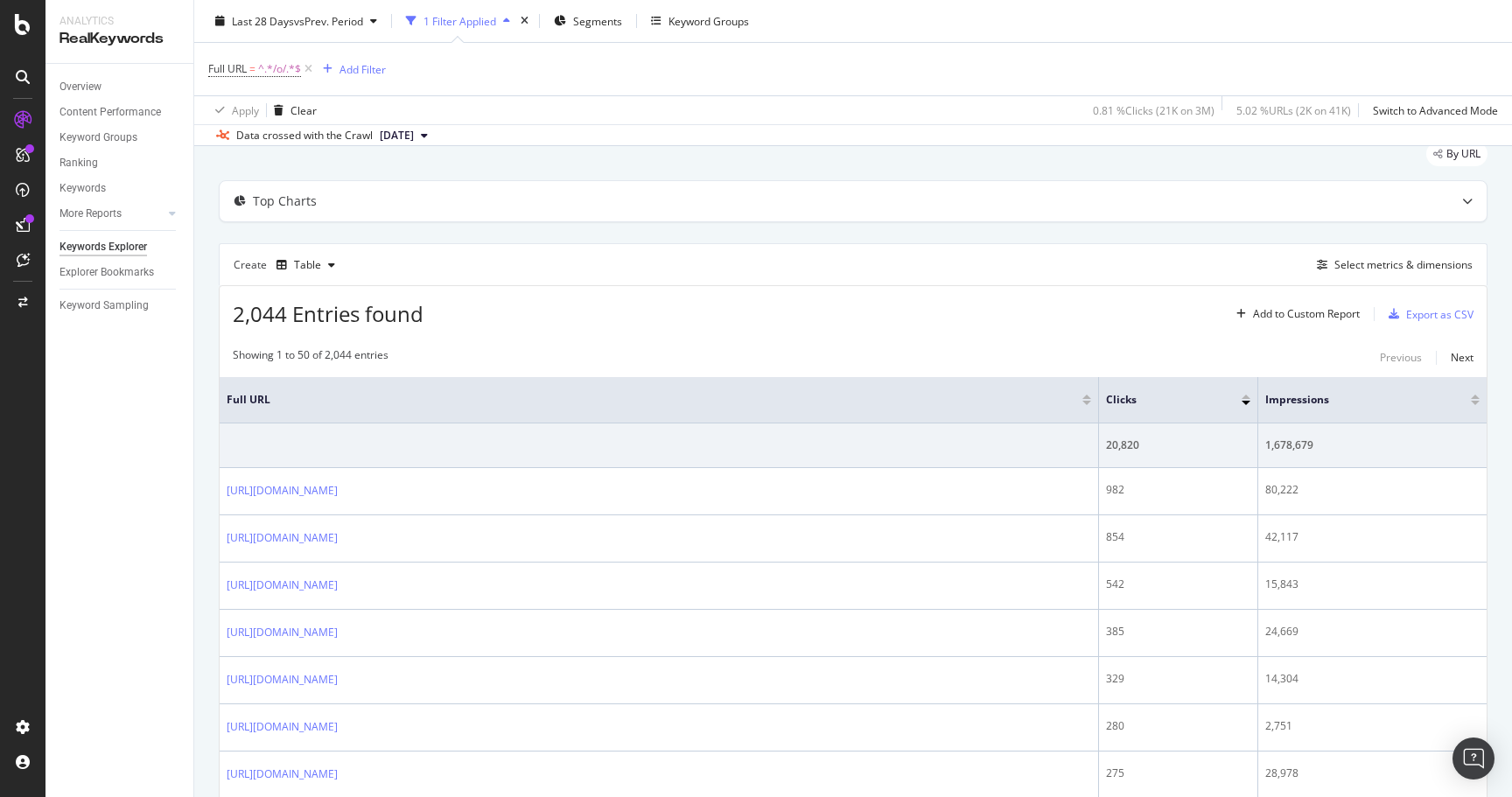
scroll to position [0, 0]
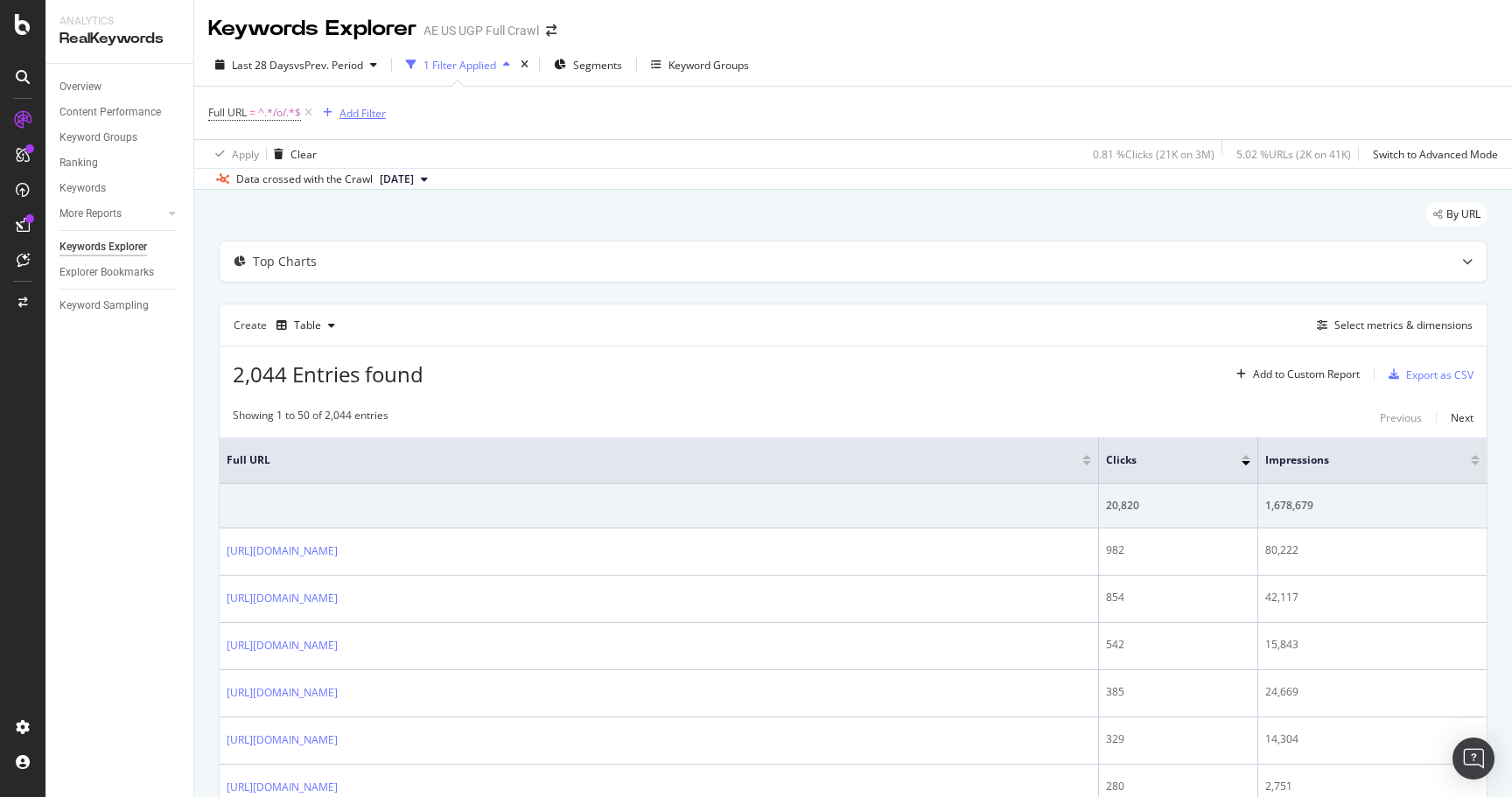
click at [369, 114] on div "Add Filter" at bounding box center [362, 113] width 46 height 15
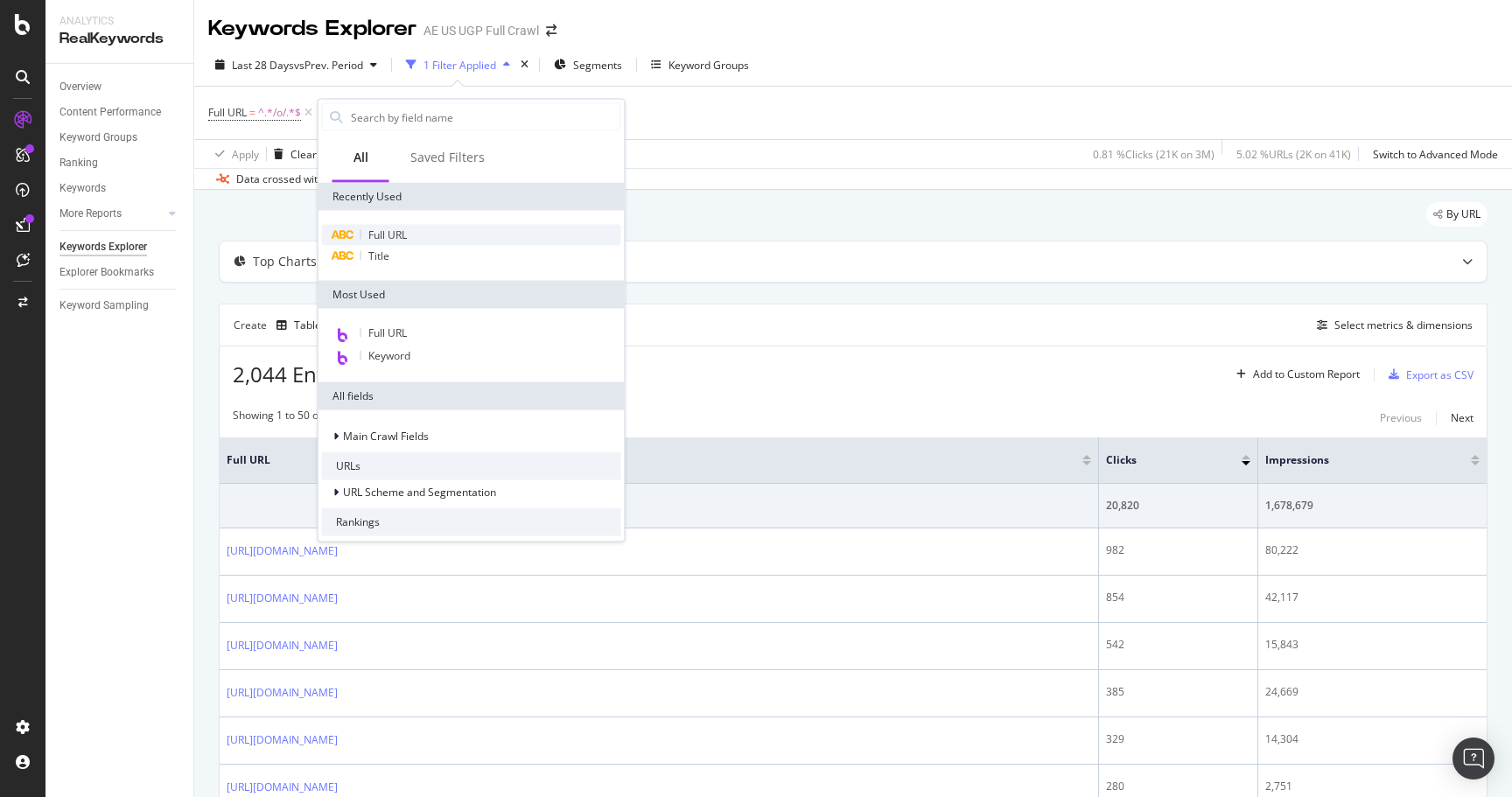
click at [422, 239] on div "Full URL" at bounding box center [472, 236] width 300 height 21
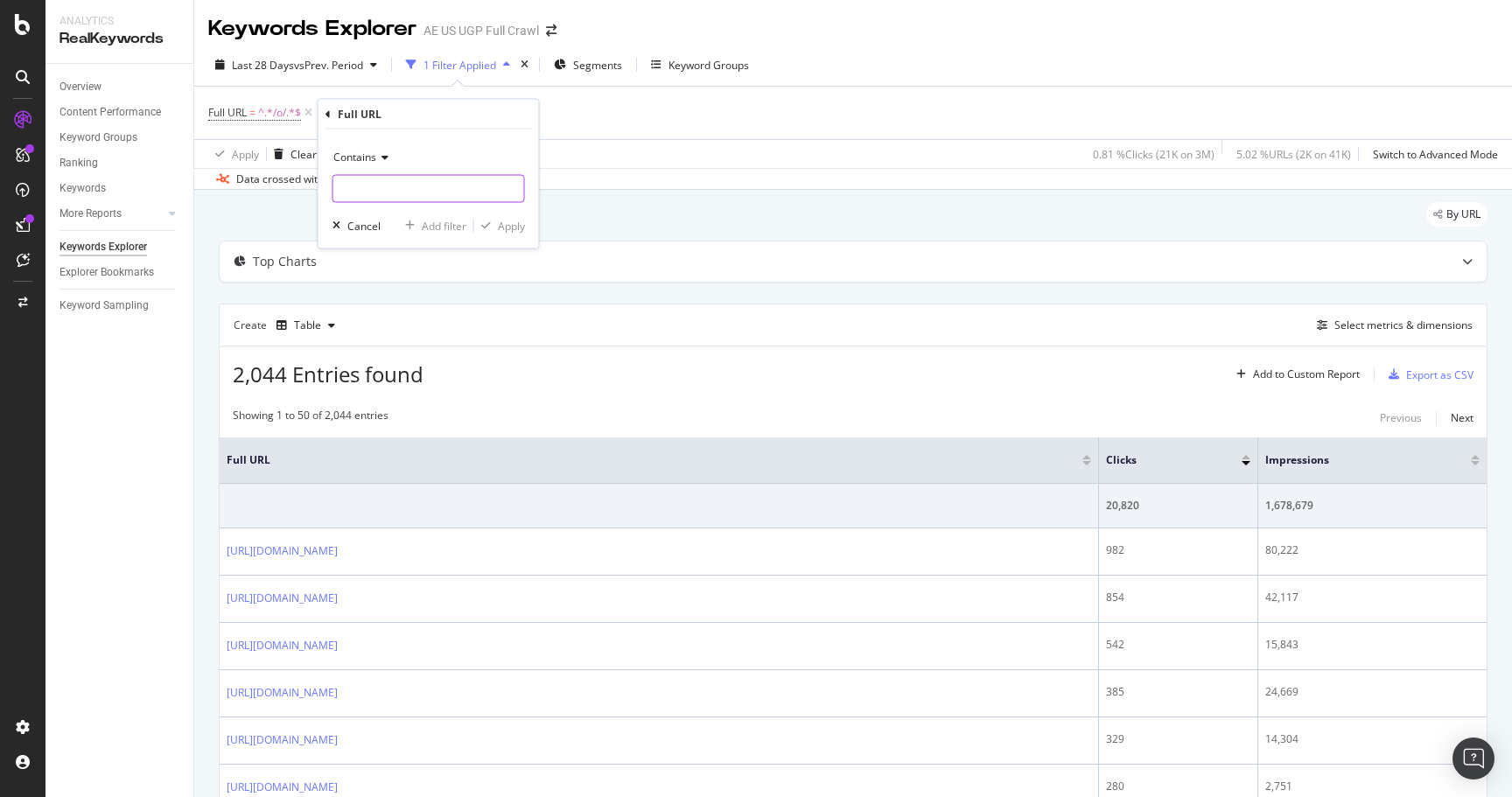
click at [427, 198] on input "text" at bounding box center [428, 189] width 191 height 28
type input "gift"
drag, startPoint x: 530, startPoint y: 229, endPoint x: 516, endPoint y: 231, distance: 14.1
click at [520, 230] on div "Contains gift Cancel Add filter Apply" at bounding box center [428, 189] width 221 height 119
click at [510, 231] on div "Apply" at bounding box center [511, 225] width 27 height 15
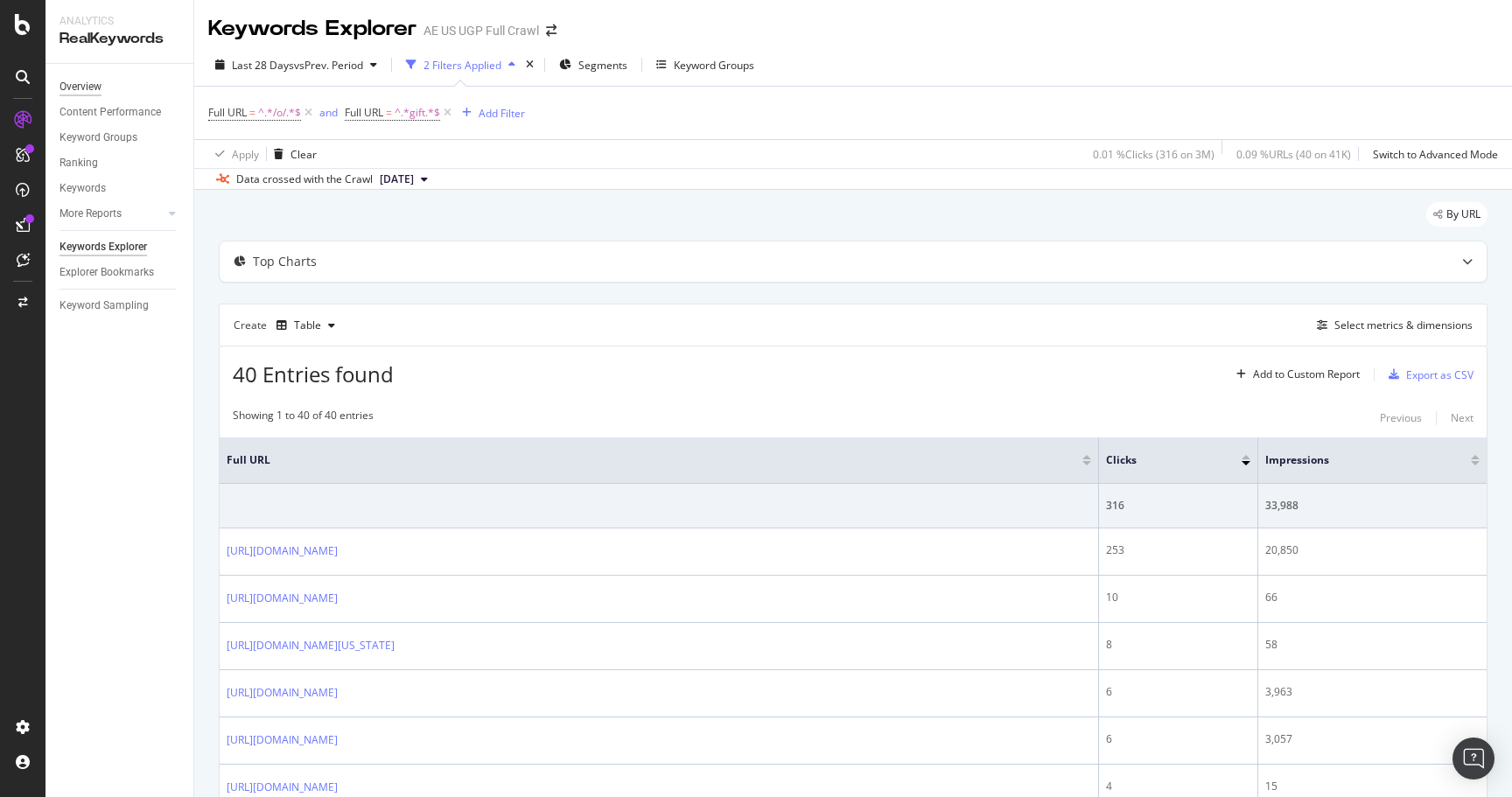
click at [82, 85] on div "Overview" at bounding box center [80, 87] width 42 height 19
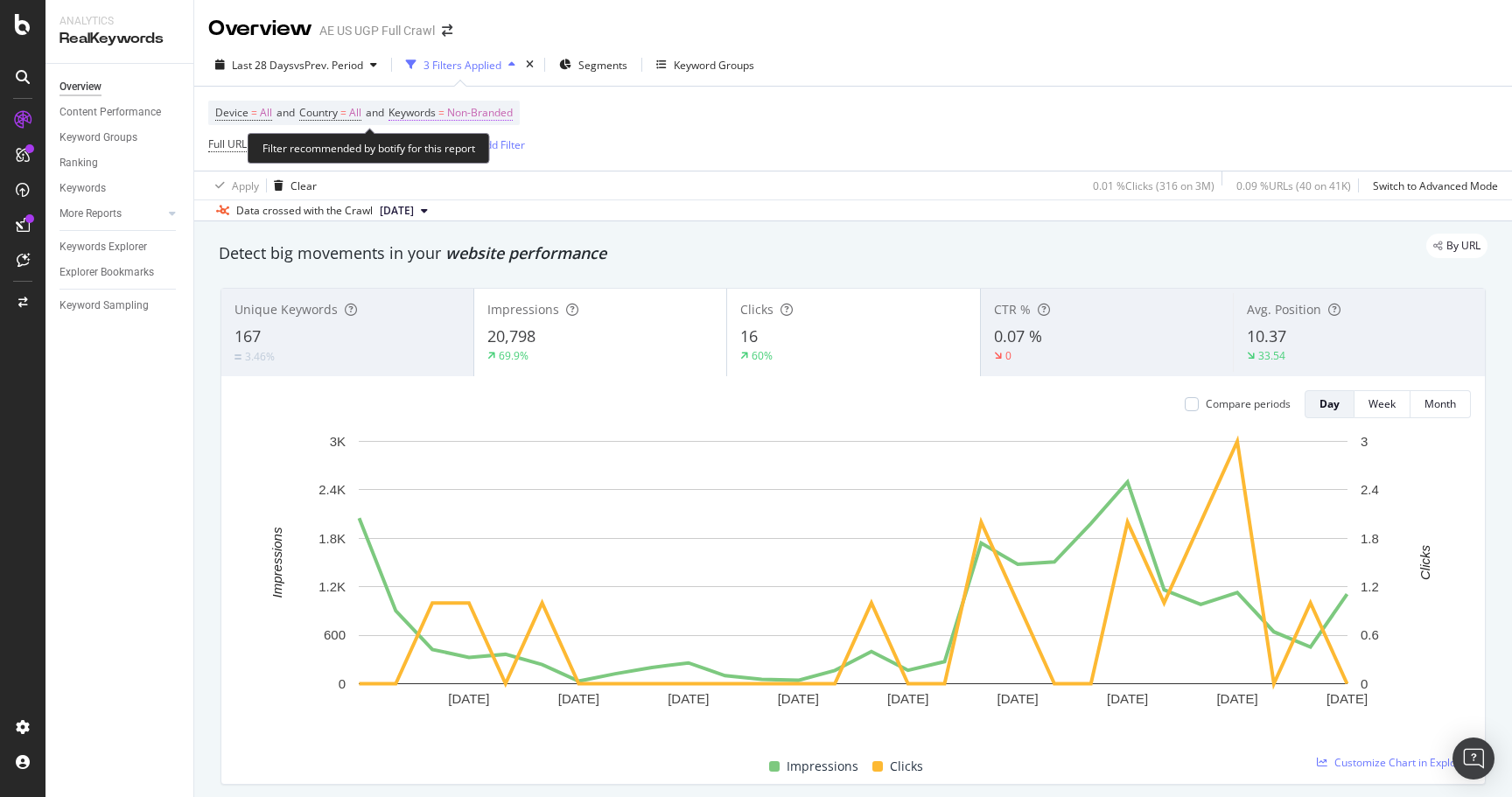
click at [417, 110] on span "Keywords" at bounding box center [411, 112] width 47 height 15
click at [464, 155] on span "Non-Branded" at bounding box center [451, 154] width 73 height 15
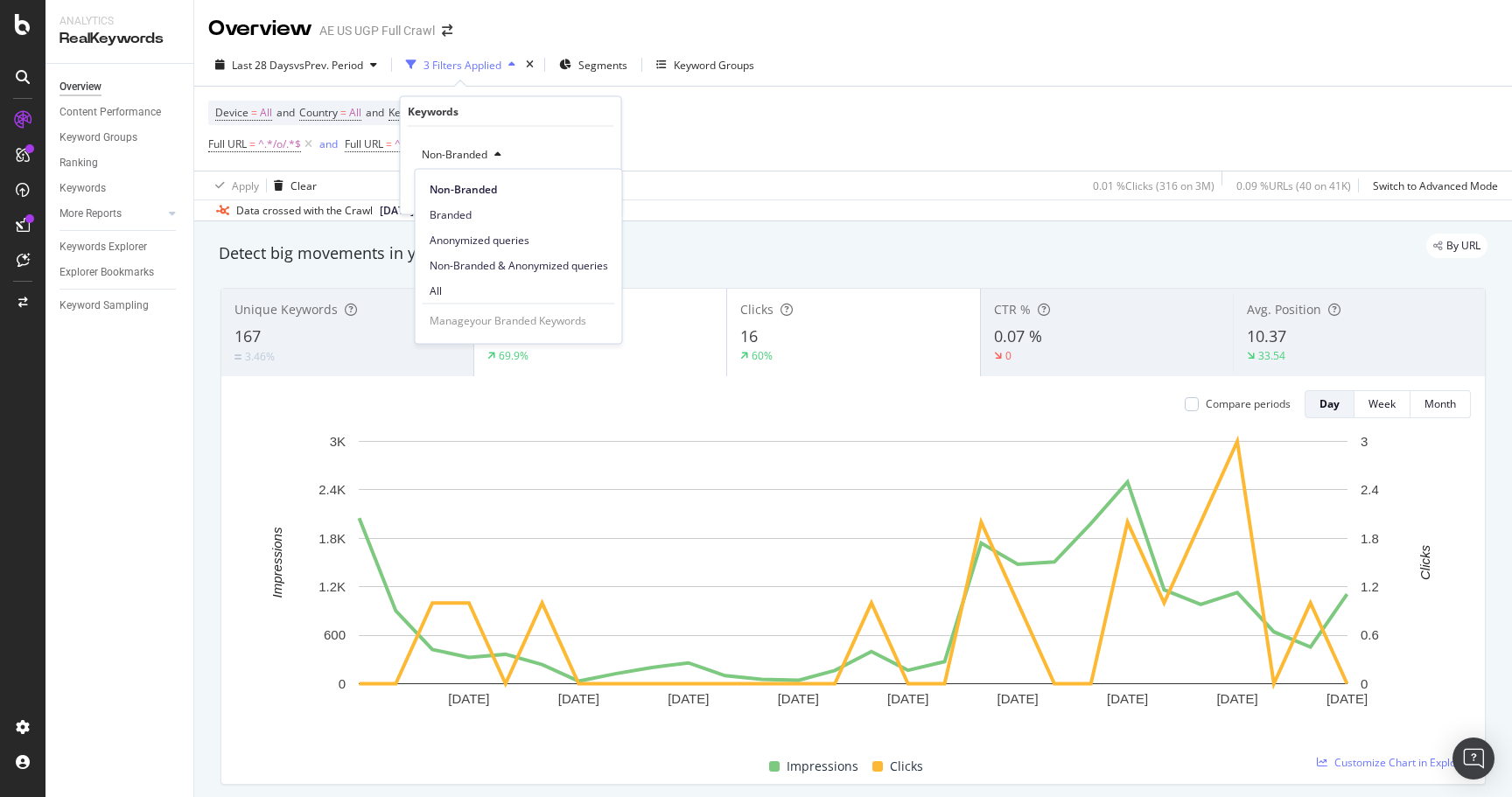
drag, startPoint x: 471, startPoint y: 285, endPoint x: 479, endPoint y: 267, distance: 19.7
click at [471, 285] on span "All" at bounding box center [518, 291] width 178 height 16
click at [596, 191] on div "Apply" at bounding box center [593, 191] width 27 height 15
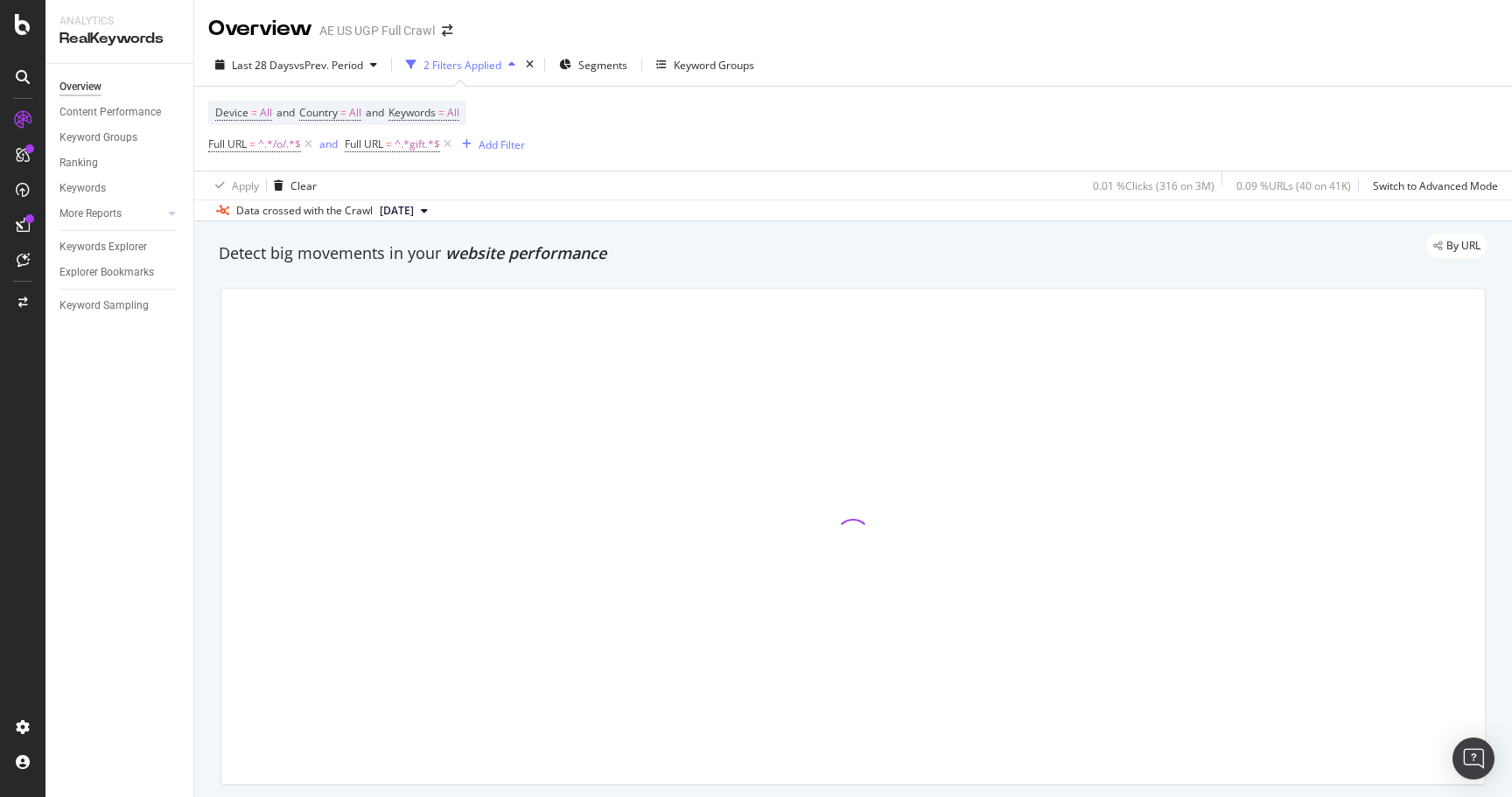
drag, startPoint x: 458, startPoint y: 254, endPoint x: 640, endPoint y: 250, distance: 182.0
click at [639, 250] on div "By URL" at bounding box center [844, 246] width 1286 height 25
click at [640, 250] on div "By URL" at bounding box center [844, 246] width 1286 height 25
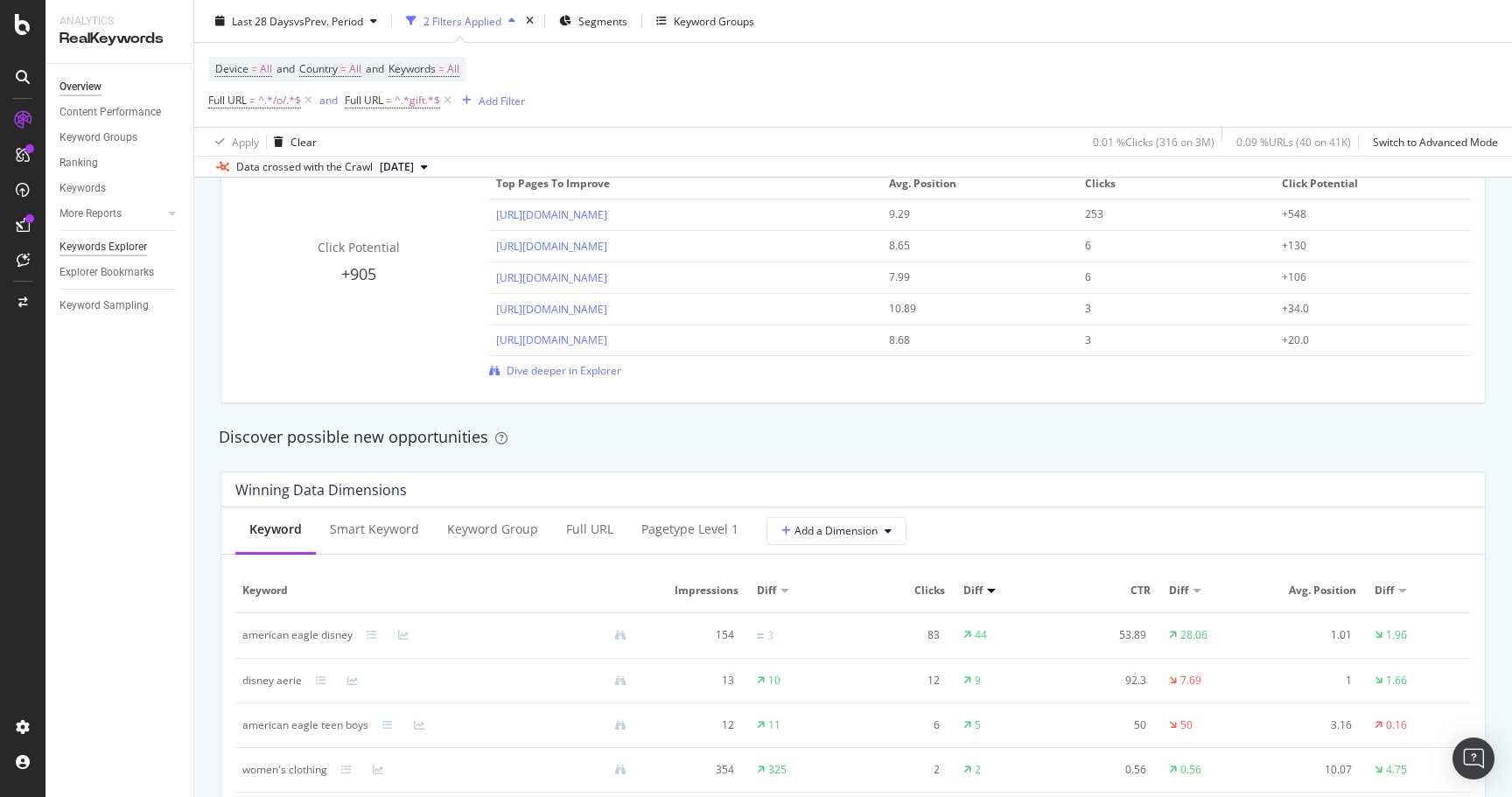
scroll to position [1262, 0]
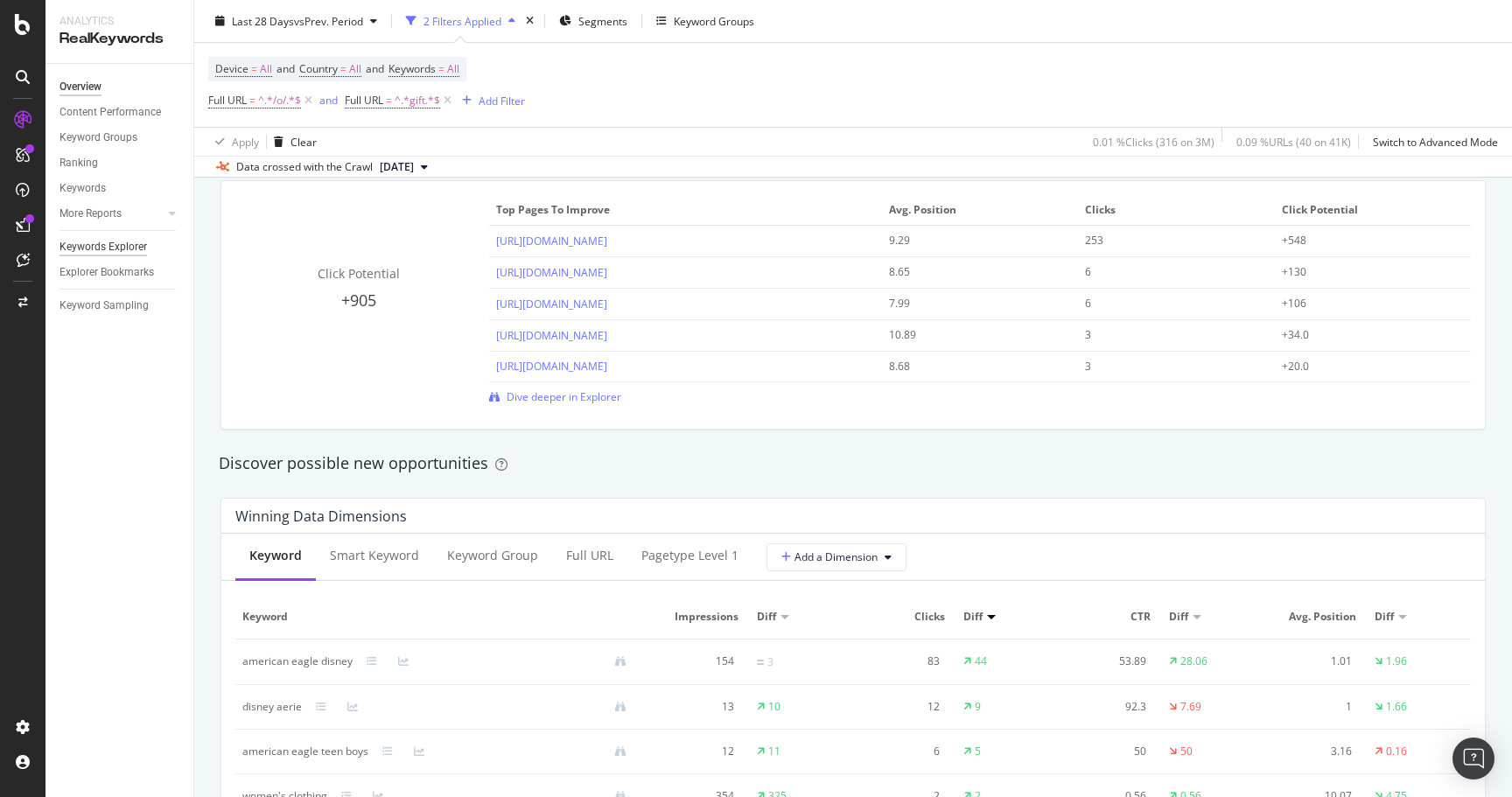
click at [82, 238] on div "Keywords Explorer" at bounding box center [103, 247] width 88 height 19
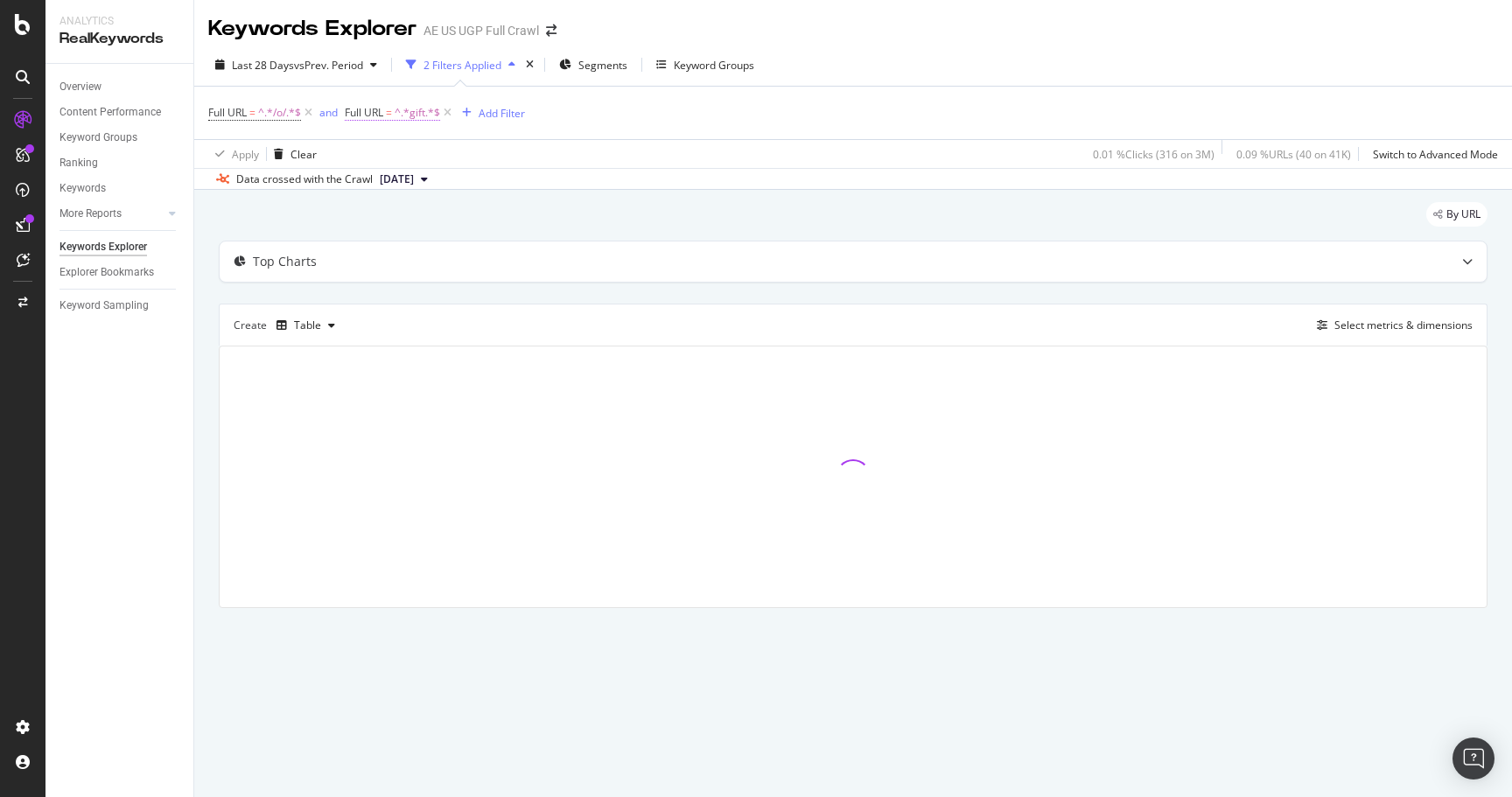
click at [425, 116] on span "^.*gift.*$" at bounding box center [417, 113] width 45 height 25
click at [448, 174] on input "gift" at bounding box center [445, 186] width 166 height 28
type input "jean"
click at [551, 218] on div "Apply" at bounding box center [540, 223] width 27 height 15
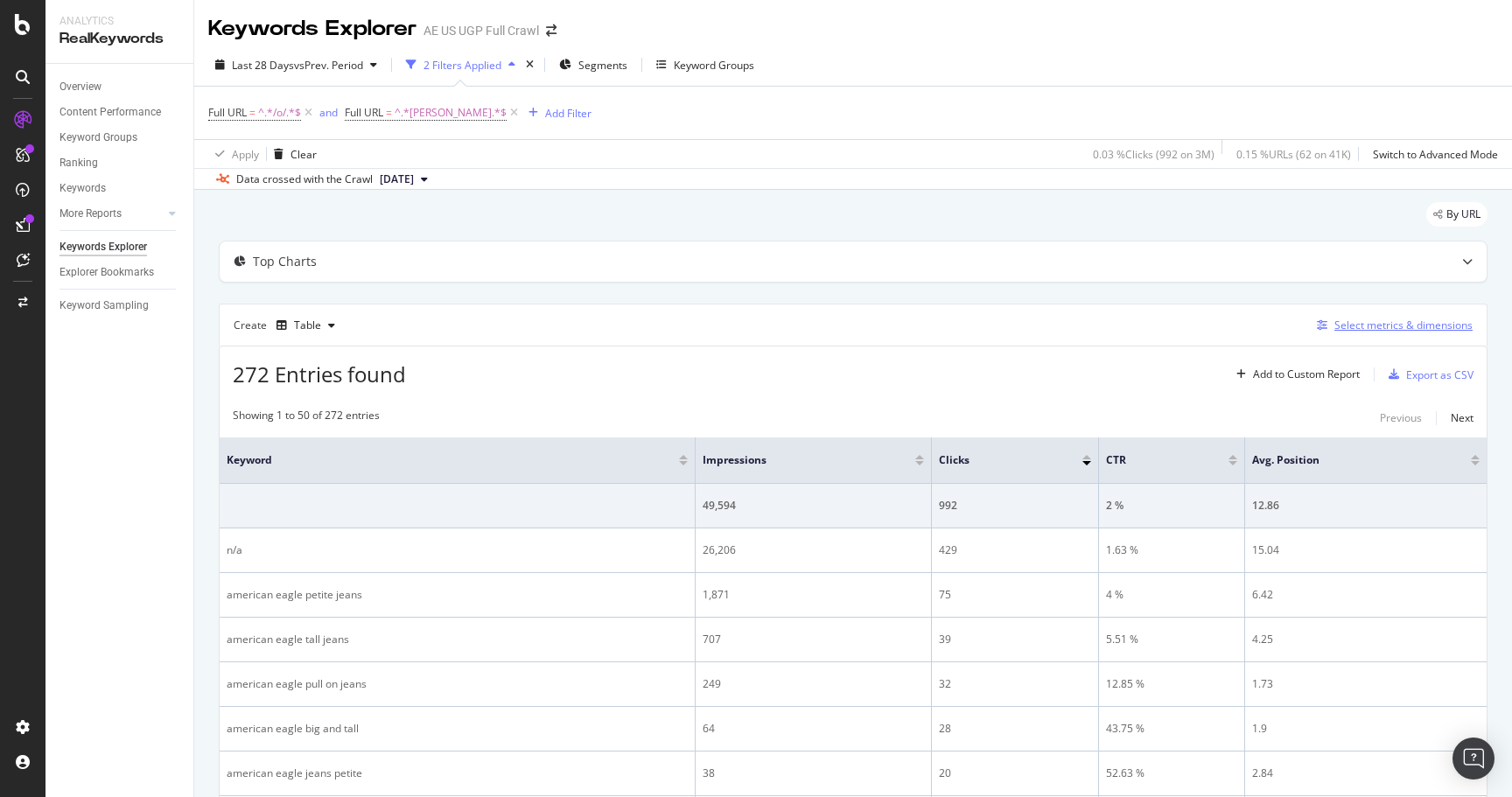
click at [1379, 323] on div "Select metrics & dimensions" at bounding box center [1403, 324] width 138 height 15
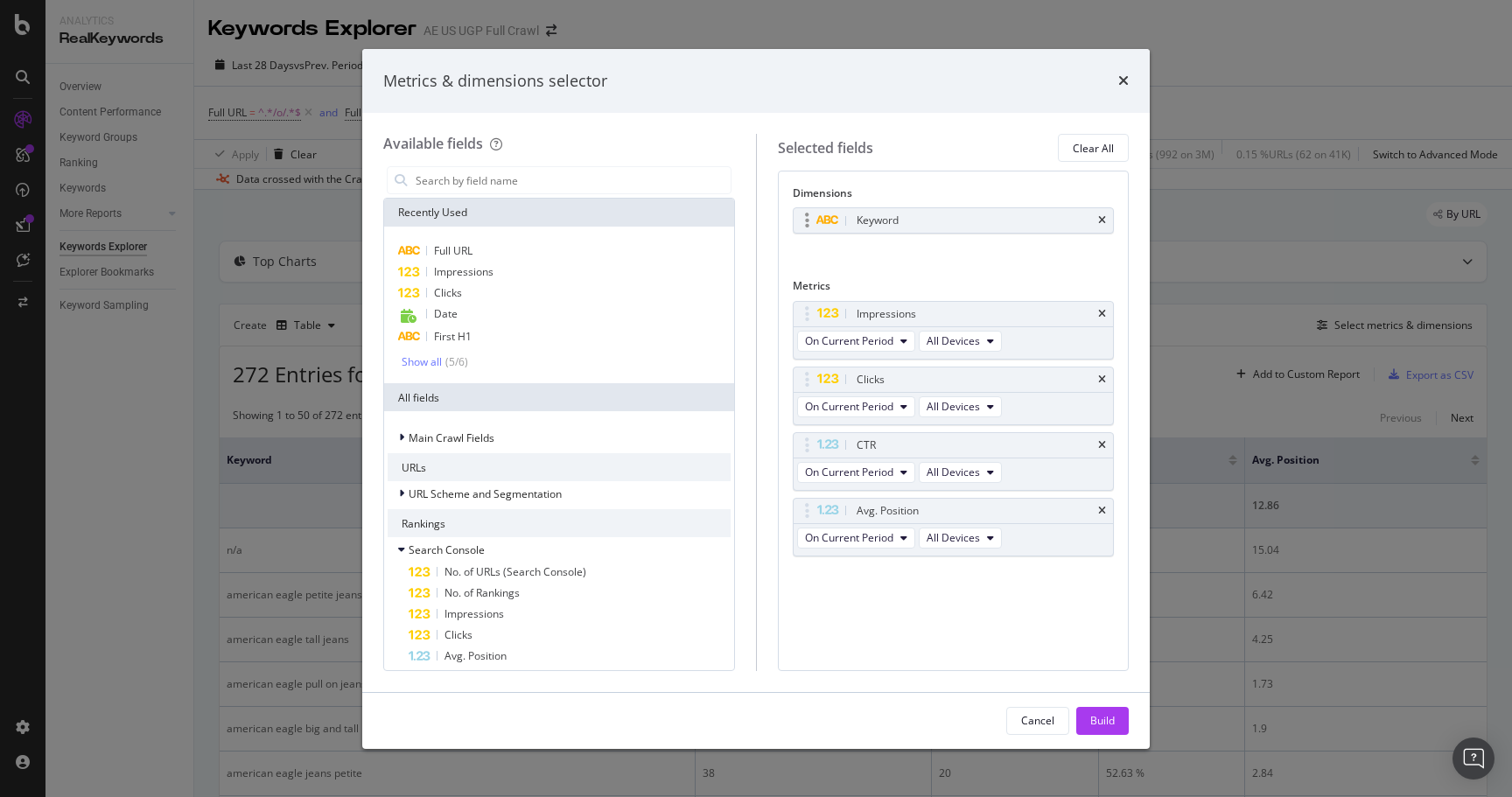
click at [1105, 211] on div "Keyword" at bounding box center [953, 221] width 320 height 25
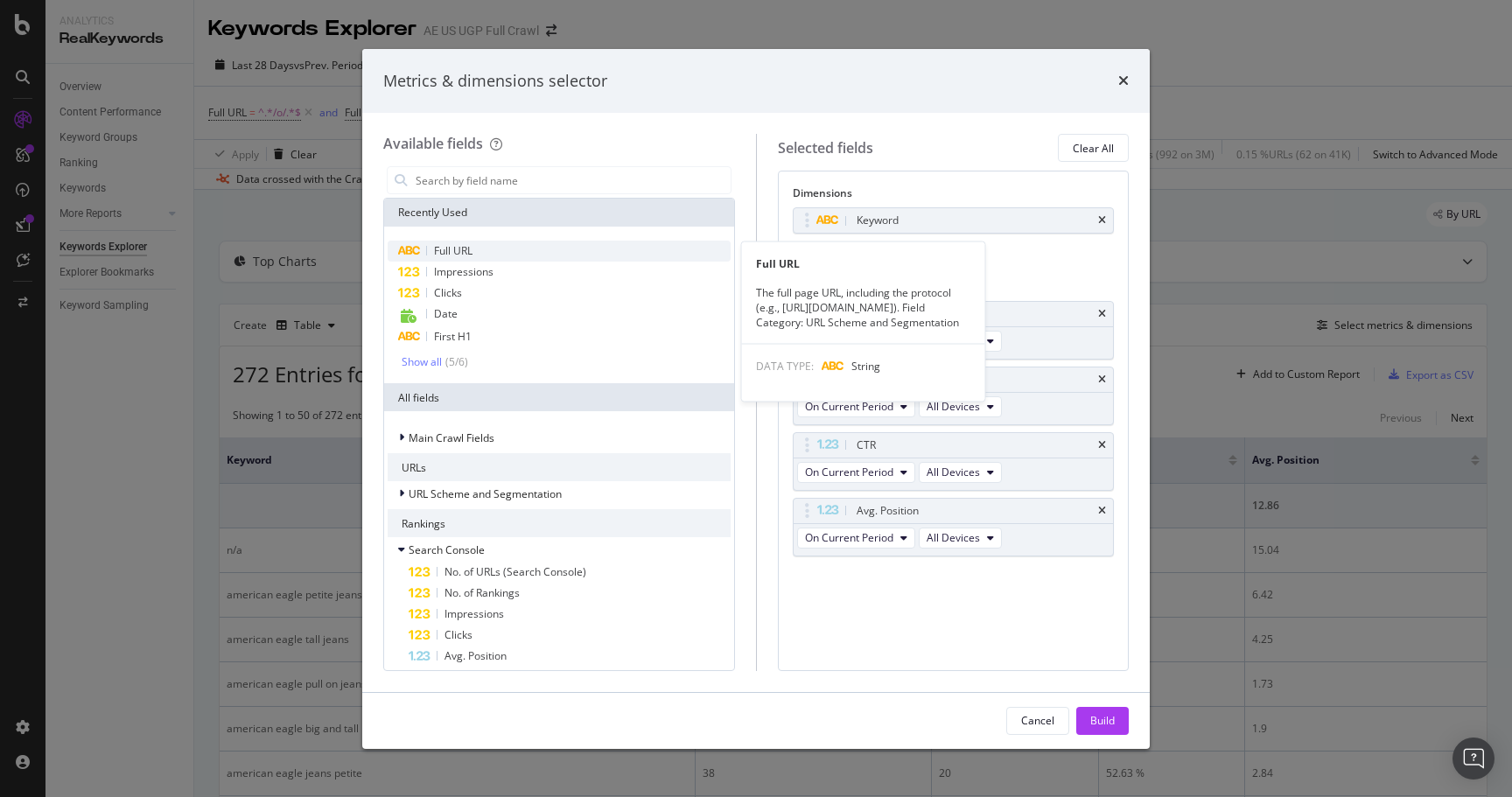
click at [555, 248] on div "Full URL" at bounding box center [558, 251] width 343 height 21
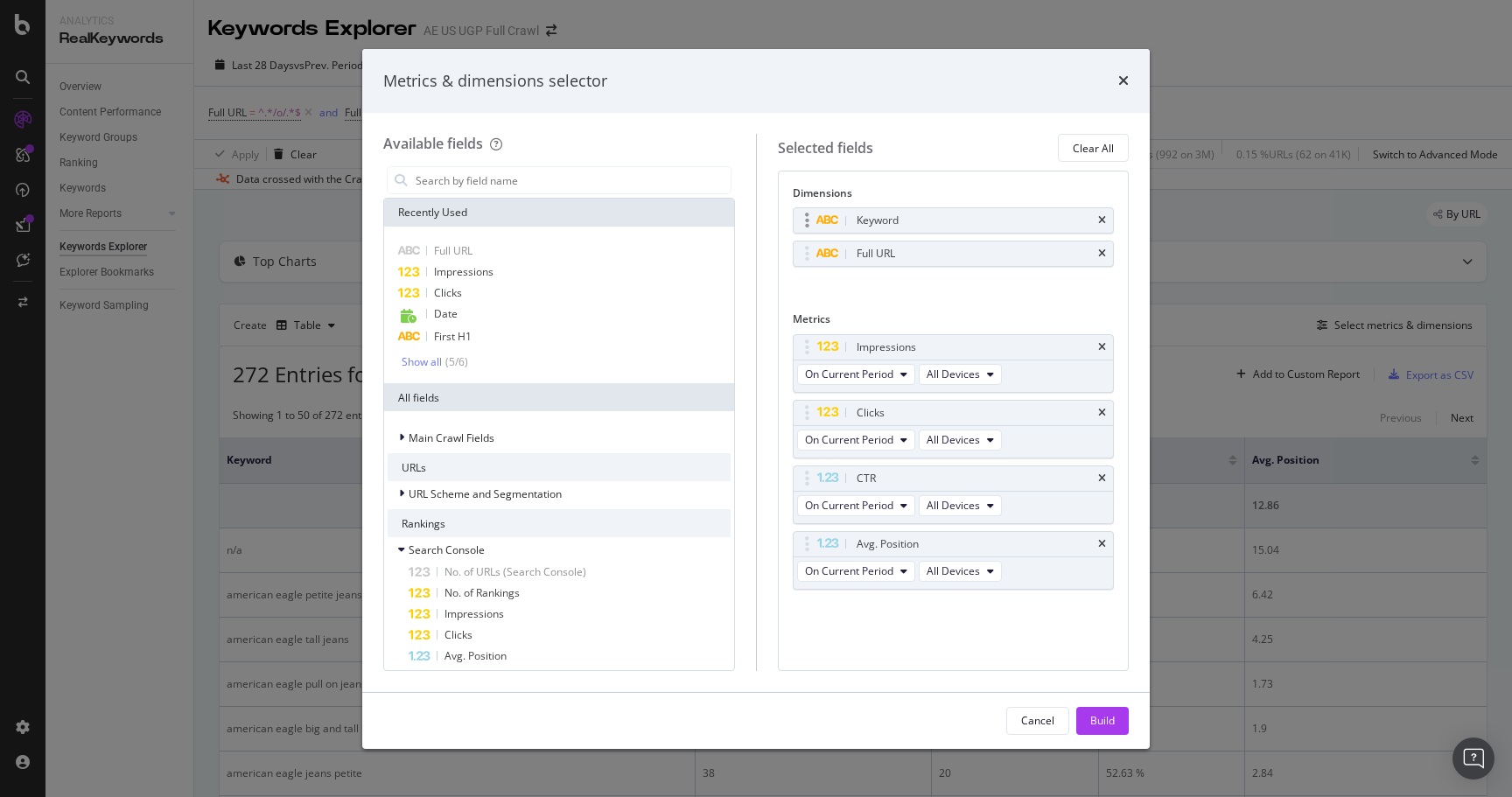
click at [1107, 222] on div "Keyword" at bounding box center [953, 221] width 320 height 25
click at [1103, 480] on icon "times" at bounding box center [1102, 479] width 8 height 11
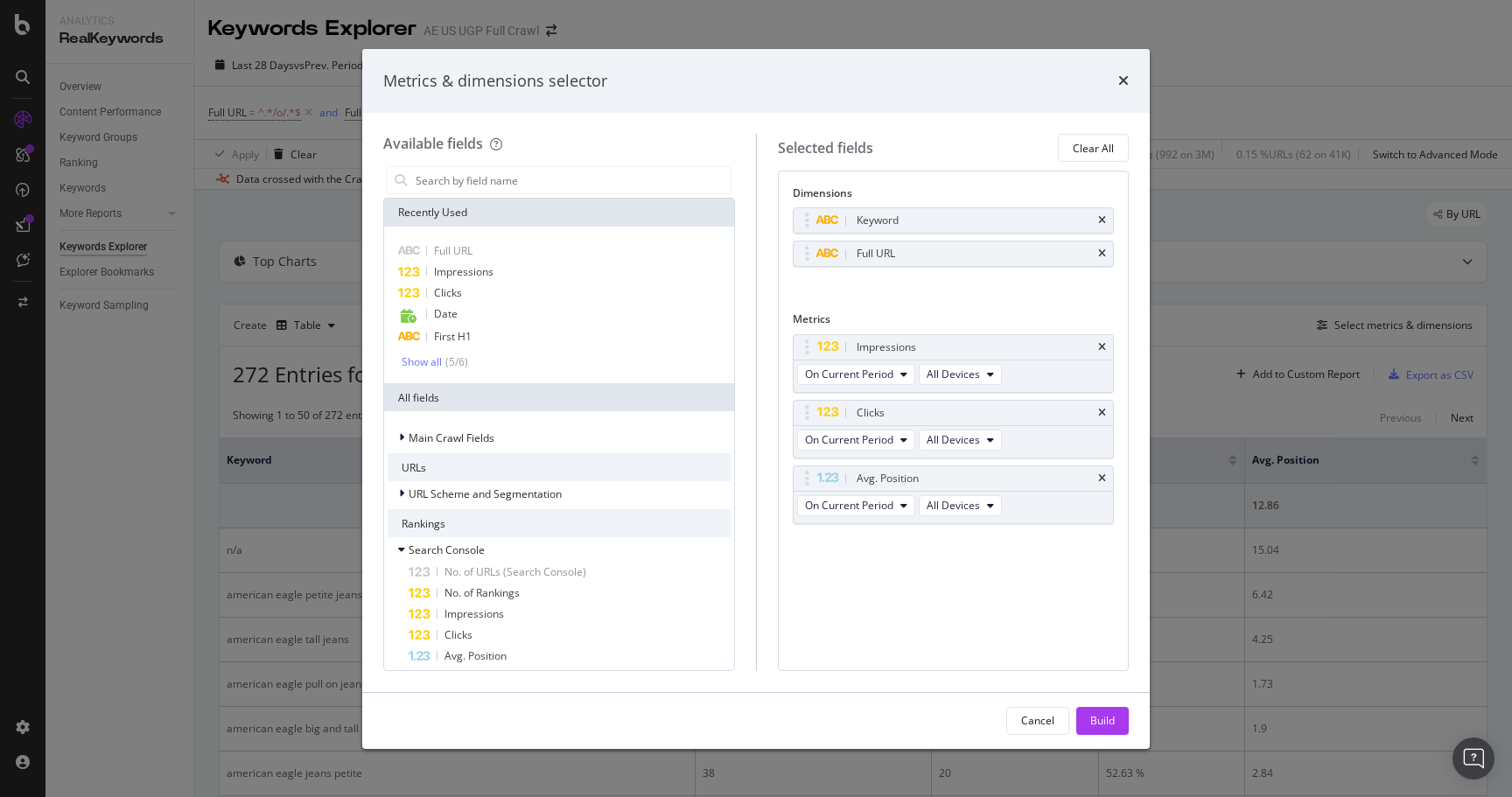
click at [1103, 480] on icon "times" at bounding box center [1102, 479] width 8 height 11
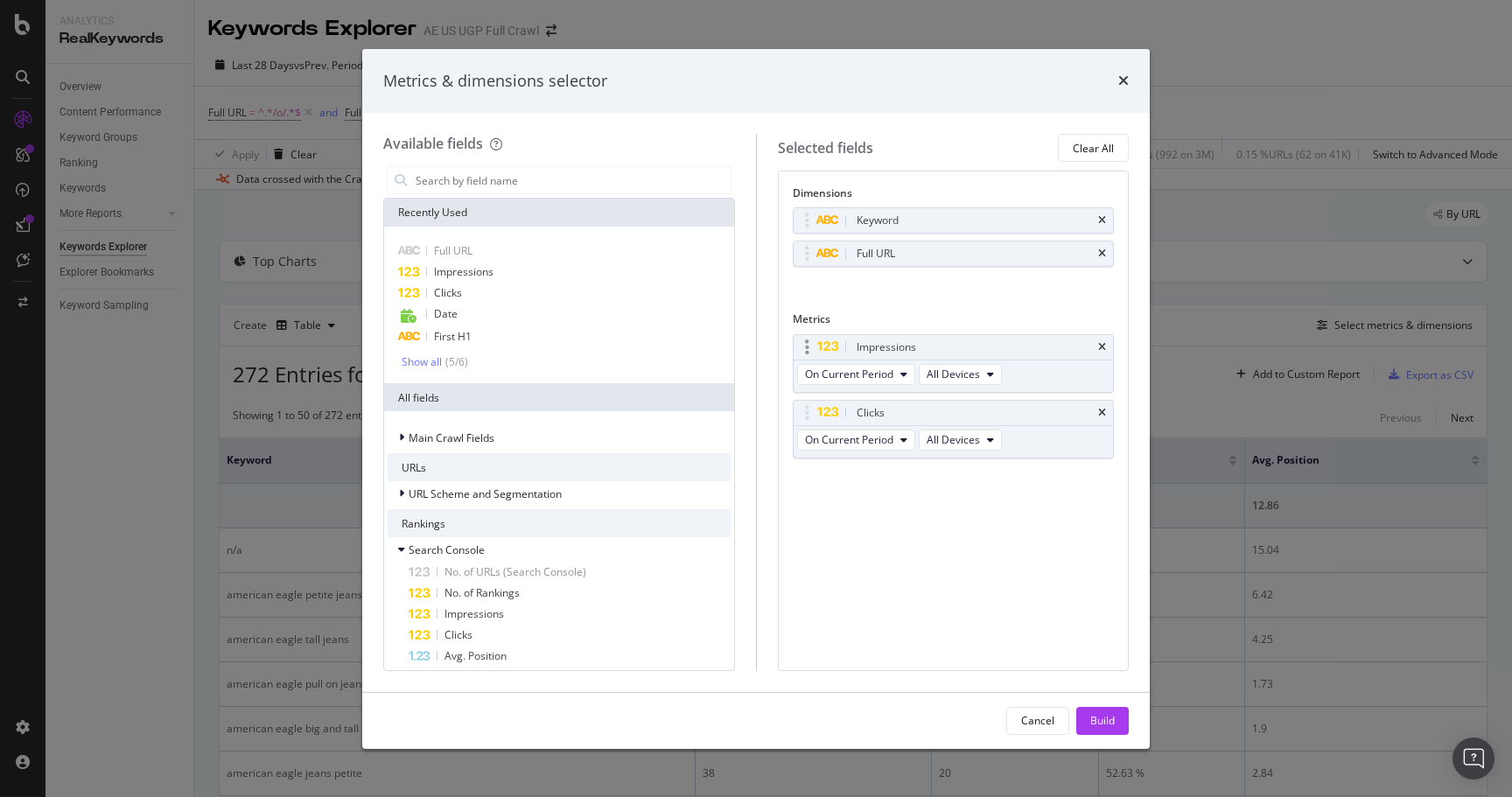
click at [1109, 340] on div "Impressions" at bounding box center [953, 348] width 320 height 25
click at [1098, 346] on icon "times" at bounding box center [1102, 348] width 8 height 11
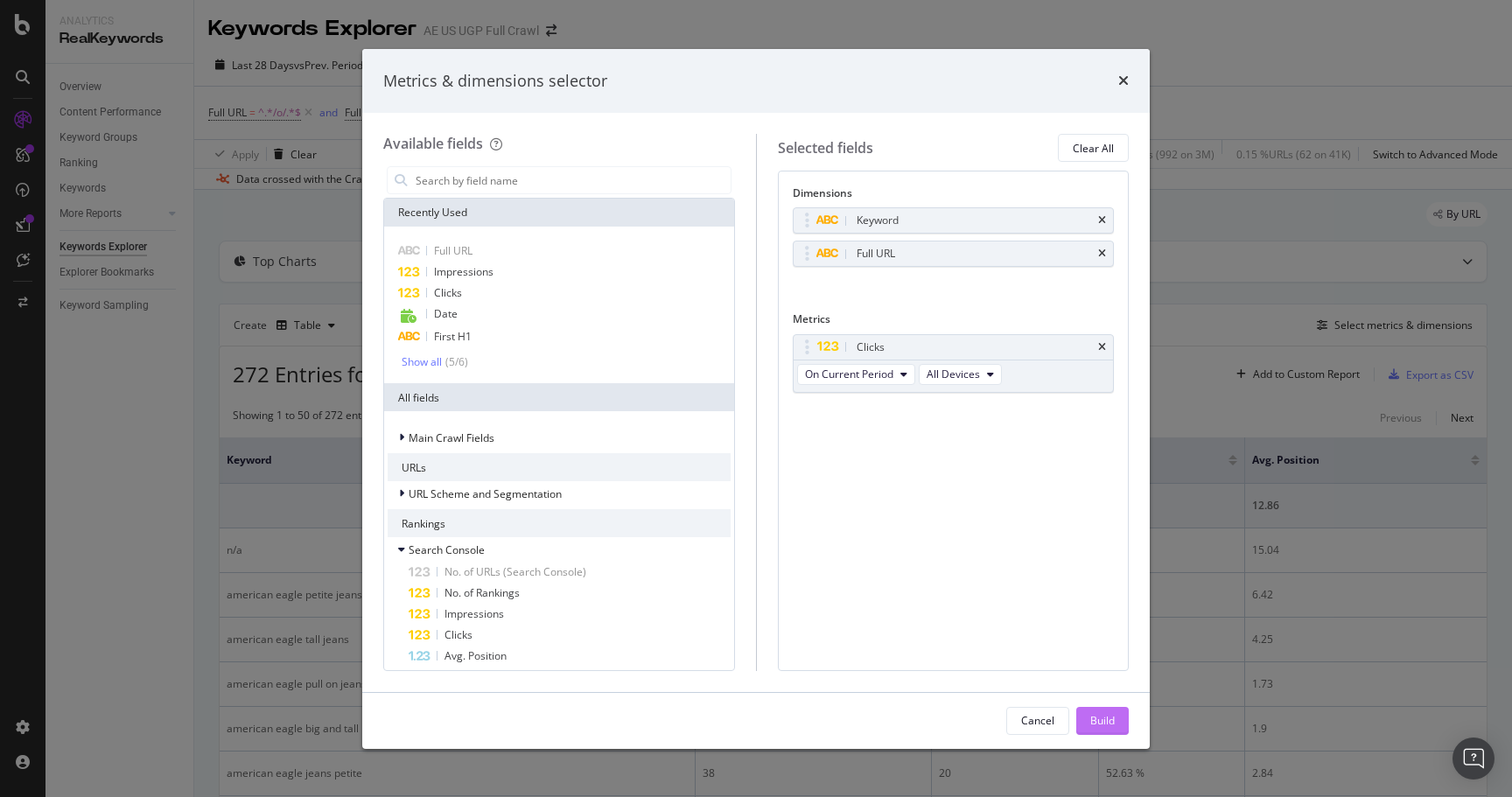
click at [1107, 716] on div "Build" at bounding box center [1103, 721] width 25 height 15
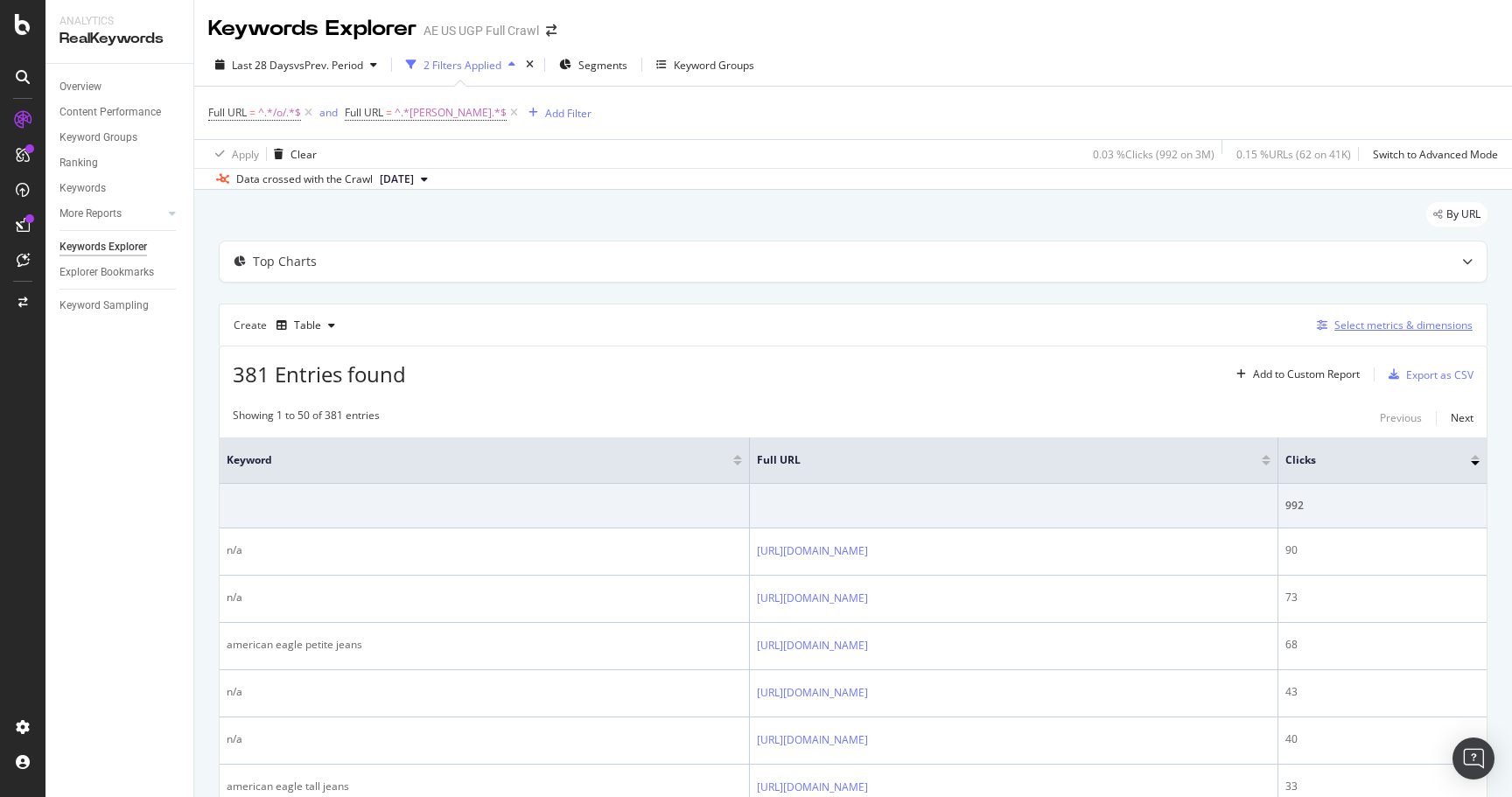
click at [1443, 328] on div "Select metrics & dimensions" at bounding box center [1403, 324] width 138 height 15
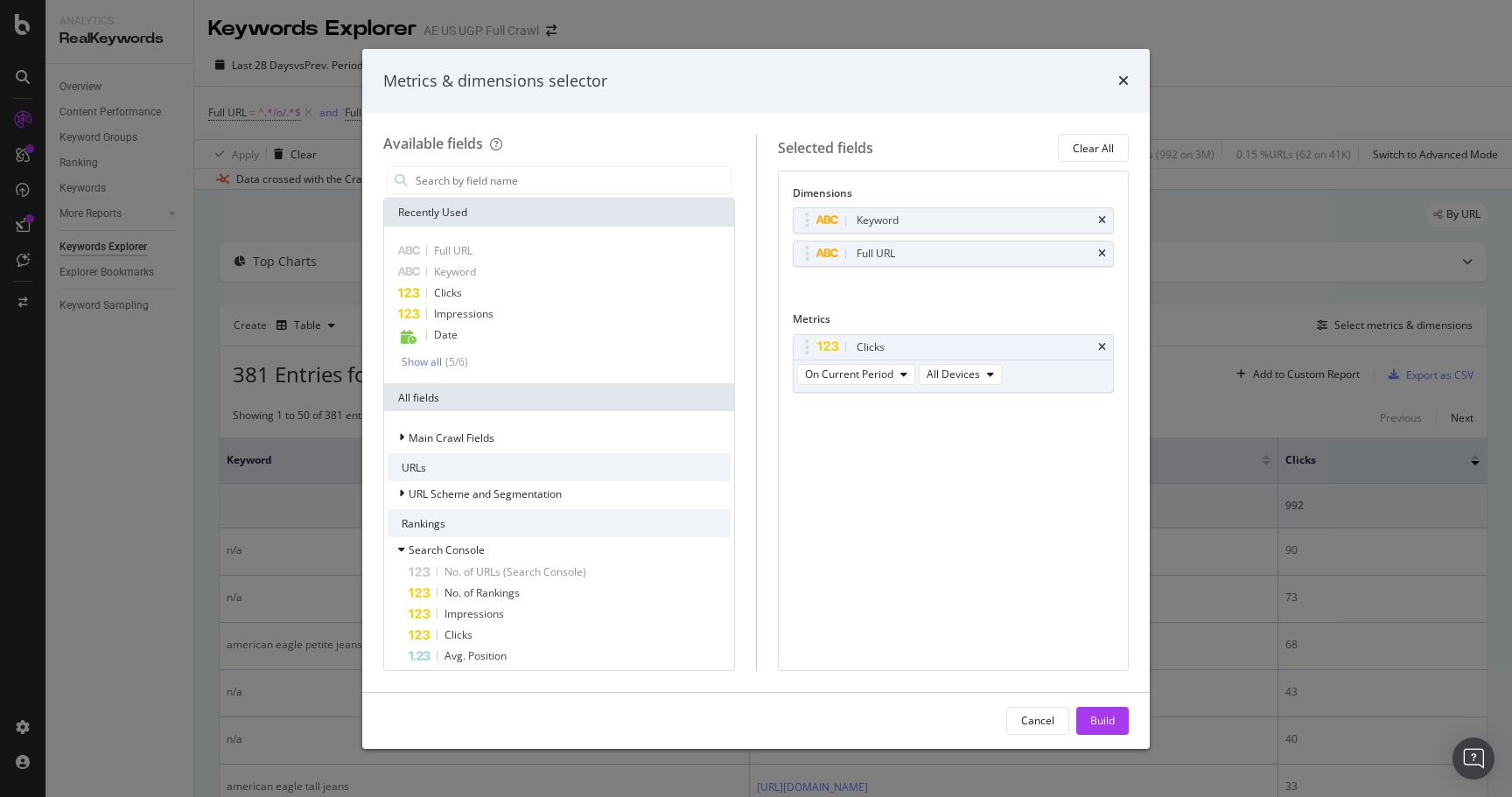
drag, startPoint x: 1102, startPoint y: 222, endPoint x: 1121, endPoint y: 364, distance: 143.3
click at [1103, 223] on icon "times" at bounding box center [1102, 221] width 8 height 11
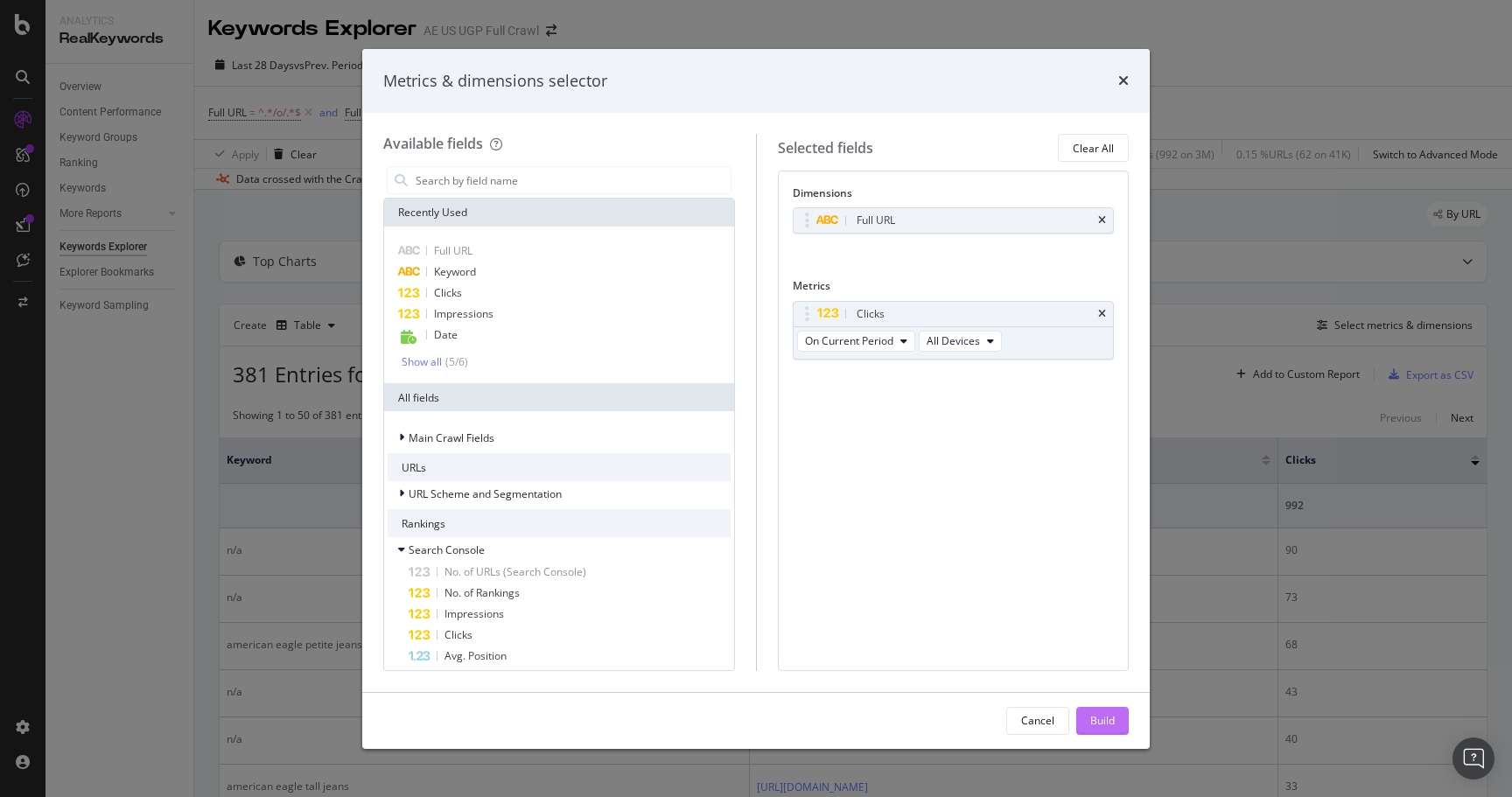
click at [1095, 712] on div "Build" at bounding box center [1103, 722] width 25 height 27
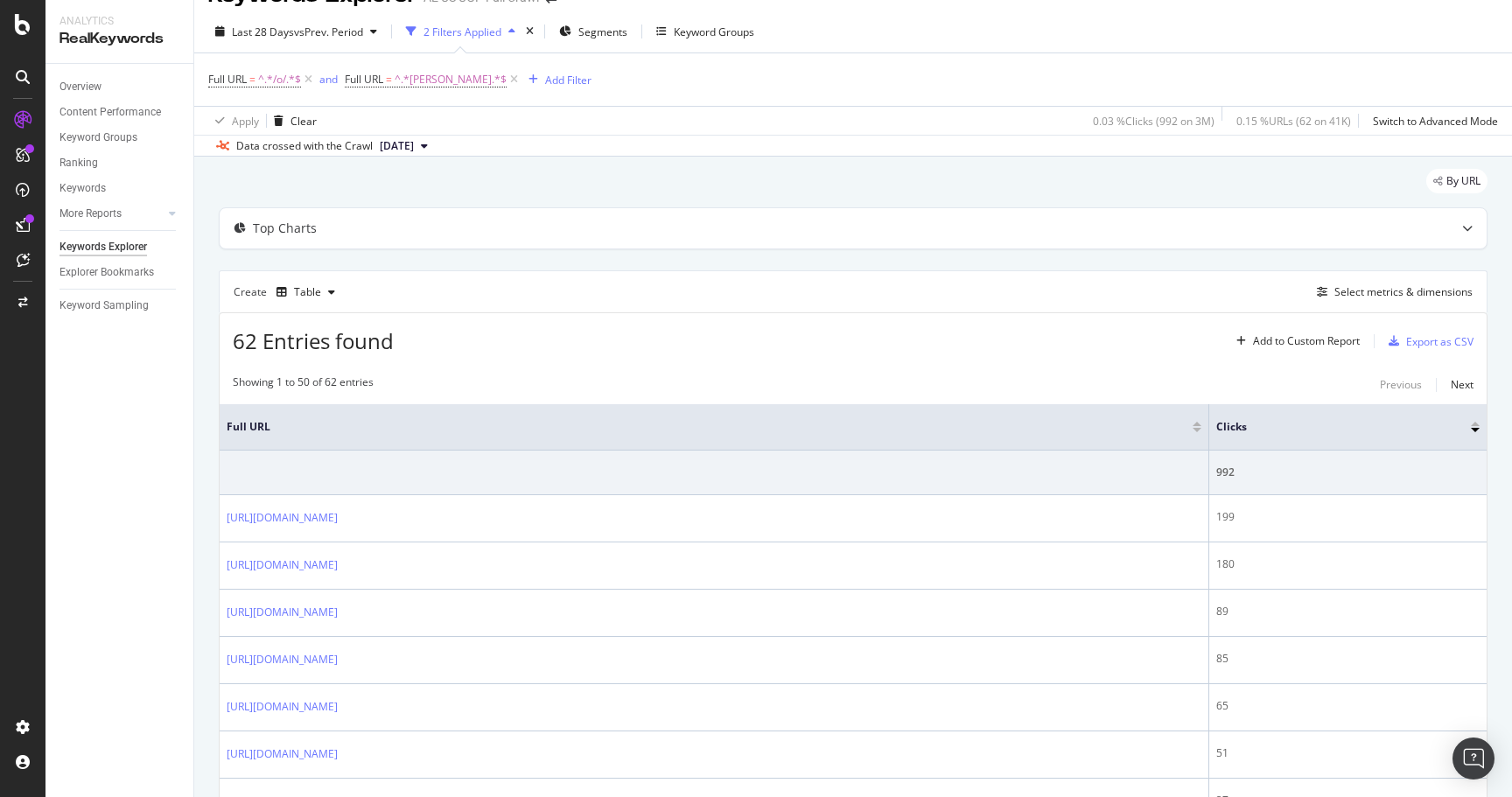
scroll to position [49, 0]
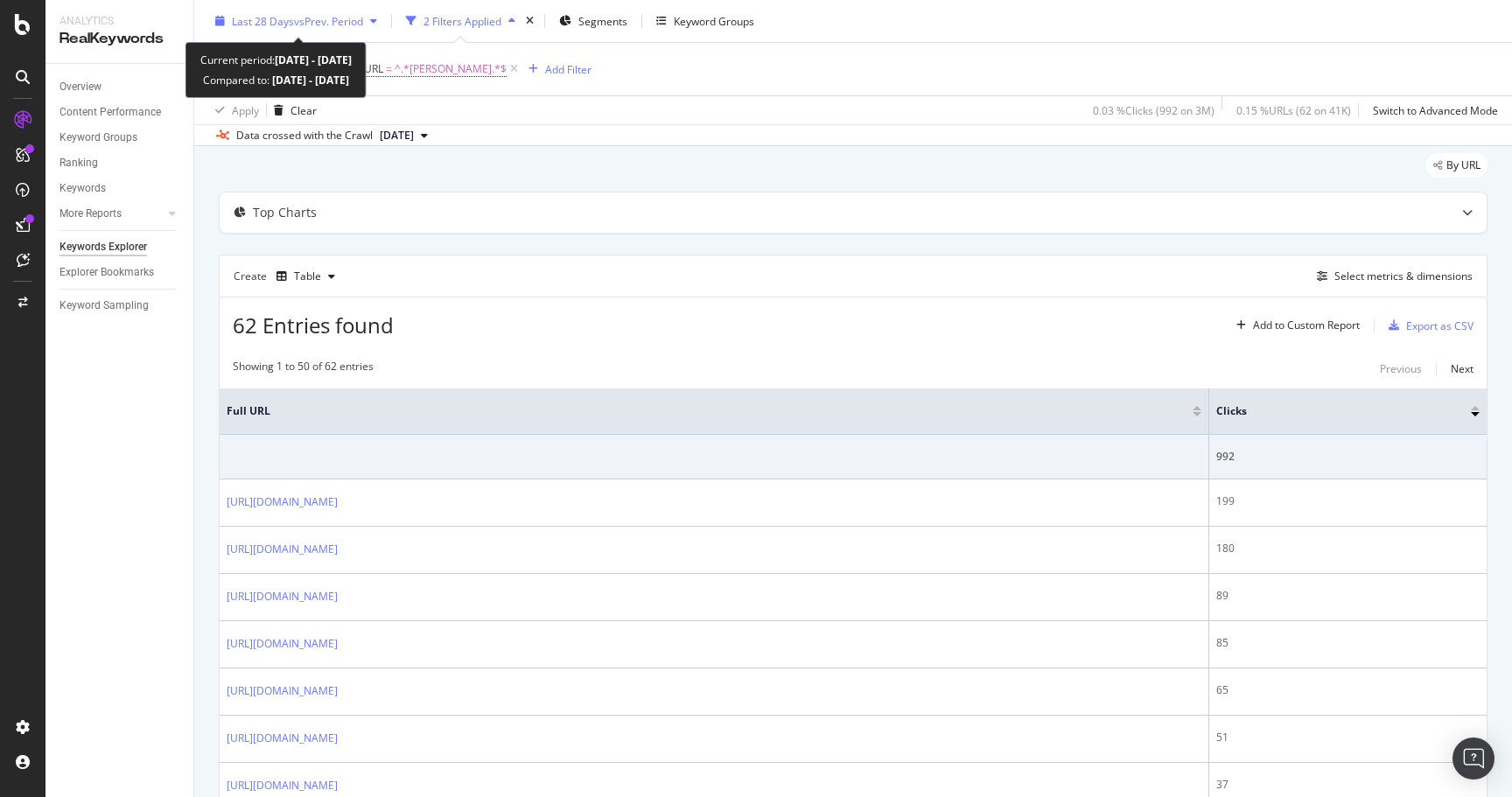
click at [291, 20] on span "Last 28 Days" at bounding box center [263, 20] width 62 height 15
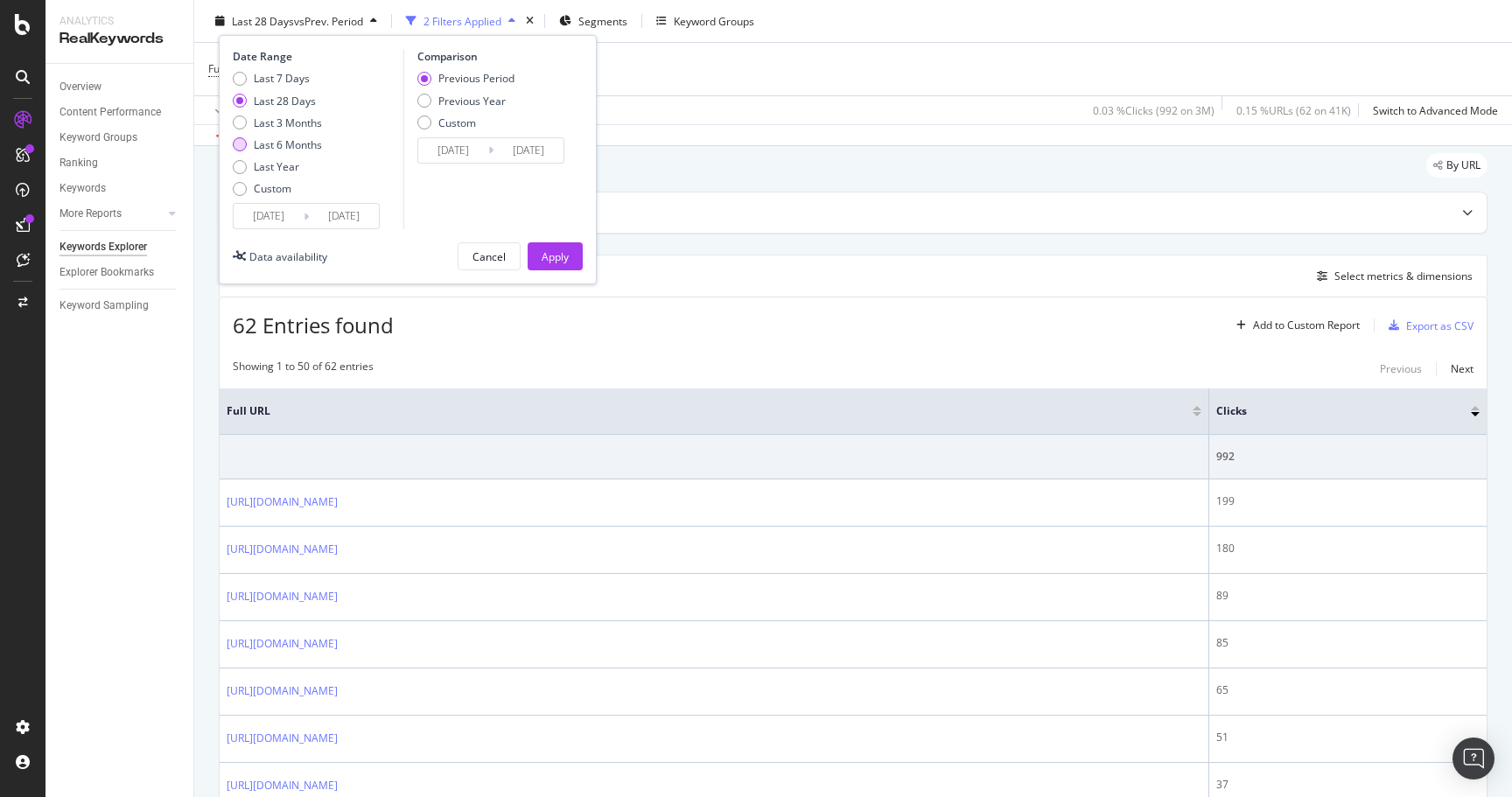
click at [289, 145] on div "Last 6 Months" at bounding box center [287, 145] width 68 height 15
type input "2025/04/05"
type input "2024/10/04"
type input "2025/04/04"
click at [547, 259] on div "Apply" at bounding box center [555, 255] width 27 height 15
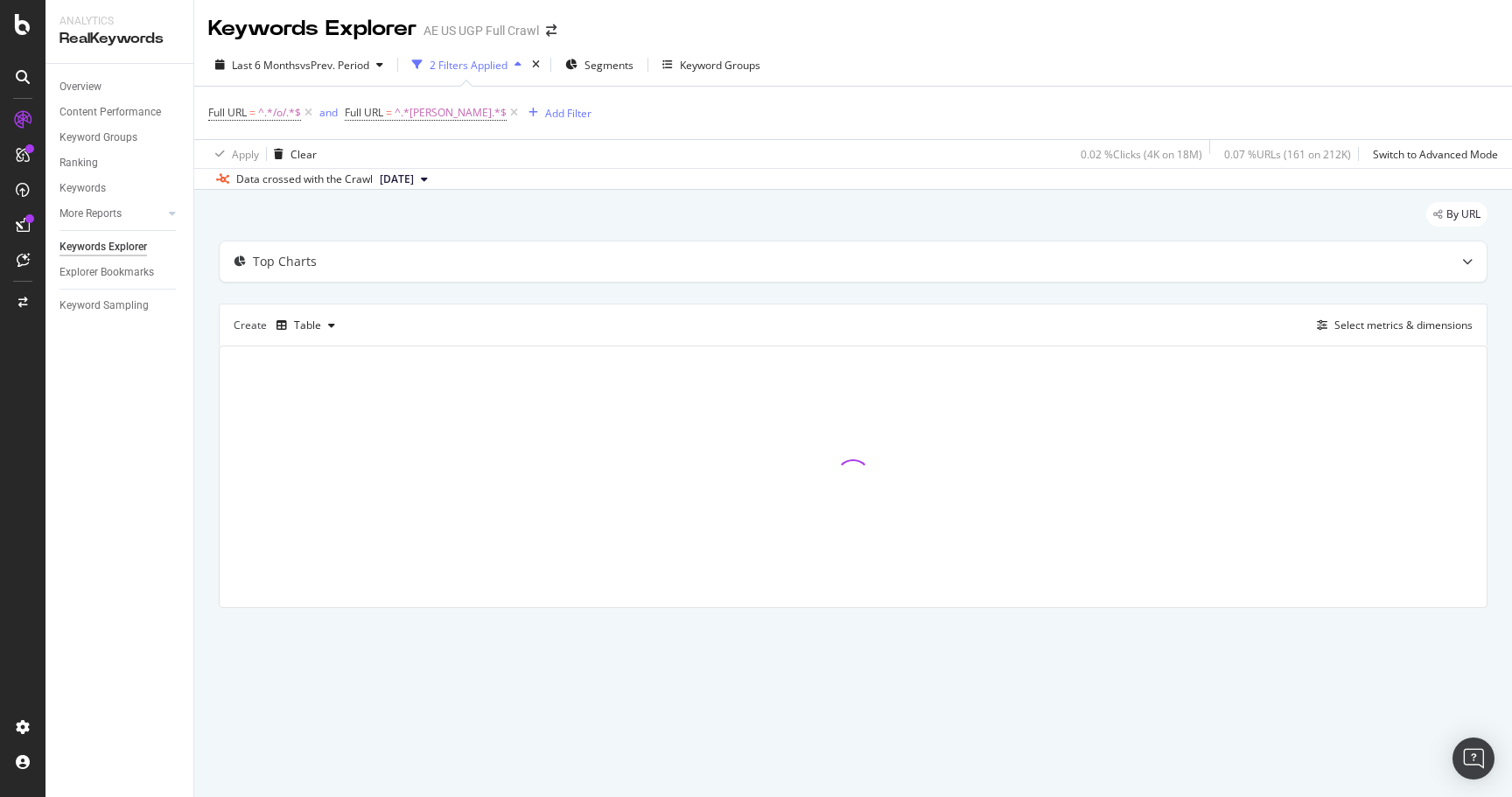
click at [412, 126] on div "Full URL = ^.*/o/.*$ and Full URL = ^.*jean.*$ Add Filter" at bounding box center [853, 113] width 1290 height 52
